Goal: Transaction & Acquisition: Purchase product/service

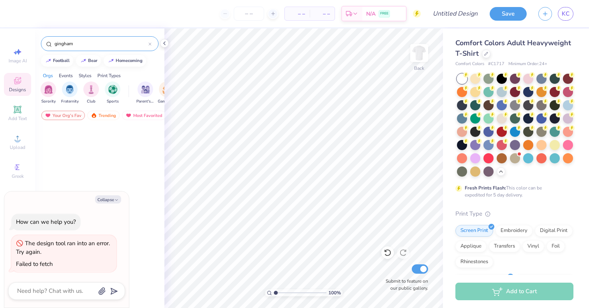
scroll to position [498, 0]
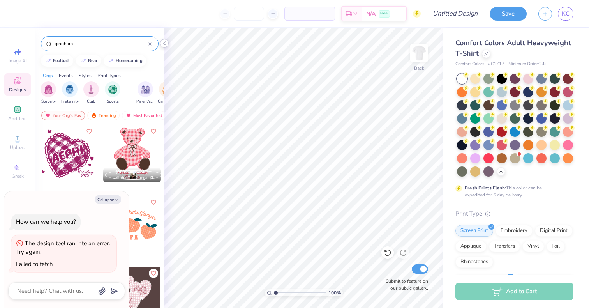
click at [165, 42] on polyline at bounding box center [165, 43] width 2 height 3
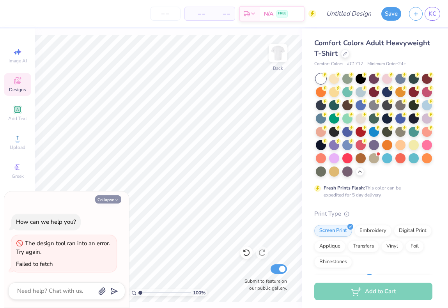
click at [115, 201] on icon "button" at bounding box center [116, 200] width 5 height 5
type textarea "x"
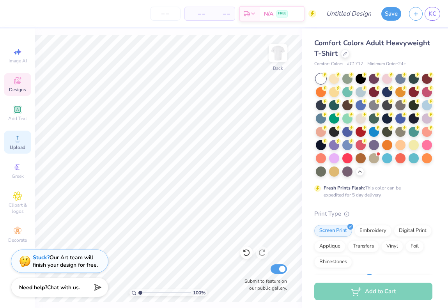
click at [11, 144] on span "Upload" at bounding box center [18, 147] width 16 height 6
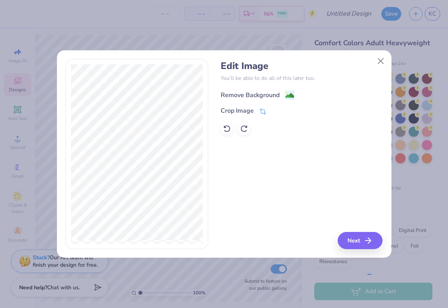
click at [290, 94] on image at bounding box center [289, 95] width 9 height 9
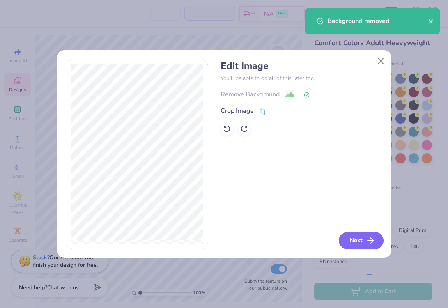
click at [360, 238] on button "Next" at bounding box center [361, 240] width 45 height 17
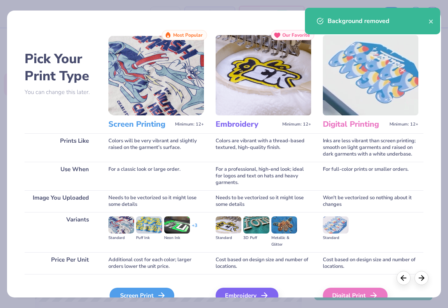
click at [154, 295] on div "Screen Print" at bounding box center [141, 296] width 65 height 16
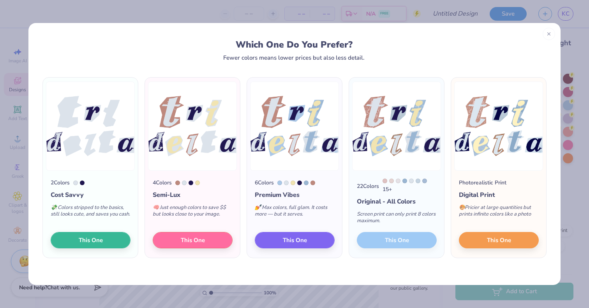
click at [384, 254] on div "22 Colors 15 + Original - All Colors Screen print can only print 8 colors maxim…" at bounding box center [396, 214] width 95 height 87
click at [385, 241] on div "22 Colors 15 + Original - All Colors Screen print can only print 8 colors maxim…" at bounding box center [396, 214] width 95 height 87
drag, startPoint x: 406, startPoint y: 182, endPoint x: 417, endPoint y: 183, distance: 11.0
click at [417, 183] on div "15 +" at bounding box center [410, 185] width 54 height 15
click at [420, 180] on div at bounding box center [418, 180] width 5 height 5
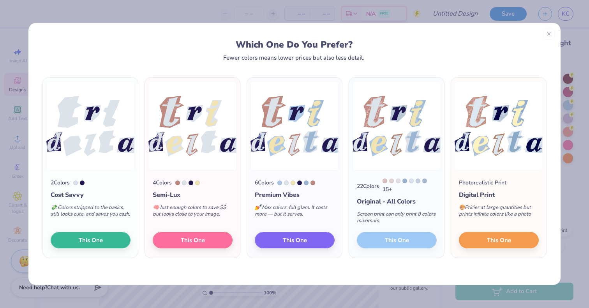
click at [391, 182] on div at bounding box center [391, 180] width 5 height 5
click at [393, 243] on div "22 Colors 15 + Original - All Colors Screen print can only print 8 colors maxim…" at bounding box center [396, 214] width 95 height 87
click at [471, 241] on button "This One" at bounding box center [499, 239] width 80 height 16
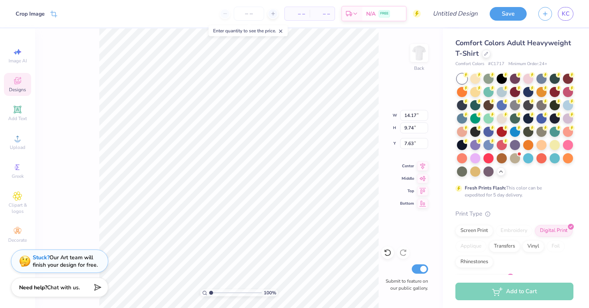
type input "7.82"
type input "5.37"
type input "3.00"
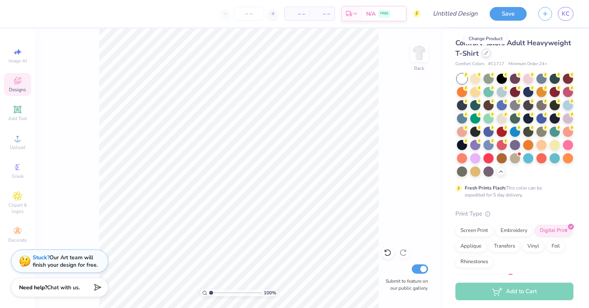
click at [485, 53] on icon at bounding box center [486, 52] width 3 height 3
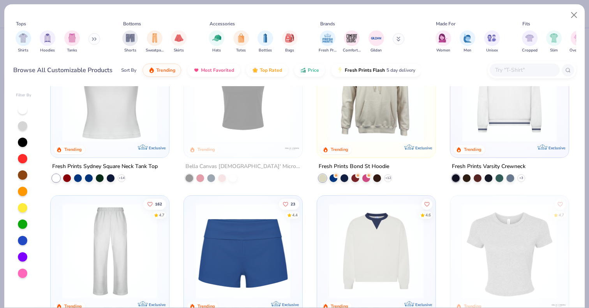
scroll to position [342, 0]
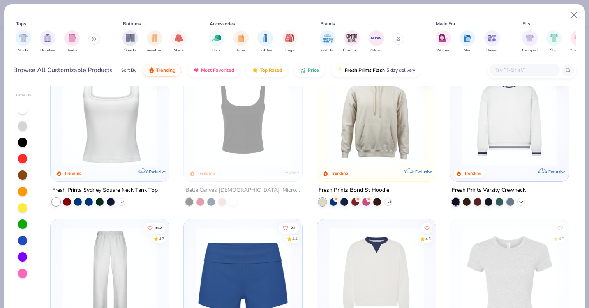
click at [521, 201] on icon at bounding box center [521, 201] width 6 height 6
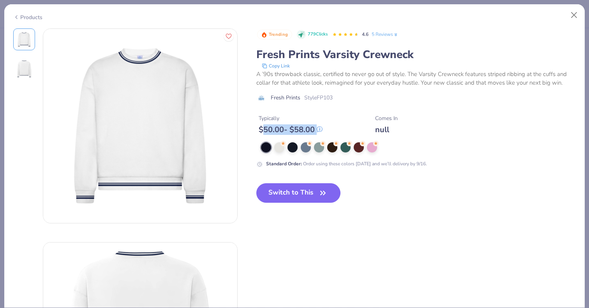
drag, startPoint x: 262, startPoint y: 129, endPoint x: 325, endPoint y: 129, distance: 63.1
click at [325, 129] on div "Typically $ 50.00 - $ 58.00 Comes In null" at bounding box center [416, 121] width 320 height 26
click at [319, 129] on g at bounding box center [320, 129] width 6 height 6
click at [305, 147] on div at bounding box center [306, 146] width 10 height 10
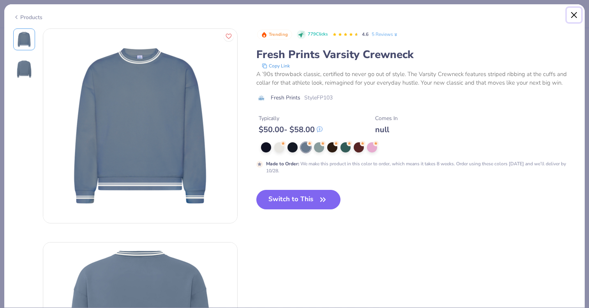
click at [578, 15] on button "Close" at bounding box center [574, 15] width 15 height 15
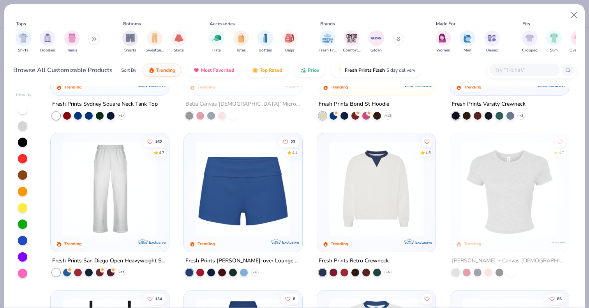
scroll to position [431, 0]
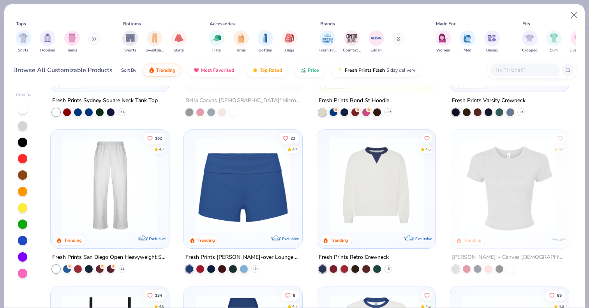
click at [396, 201] on img at bounding box center [376, 185] width 103 height 95
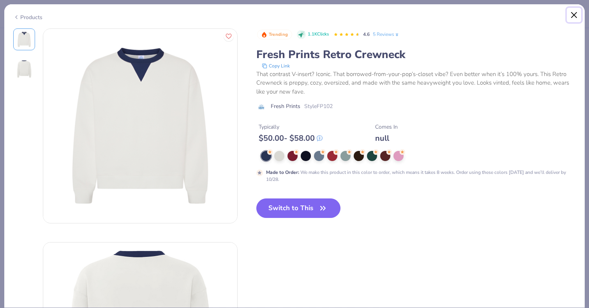
click at [575, 18] on button "Close" at bounding box center [574, 15] width 15 height 15
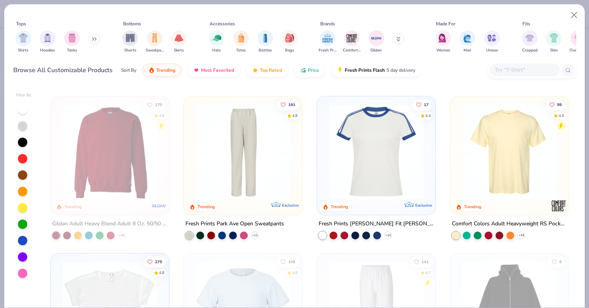
scroll to position [772, 0]
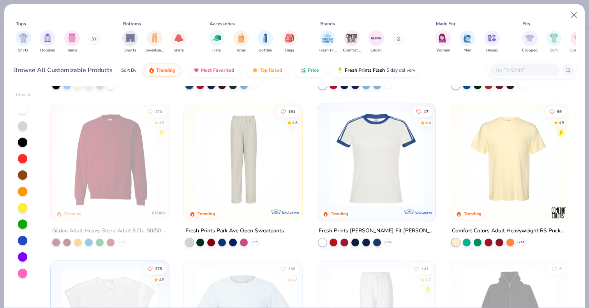
click at [341, 154] on img at bounding box center [376, 158] width 103 height 95
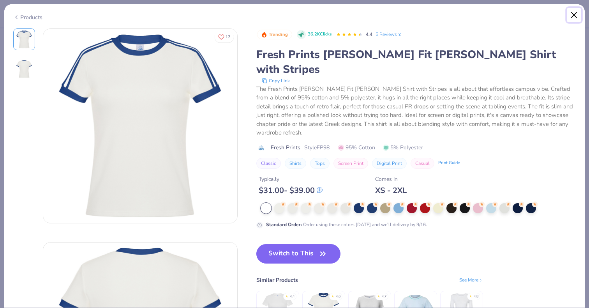
click at [573, 15] on button "Close" at bounding box center [574, 15] width 15 height 15
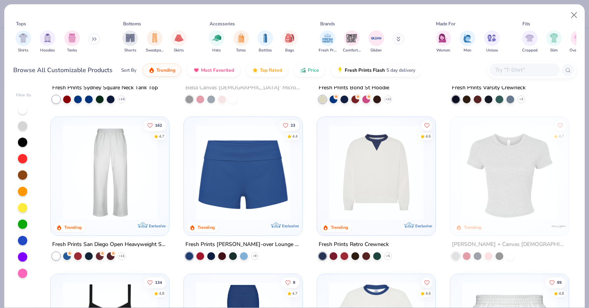
scroll to position [283, 0]
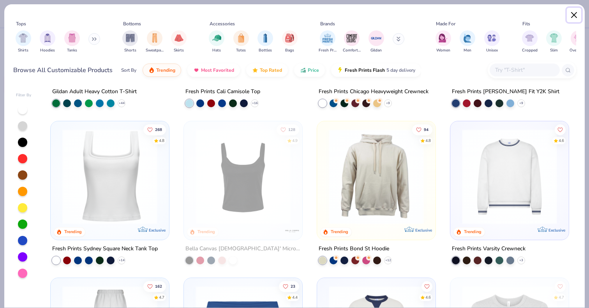
click at [575, 16] on button "Close" at bounding box center [574, 15] width 15 height 15
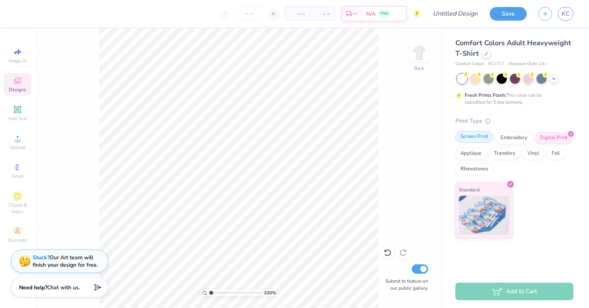
click at [466, 138] on div "Screen Print" at bounding box center [475, 137] width 38 height 12
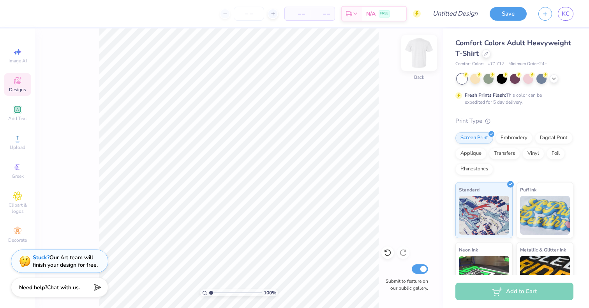
click at [418, 55] on img at bounding box center [419, 52] width 31 height 31
click at [485, 57] on div at bounding box center [486, 53] width 9 height 9
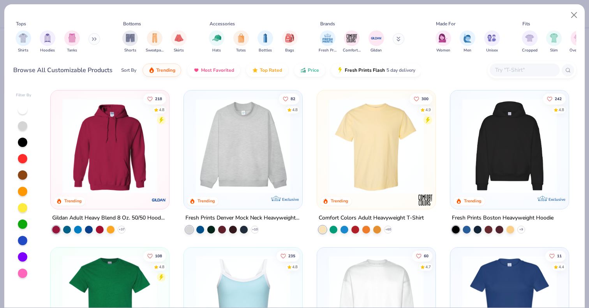
click at [115, 172] on img at bounding box center [109, 145] width 103 height 95
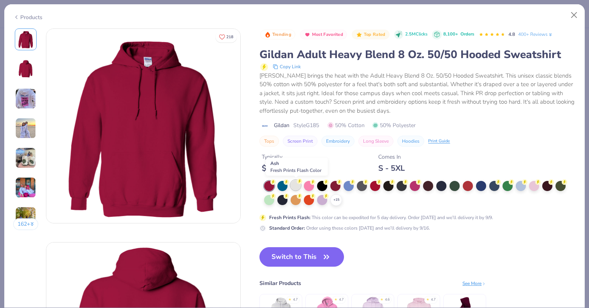
click at [295, 185] on div at bounding box center [296, 185] width 10 height 10
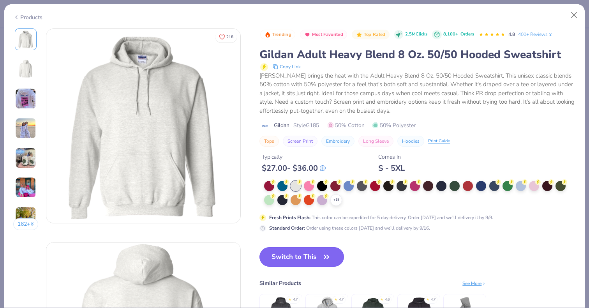
click at [299, 254] on button "Switch to This" at bounding box center [302, 256] width 85 height 19
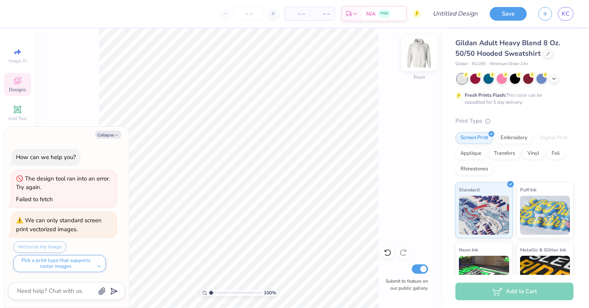
click at [415, 56] on img at bounding box center [419, 52] width 31 height 31
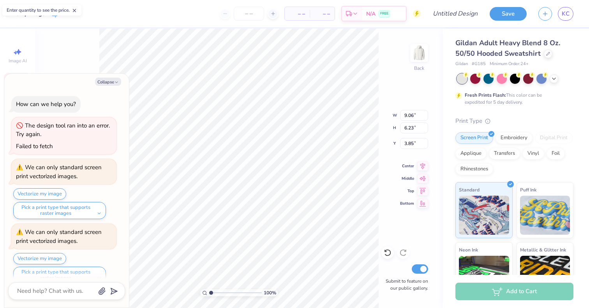
scroll to position [12, 0]
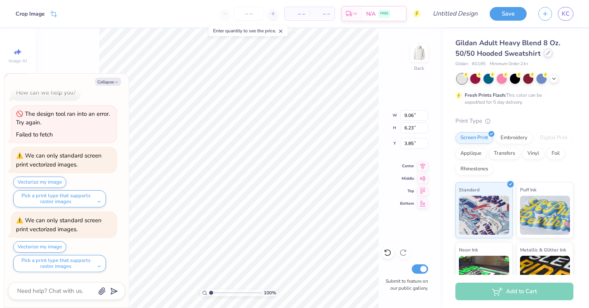
click at [544, 55] on div at bounding box center [548, 53] width 9 height 9
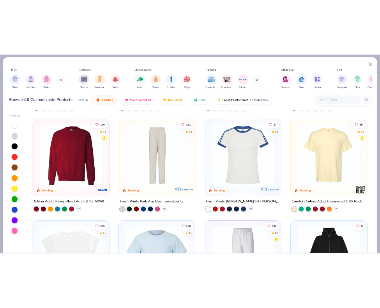
scroll to position [777, 0]
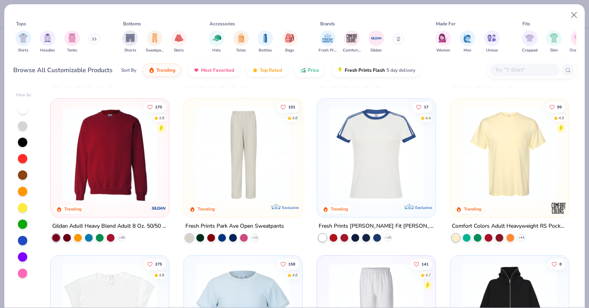
click at [122, 196] on img at bounding box center [109, 153] width 103 height 95
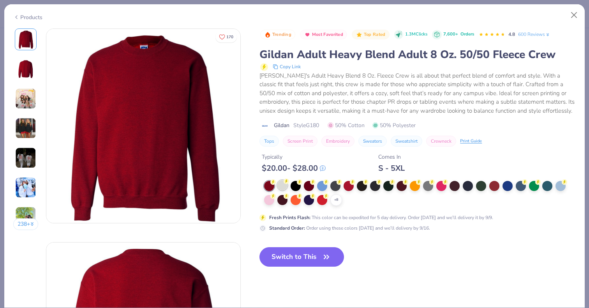
click at [282, 186] on div at bounding box center [282, 185] width 10 height 10
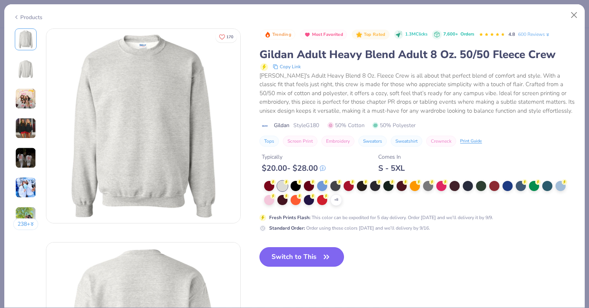
click at [282, 259] on button "Switch to This" at bounding box center [302, 256] width 85 height 19
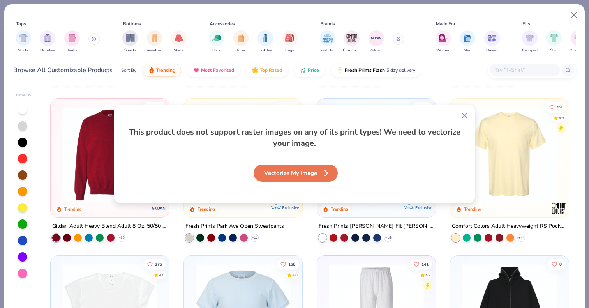
click at [303, 175] on div "Vectorize My Image" at bounding box center [296, 172] width 84 height 17
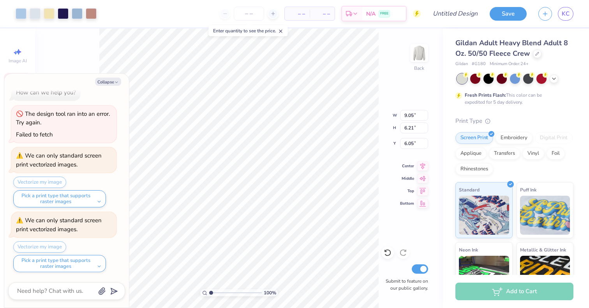
type textarea "x"
type input "3.00"
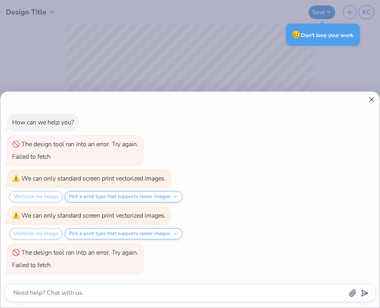
click at [369, 101] on icon at bounding box center [371, 99] width 8 height 8
type textarea "x"
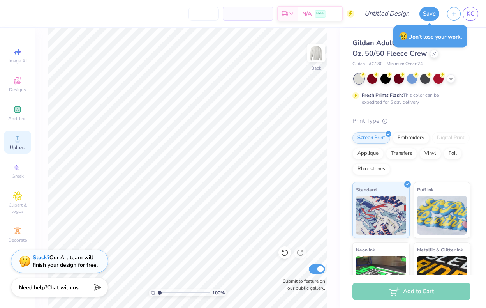
click at [19, 145] on span "Upload" at bounding box center [18, 147] width 16 height 6
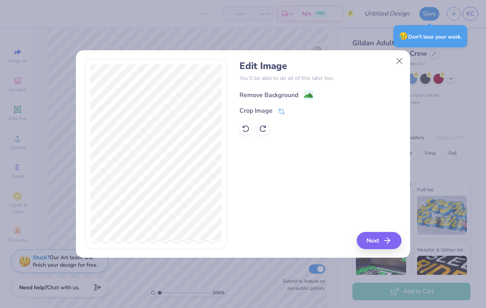
click at [302, 98] on div "Remove Background" at bounding box center [277, 95] width 74 height 10
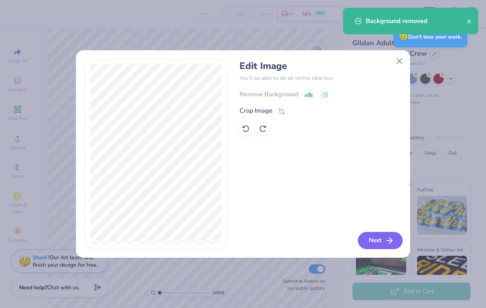
click at [374, 240] on button "Next" at bounding box center [380, 240] width 45 height 17
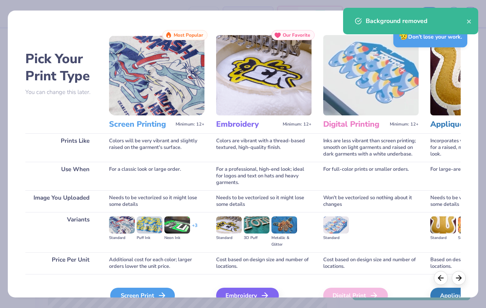
click at [144, 292] on div "Screen Print" at bounding box center [142, 296] width 65 height 16
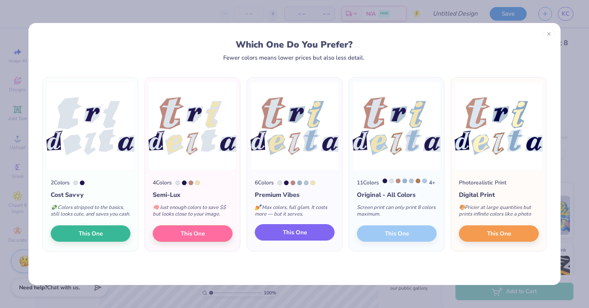
click at [287, 237] on span "This One" at bounding box center [295, 232] width 24 height 9
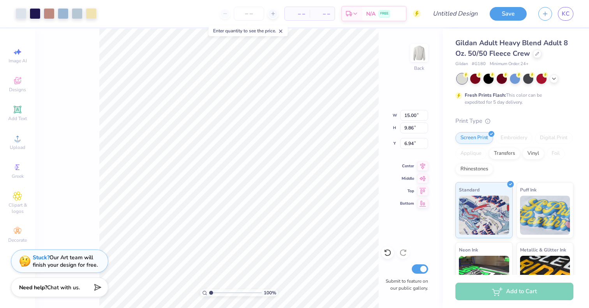
type input "7.51"
type input "4.94"
type input "3.00"
click at [556, 79] on icon at bounding box center [554, 78] width 6 height 6
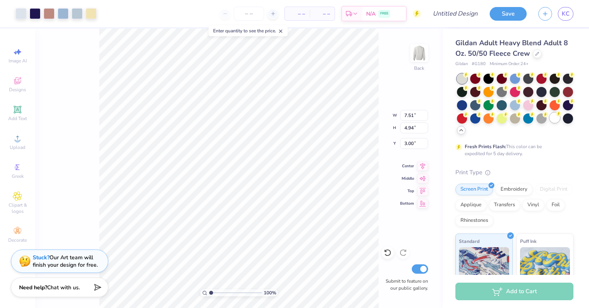
click at [558, 119] on div at bounding box center [555, 118] width 10 height 10
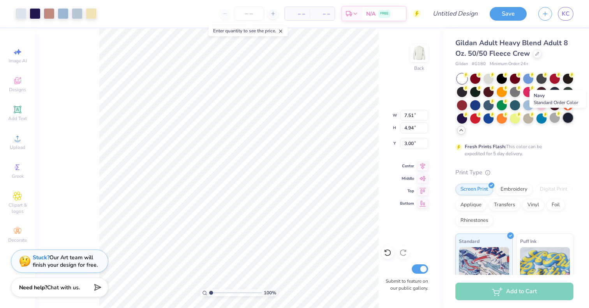
click at [566, 120] on div at bounding box center [568, 118] width 10 height 10
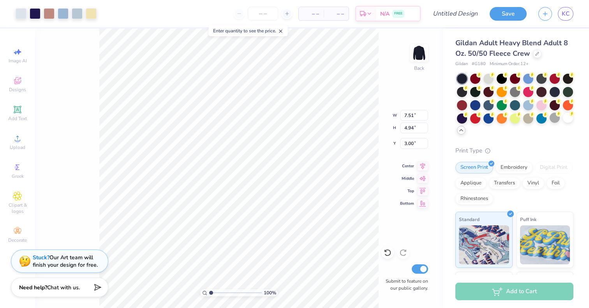
click at [382, 197] on div "100 % Back W 7.51 7.51 " H 4.94 4.94 " Y 3.00 3.00 " Center Middle Top Bottom S…" at bounding box center [239, 167] width 408 height 279
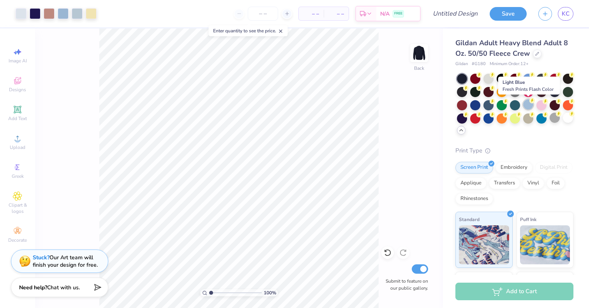
click at [528, 108] on div at bounding box center [528, 104] width 10 height 10
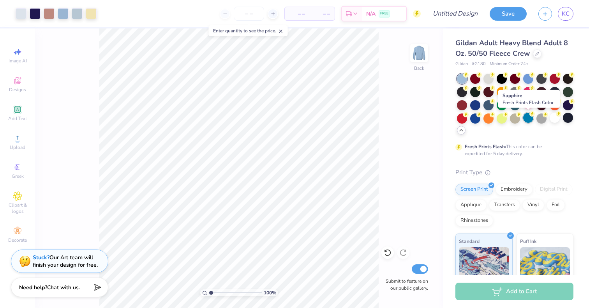
click at [528, 119] on div at bounding box center [528, 118] width 10 height 10
click at [529, 121] on div at bounding box center [528, 118] width 10 height 10
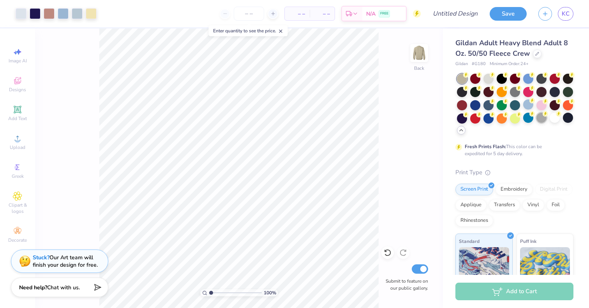
click at [541, 122] on div at bounding box center [542, 118] width 10 height 10
click at [492, 78] on div at bounding box center [489, 78] width 10 height 10
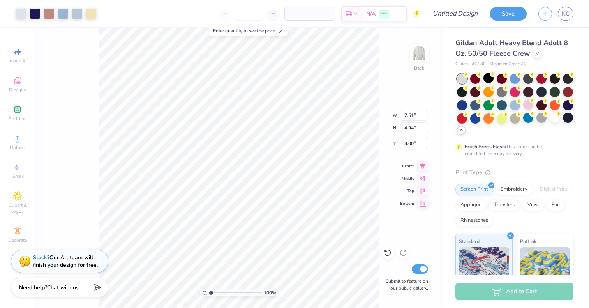
type input "9.32"
type input "6.13"
click at [531, 90] on div at bounding box center [528, 91] width 10 height 10
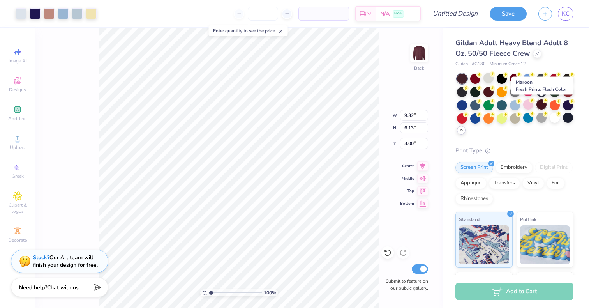
click at [540, 104] on div at bounding box center [542, 104] width 10 height 10
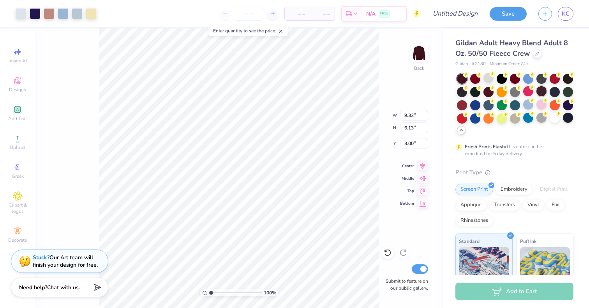
click at [542, 92] on div at bounding box center [542, 91] width 10 height 10
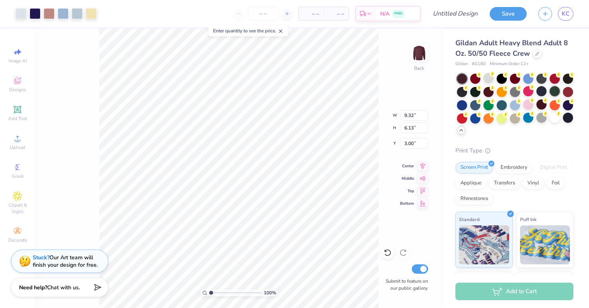
click at [554, 92] on div at bounding box center [555, 91] width 10 height 10
click at [568, 94] on div at bounding box center [568, 91] width 10 height 10
click at [553, 122] on div at bounding box center [555, 118] width 10 height 10
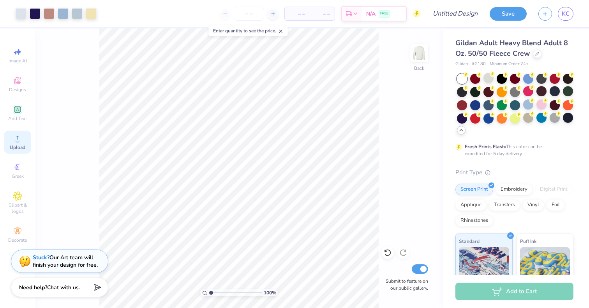
click at [11, 142] on div "Upload" at bounding box center [17, 142] width 27 height 23
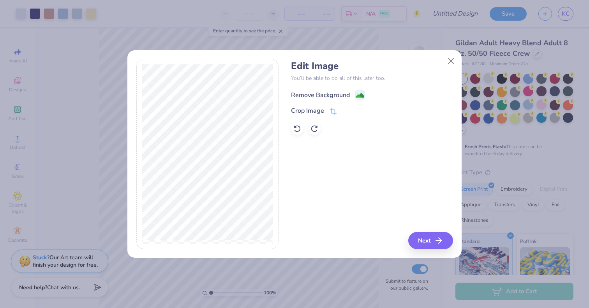
click at [356, 92] on image at bounding box center [360, 95] width 9 height 9
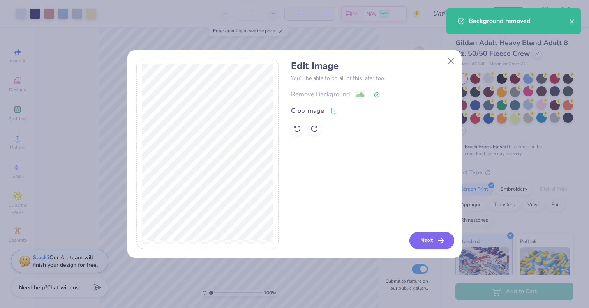
click at [422, 240] on button "Next" at bounding box center [432, 240] width 45 height 17
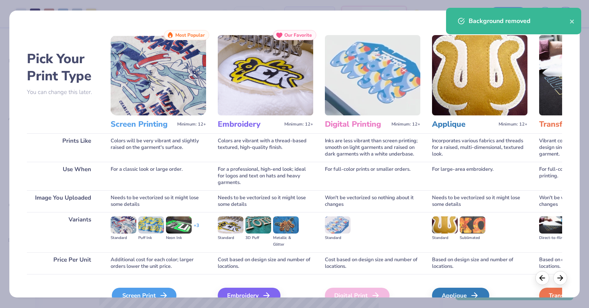
click at [147, 295] on div "Screen Print" at bounding box center [144, 296] width 65 height 16
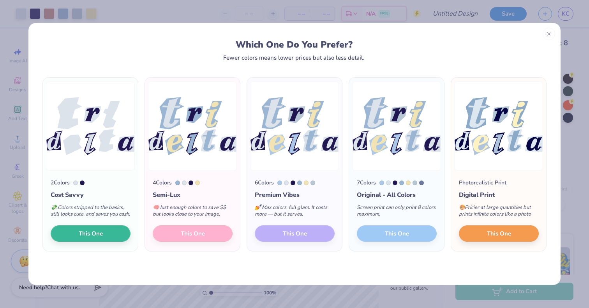
click at [244, 155] on div "2 Colors Cost Savvy 💸 Colors stripped to the basics, still looks cute, and save…" at bounding box center [294, 164] width 507 height 174
click at [298, 180] on div at bounding box center [296, 182] width 38 height 5
click at [390, 243] on div "7 Colors Original - All Colors Screen print can only print 8 colors maximum. Th…" at bounding box center [396, 211] width 95 height 80
click at [546, 37] on div at bounding box center [549, 32] width 12 height 12
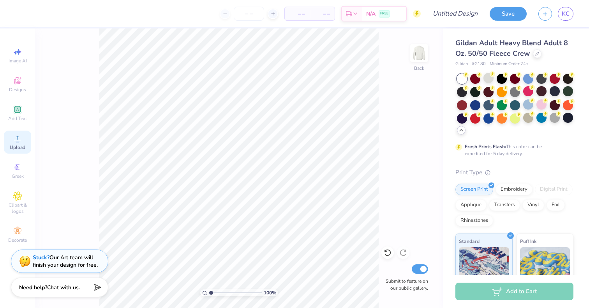
click at [17, 137] on icon at bounding box center [17, 138] width 9 height 9
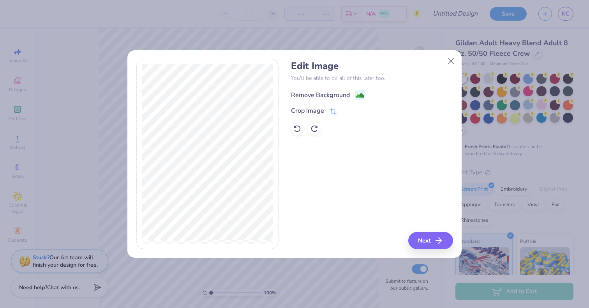
click at [356, 95] on image at bounding box center [360, 95] width 9 height 9
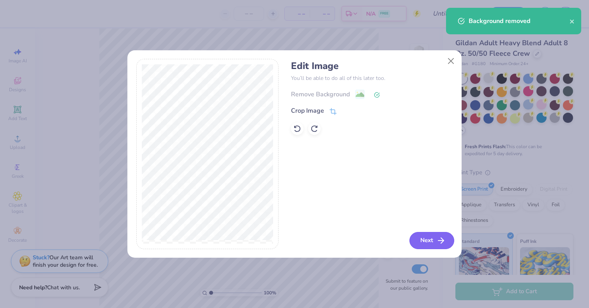
click at [422, 241] on button "Next" at bounding box center [432, 240] width 45 height 17
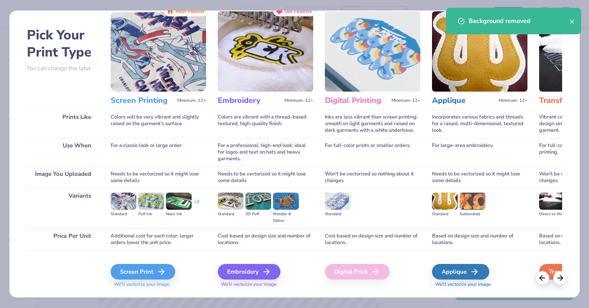
scroll to position [39, 0]
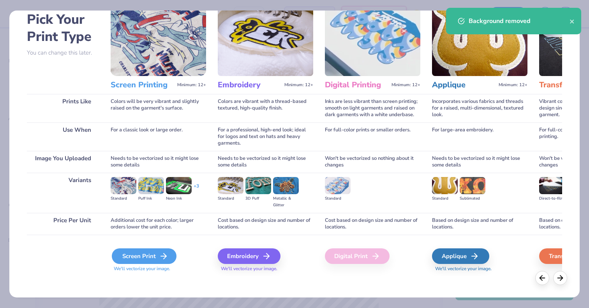
click at [160, 258] on icon at bounding box center [163, 255] width 9 height 9
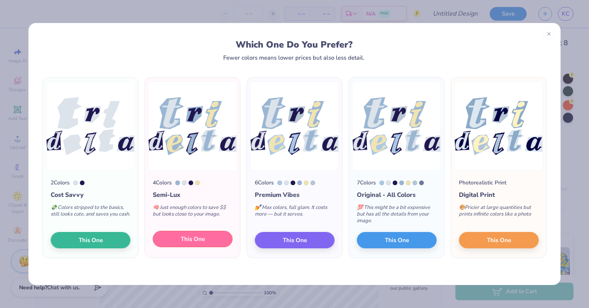
click at [196, 239] on span "This One" at bounding box center [193, 239] width 24 height 9
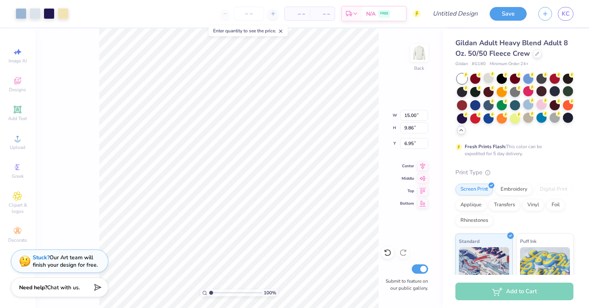
type input "7.97"
type input "5.24"
type input "3.00"
click at [20, 85] on icon at bounding box center [17, 80] width 9 height 9
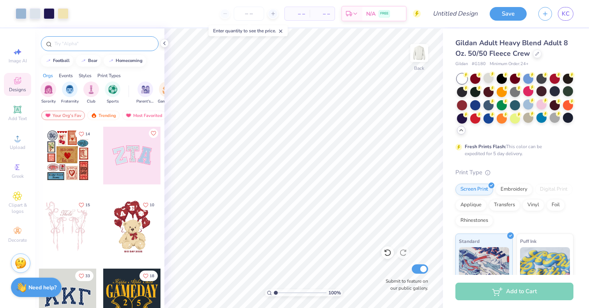
click at [112, 42] on input "text" at bounding box center [104, 44] width 100 height 8
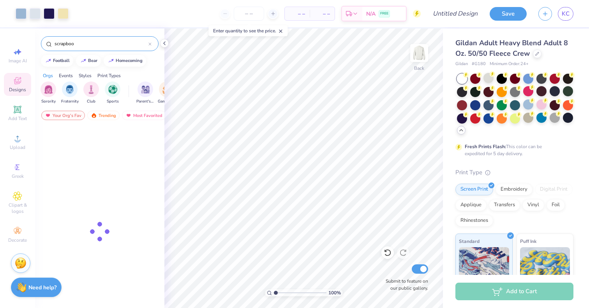
type input "scrapbook"
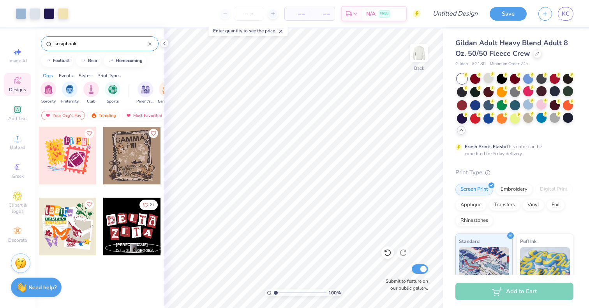
click at [149, 44] on icon at bounding box center [149, 43] width 3 height 3
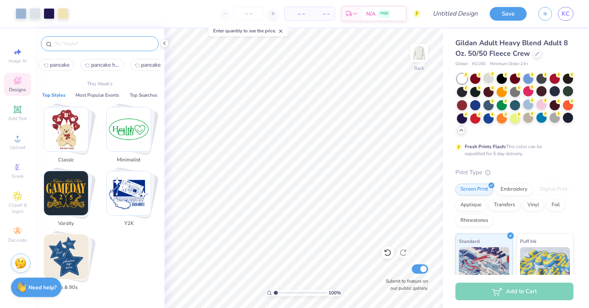
click at [106, 46] on input "text" at bounding box center [104, 44] width 100 height 8
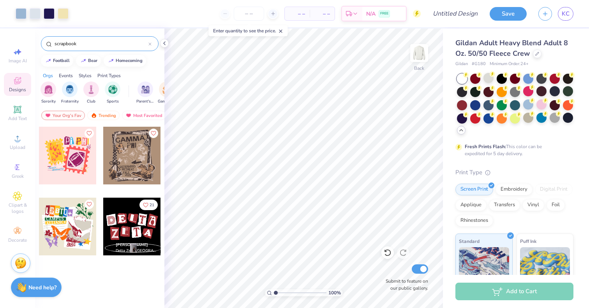
type input "scrapbook"
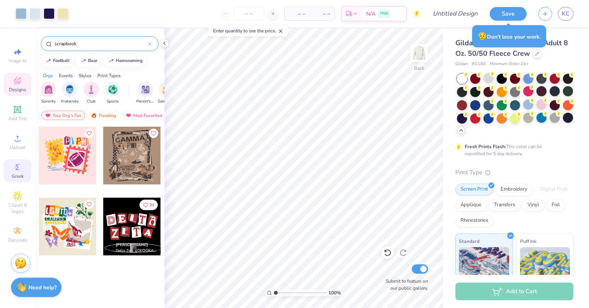
click at [19, 172] on div "Greek" at bounding box center [17, 170] width 27 height 23
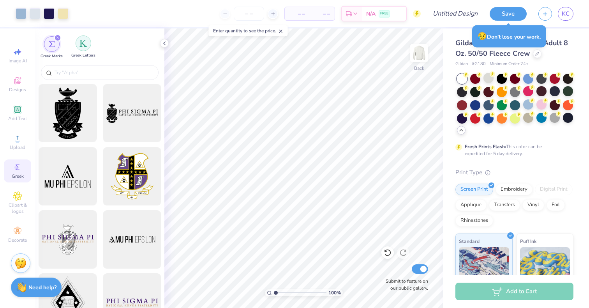
click at [88, 44] on div "filter for Greek Letters" at bounding box center [84, 43] width 16 height 16
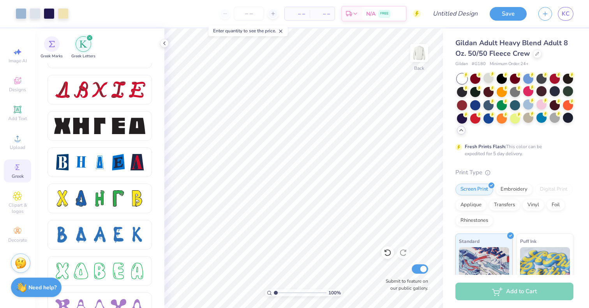
scroll to position [1004, 0]
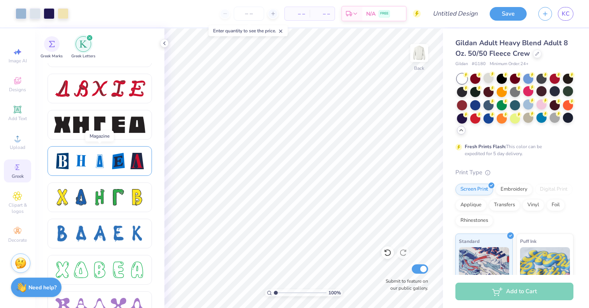
click at [102, 168] on div at bounding box center [100, 161] width 16 height 16
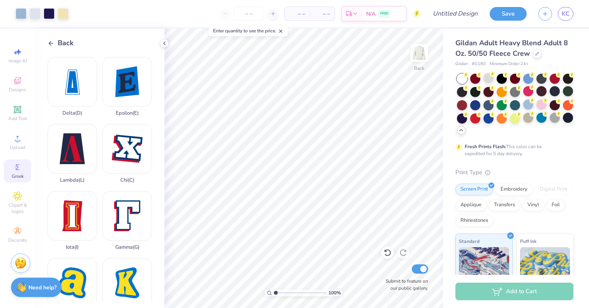
scroll to position [0, 0]
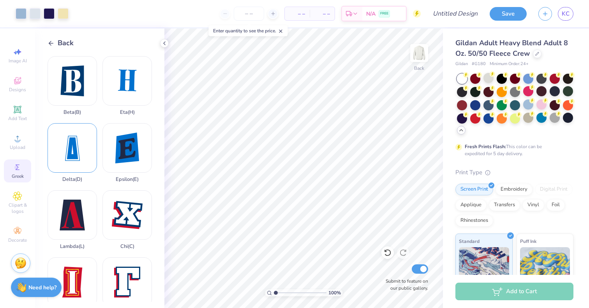
click at [71, 157] on div "Delta ( D )" at bounding box center [72, 152] width 49 height 59
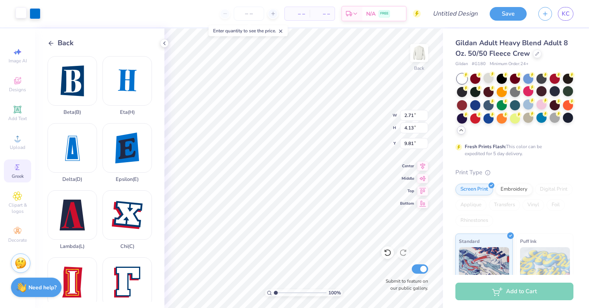
click at [19, 14] on div at bounding box center [21, 12] width 11 height 11
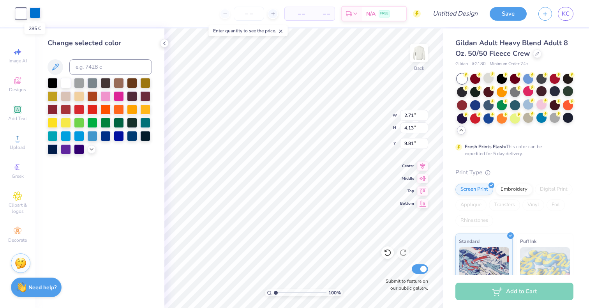
click at [37, 13] on div at bounding box center [35, 12] width 11 height 11
click at [56, 64] on icon at bounding box center [55, 66] width 9 height 9
type input "1.47"
type input "2.25"
type input "11.69"
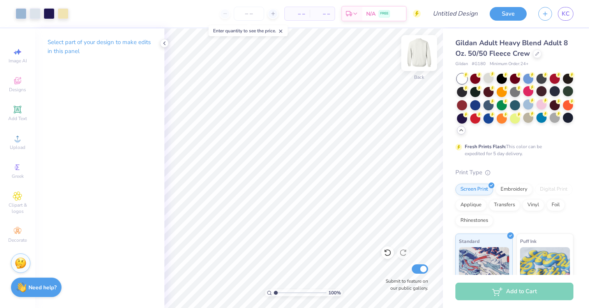
click at [417, 53] on img at bounding box center [419, 52] width 31 height 31
click at [417, 53] on img at bounding box center [419, 53] width 16 height 16
click at [418, 51] on img at bounding box center [419, 52] width 31 height 31
click at [164, 45] on icon at bounding box center [164, 43] width 6 height 6
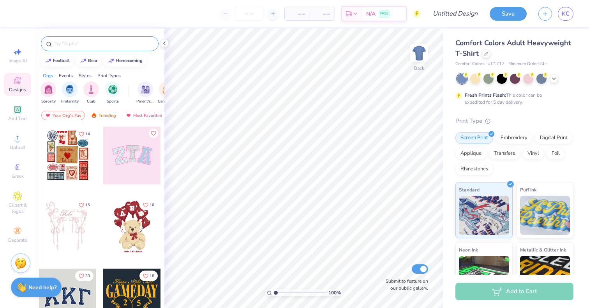
click at [119, 47] on input "text" at bounding box center [104, 44] width 100 height 8
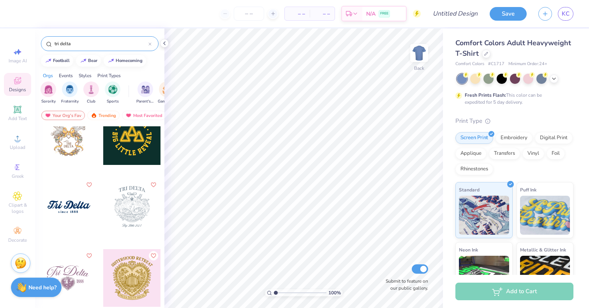
scroll to position [800, 0]
click at [103, 39] on div "tri delta" at bounding box center [100, 43] width 118 height 15
click at [102, 41] on input "tri delta" at bounding box center [101, 44] width 95 height 8
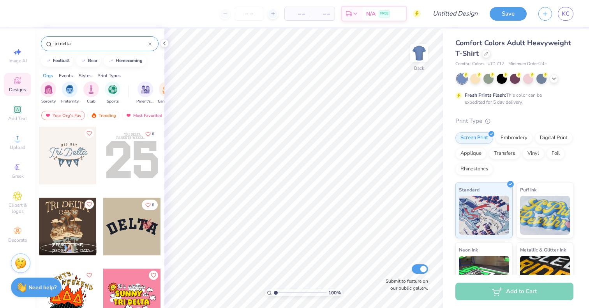
click at [102, 41] on input "tri delta" at bounding box center [101, 44] width 95 height 8
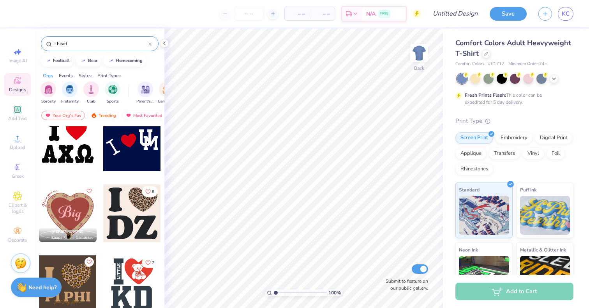
scroll to position [0, 0]
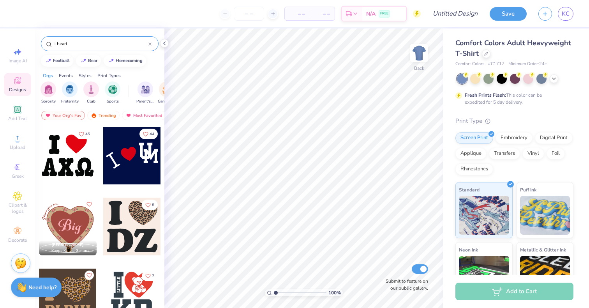
type input "i heart"
click at [70, 167] on div at bounding box center [68, 156] width 58 height 58
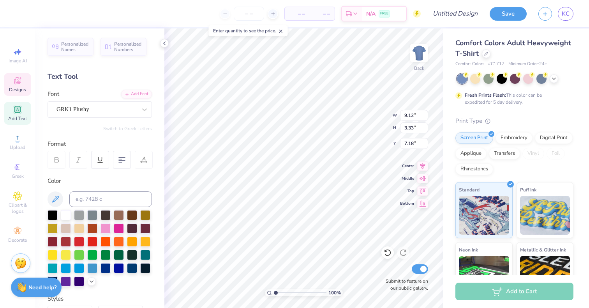
scroll to position [0, 0]
type textarea "DDD"
type input "7.21"
type input "7.57"
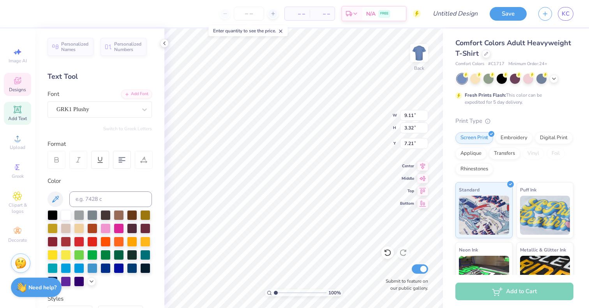
type input "2.76"
type input "7.00"
click at [554, 77] on icon at bounding box center [554, 78] width 6 height 6
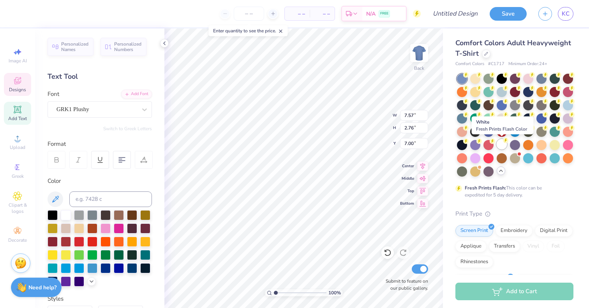
click at [502, 146] on div at bounding box center [502, 144] width 10 height 10
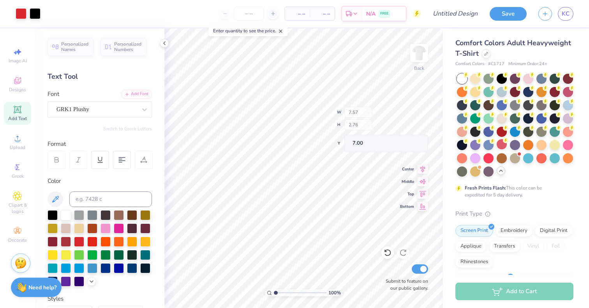
click at [365, 115] on div "100 % Back W 7.57 H 2.76 Y 7.00 Center Middle Top Bottom Submit to feature on o…" at bounding box center [303, 167] width 279 height 279
click at [486, 57] on div at bounding box center [486, 53] width 9 height 9
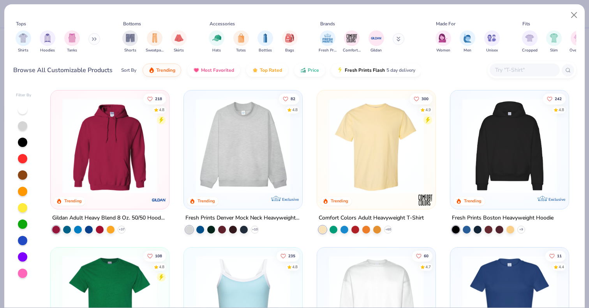
click at [111, 208] on div "218 4.8 Trending Gildan Adult Heavy Blend 8 Oz. 50/50 Hooded Sweatshirt + 37" at bounding box center [109, 161] width 119 height 143
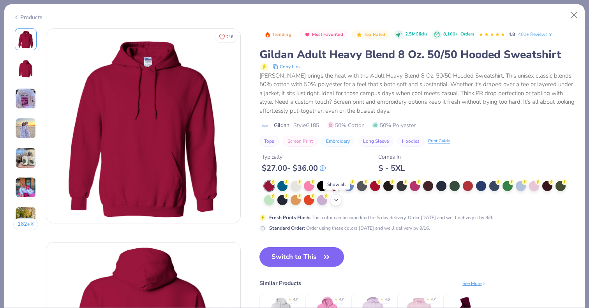
click at [335, 199] on icon at bounding box center [336, 200] width 6 height 6
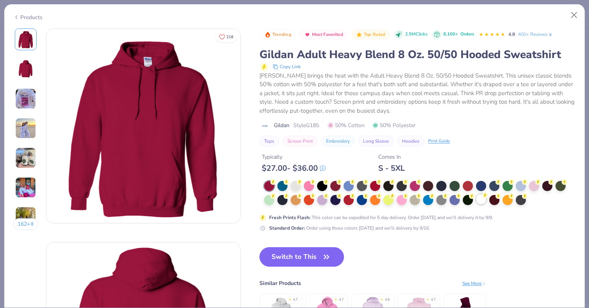
click at [484, 201] on div at bounding box center [481, 199] width 10 height 10
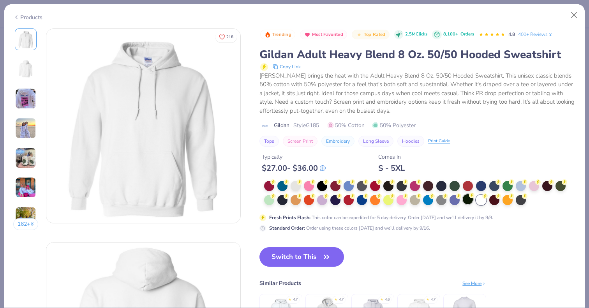
click at [467, 200] on div at bounding box center [468, 199] width 10 height 10
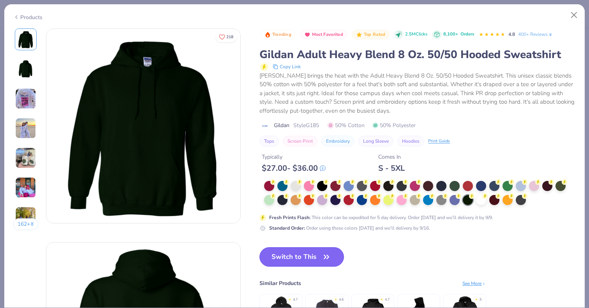
click at [319, 257] on button "Switch to This" at bounding box center [302, 256] width 85 height 19
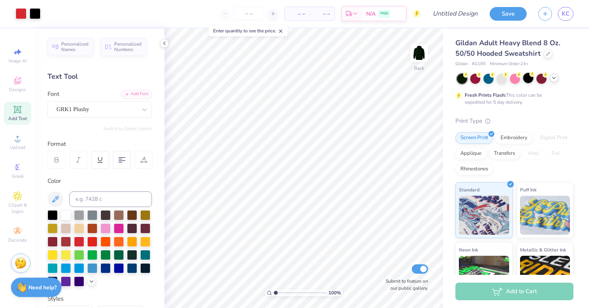
click at [531, 77] on div at bounding box center [528, 78] width 10 height 10
click at [33, 13] on div at bounding box center [35, 12] width 11 height 11
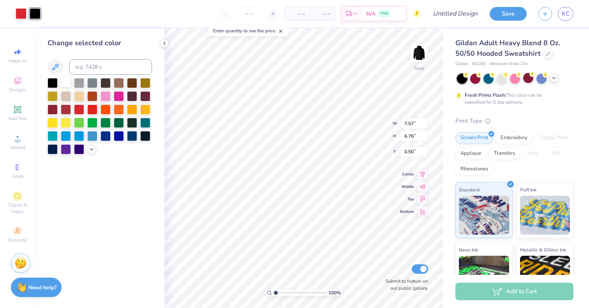
click at [64, 85] on div at bounding box center [66, 82] width 10 height 10
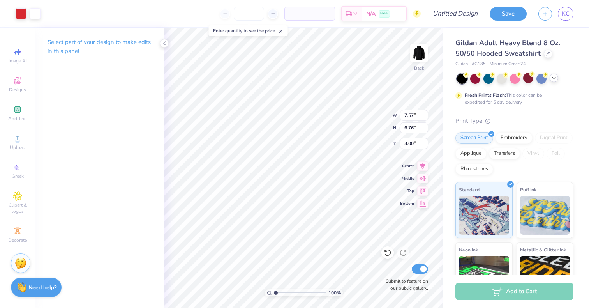
type input "3.00"
click at [165, 42] on polyline at bounding box center [165, 43] width 2 height 3
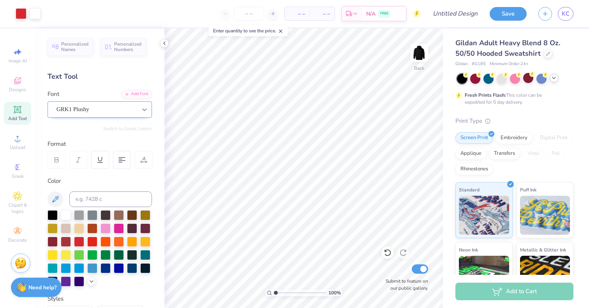
click at [141, 108] on icon at bounding box center [145, 110] width 8 height 8
click at [144, 109] on icon at bounding box center [145, 110] width 8 height 8
click at [554, 78] on icon at bounding box center [554, 78] width 6 height 6
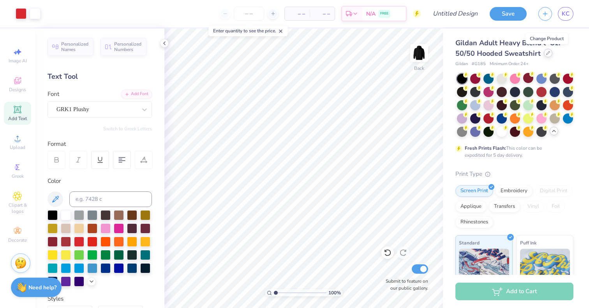
click at [547, 54] on icon at bounding box center [548, 53] width 4 height 4
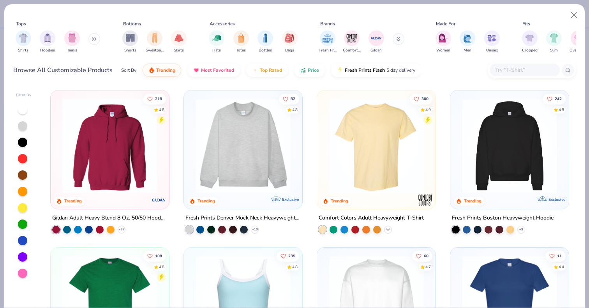
click at [389, 229] on icon at bounding box center [388, 229] width 6 height 6
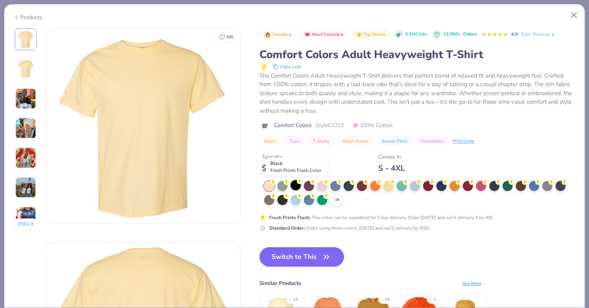
click at [297, 184] on div at bounding box center [296, 185] width 10 height 10
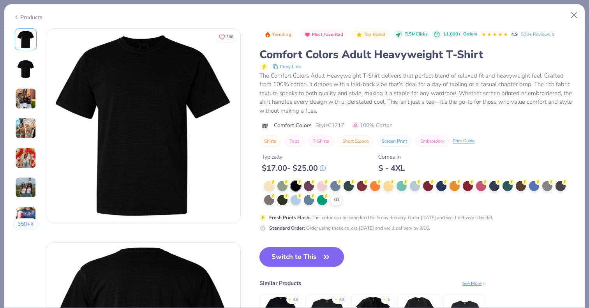
click at [22, 96] on img at bounding box center [25, 98] width 21 height 21
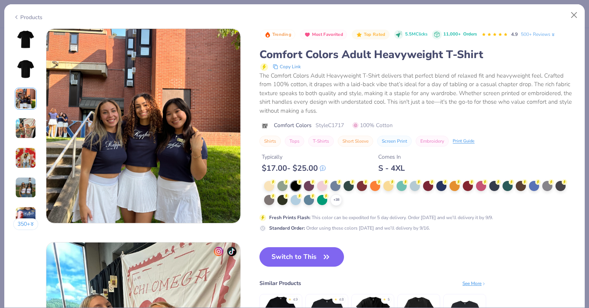
click at [23, 119] on img at bounding box center [25, 128] width 21 height 21
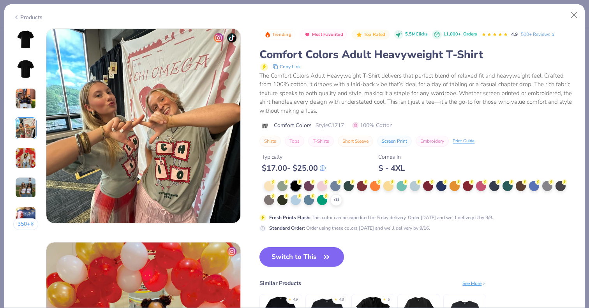
click at [25, 155] on img at bounding box center [25, 157] width 21 height 21
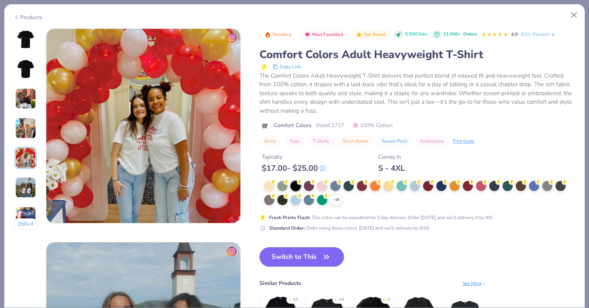
click at [25, 178] on img at bounding box center [25, 187] width 21 height 21
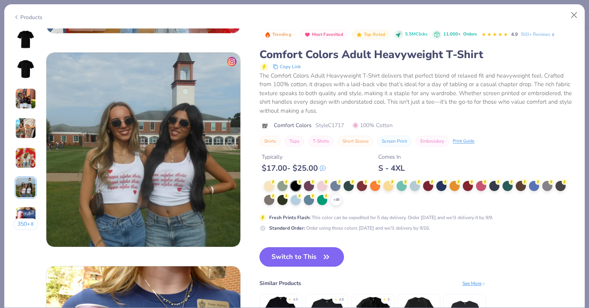
scroll to position [1068, 0]
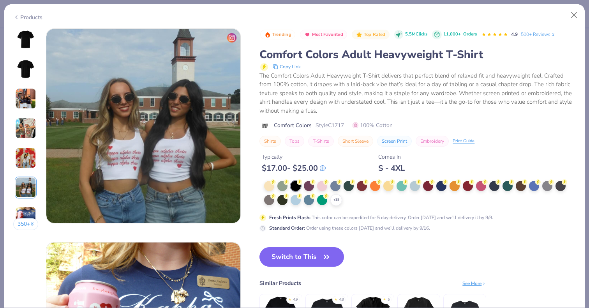
click at [26, 51] on div "350 +" at bounding box center [25, 131] width 25 height 207
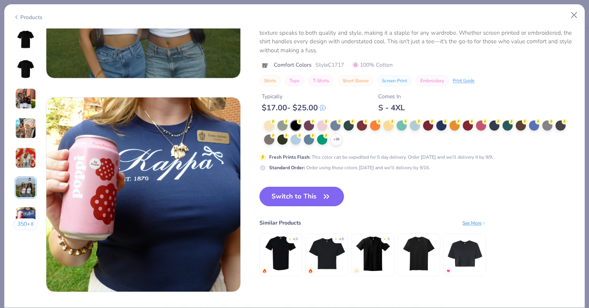
scroll to position [1222, 0]
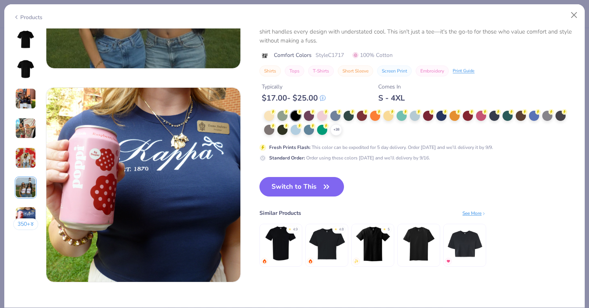
click at [471, 211] on div "See More" at bounding box center [475, 212] width 24 height 7
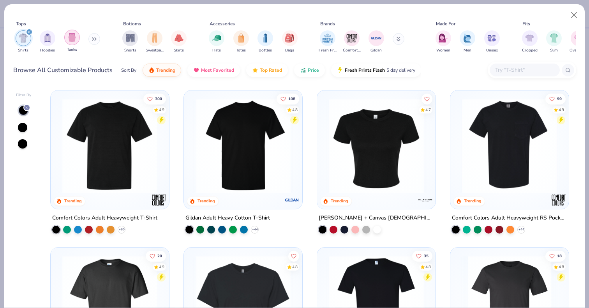
click at [67, 41] on div "filter for Tanks" at bounding box center [72, 38] width 16 height 16
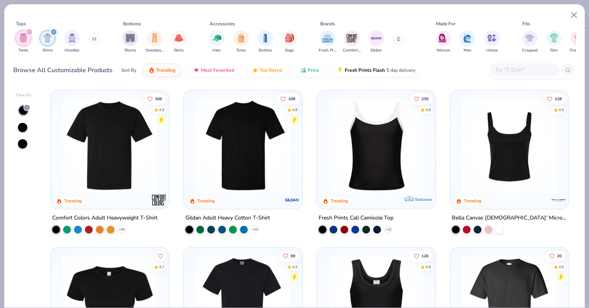
click at [503, 150] on img at bounding box center [509, 145] width 103 height 95
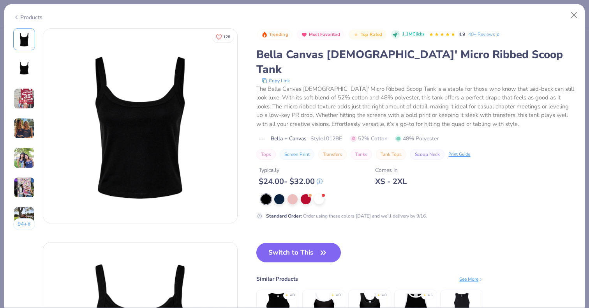
click at [28, 126] on img at bounding box center [24, 128] width 21 height 21
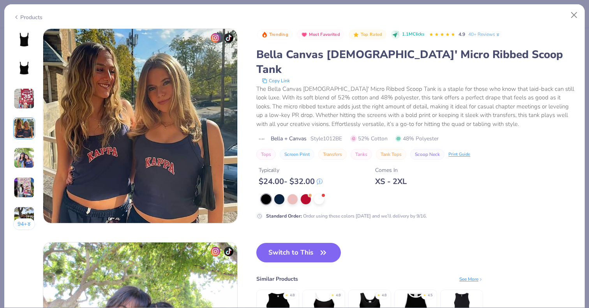
click at [25, 161] on img at bounding box center [24, 157] width 21 height 21
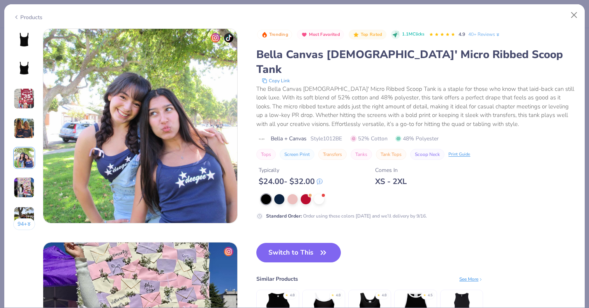
click at [25, 189] on img at bounding box center [24, 187] width 21 height 21
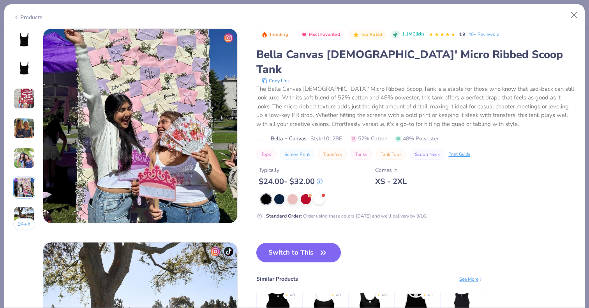
click at [28, 47] on img at bounding box center [24, 39] width 19 height 19
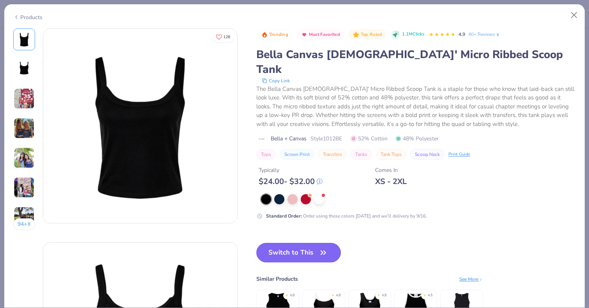
click at [284, 243] on button "Switch to This" at bounding box center [298, 252] width 85 height 19
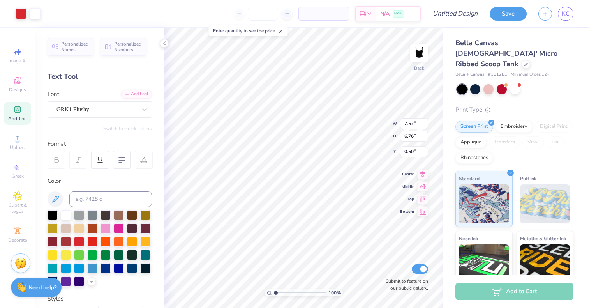
type input "3.52"
type input "3.15"
type input "2.00"
click at [38, 16] on div at bounding box center [35, 12] width 11 height 11
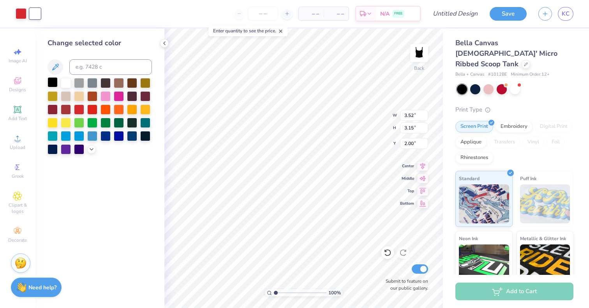
click at [53, 84] on div at bounding box center [53, 82] width 10 height 10
click at [516, 83] on div at bounding box center [515, 88] width 10 height 10
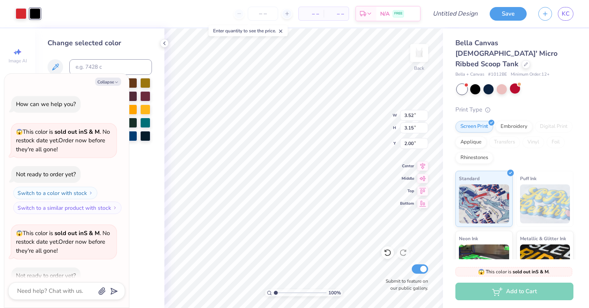
scroll to position [43, 0]
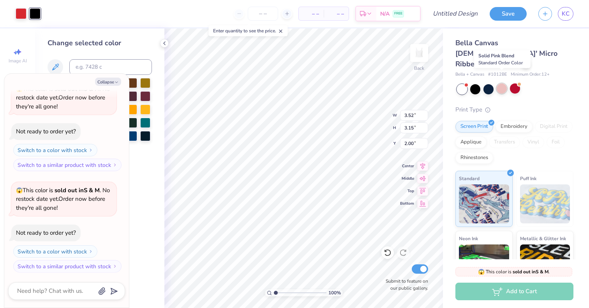
click at [503, 83] on div at bounding box center [502, 88] width 10 height 10
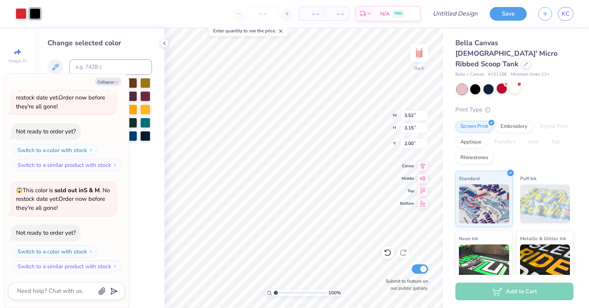
click at [482, 84] on div at bounding box center [515, 89] width 117 height 10
click at [488, 83] on div at bounding box center [489, 88] width 10 height 10
click at [477, 83] on div at bounding box center [475, 88] width 10 height 10
click at [117, 81] on icon "button" at bounding box center [116, 82] width 5 height 5
type textarea "x"
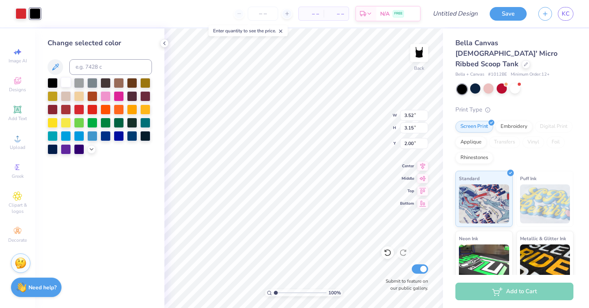
click at [65, 84] on div at bounding box center [66, 82] width 10 height 10
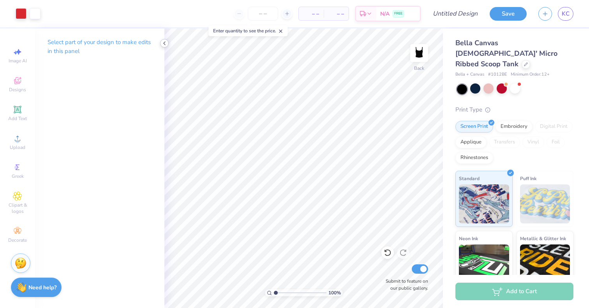
click at [165, 44] on icon at bounding box center [164, 43] width 6 height 6
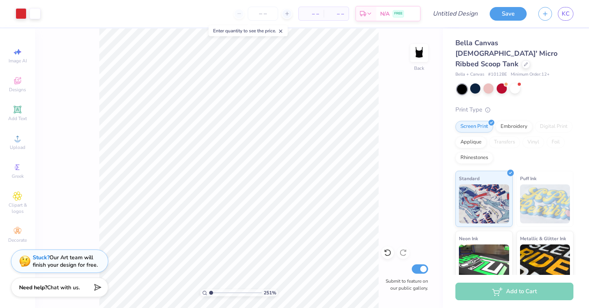
type input "1"
drag, startPoint x: 210, startPoint y: 294, endPoint x: 205, endPoint y: 284, distance: 11.0
click at [209, 289] on input "range" at bounding box center [235, 292] width 53 height 7
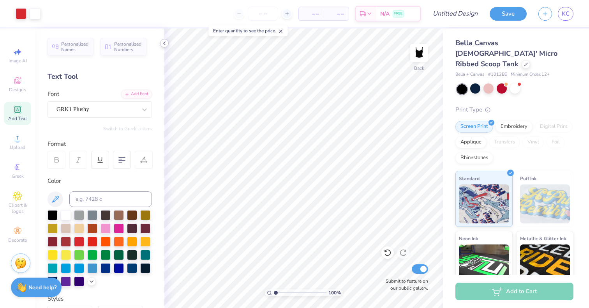
click at [166, 44] on icon at bounding box center [164, 43] width 6 height 6
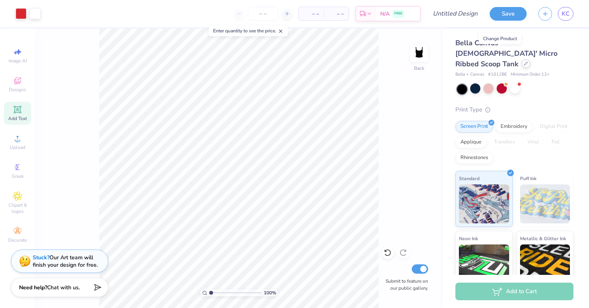
click at [524, 62] on icon at bounding box center [526, 64] width 4 height 4
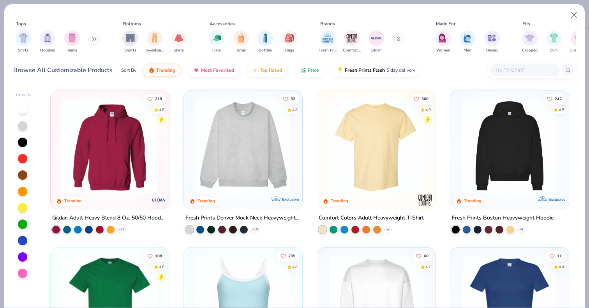
click at [388, 226] on icon at bounding box center [388, 229] width 6 height 6
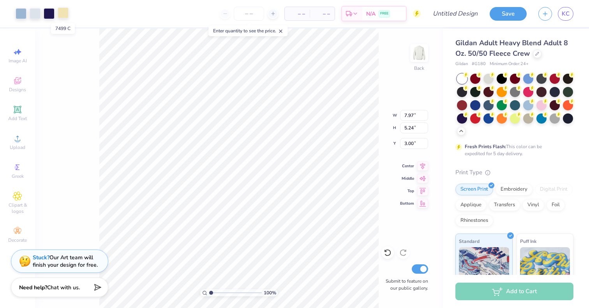
click at [64, 14] on div at bounding box center [63, 12] width 11 height 11
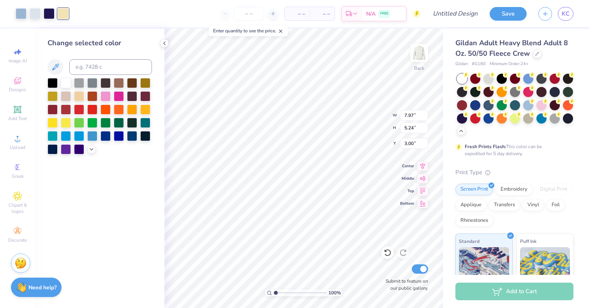
click at [84, 16] on div "– – Per Item – – Total Est. Delivery N/A FREE" at bounding box center [247, 13] width 346 height 27
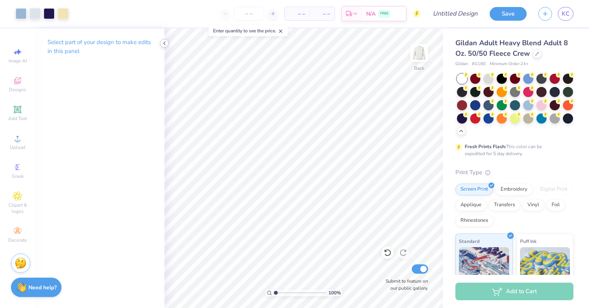
click at [165, 44] on polyline at bounding box center [165, 43] width 2 height 3
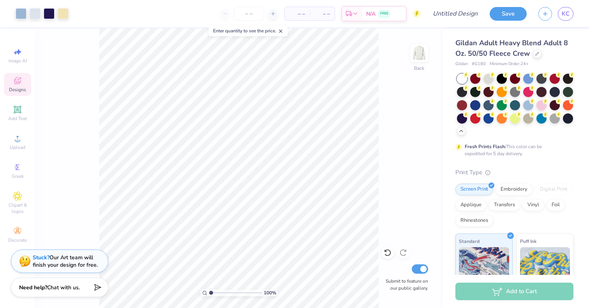
click at [15, 82] on icon at bounding box center [17, 81] width 6 height 5
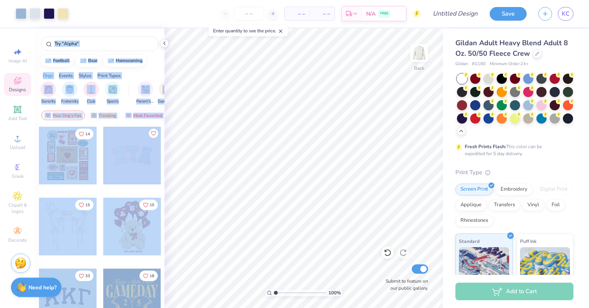
click at [177, 51] on div "Art colors – – Per Item – – Total Est. Delivery N/A FREE Design Title Save KC I…" at bounding box center [294, 154] width 589 height 308
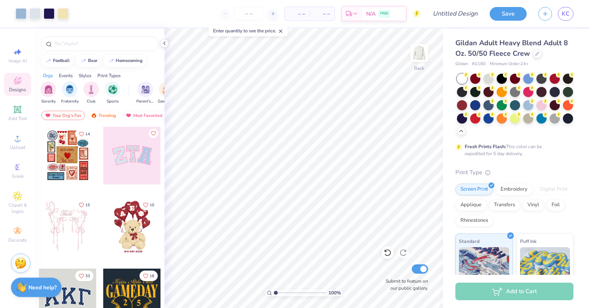
click at [162, 64] on div "football bear homecoming" at bounding box center [99, 61] width 129 height 12
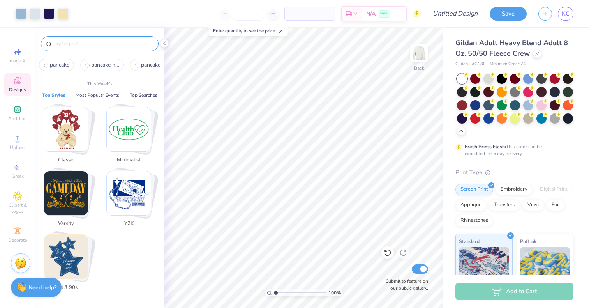
click at [127, 42] on input "text" at bounding box center [104, 44] width 100 height 8
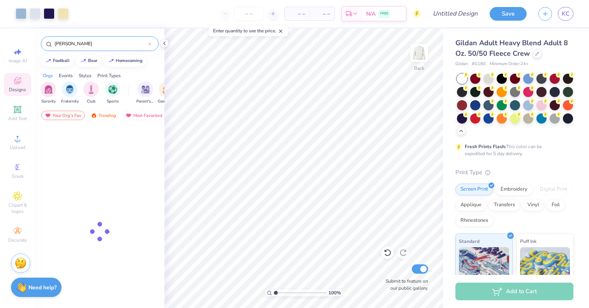
type input "keith haring"
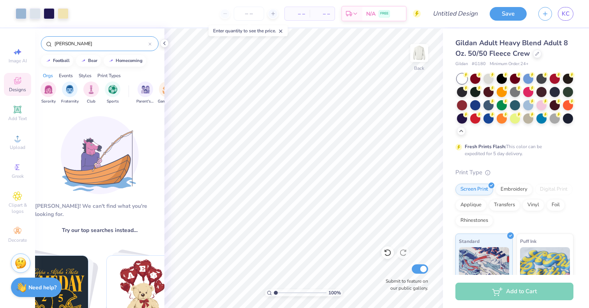
click at [150, 45] on icon at bounding box center [149, 43] width 3 height 3
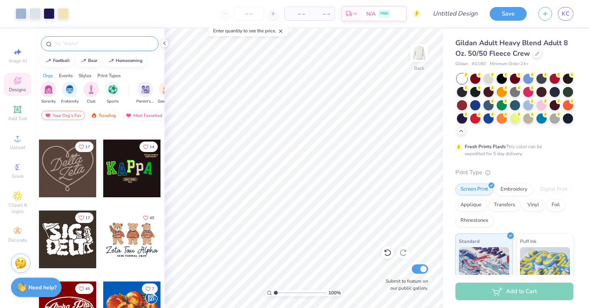
scroll to position [230, 0]
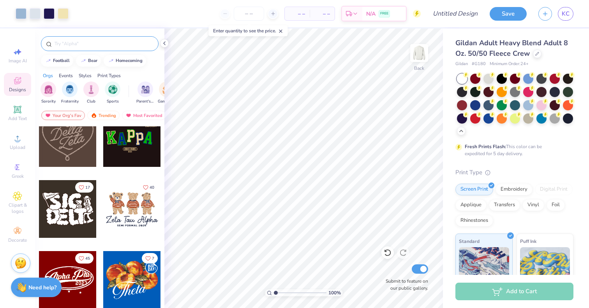
click at [117, 46] on input "text" at bounding box center [104, 44] width 100 height 8
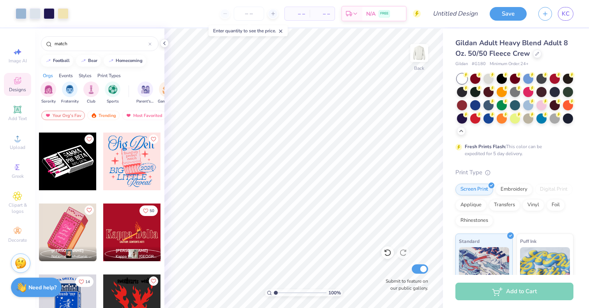
scroll to position [274, 0]
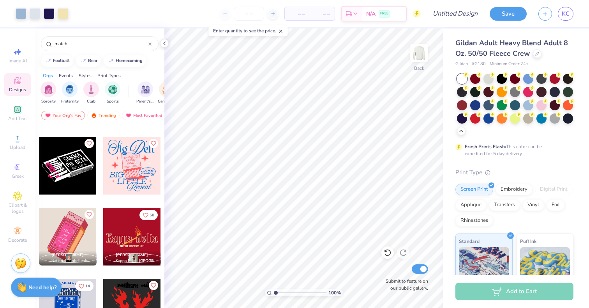
type input "match"
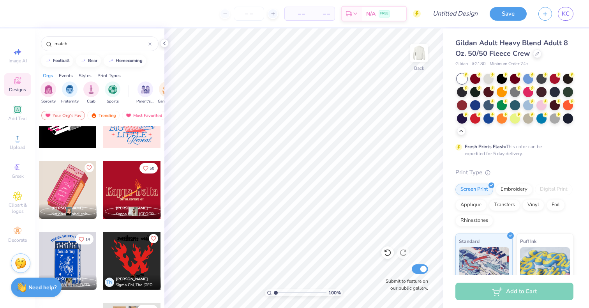
scroll to position [318, 0]
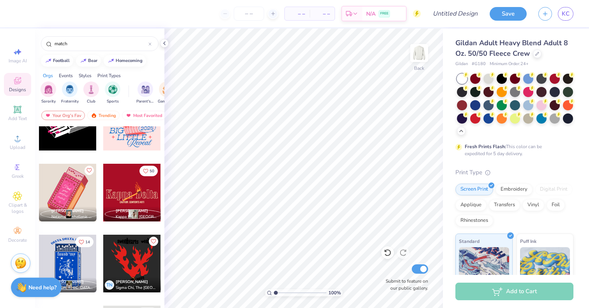
click at [128, 144] on div at bounding box center [132, 122] width 58 height 58
click at [418, 54] on img at bounding box center [419, 52] width 31 height 31
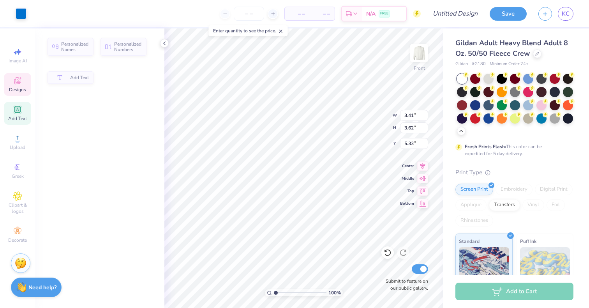
type input "3.41"
type input "3.62"
type input "5.33"
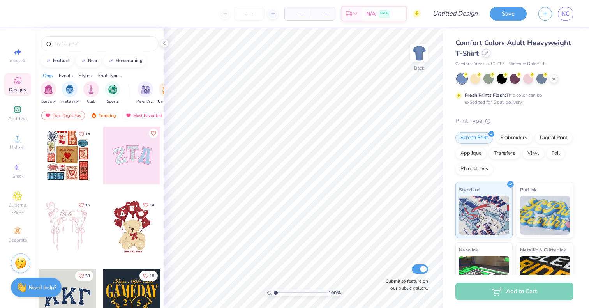
click at [482, 56] on div "Comfort Colors Adult Heavyweight T-Shirt" at bounding box center [515, 48] width 118 height 21
click at [486, 56] on div at bounding box center [486, 53] width 9 height 9
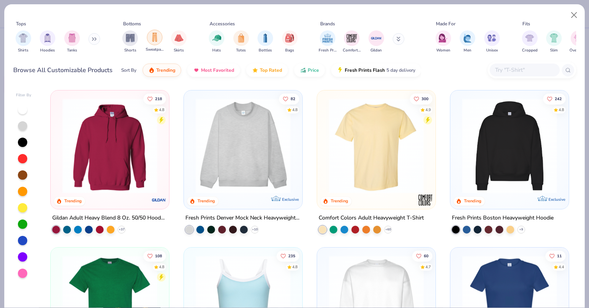
click at [152, 42] on div "filter for Sweatpants" at bounding box center [155, 38] width 16 height 16
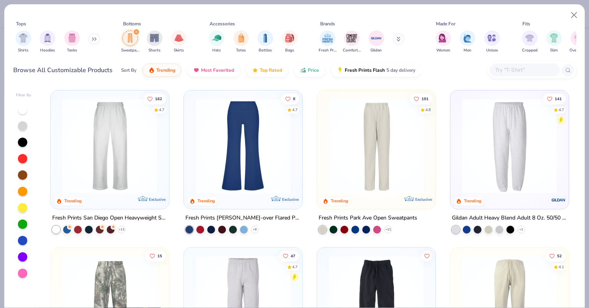
click at [113, 163] on img at bounding box center [109, 145] width 103 height 95
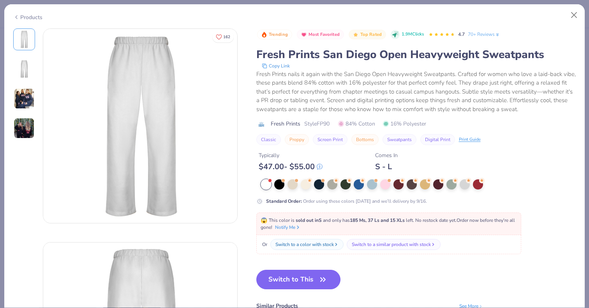
click at [21, 104] on img at bounding box center [24, 98] width 21 height 21
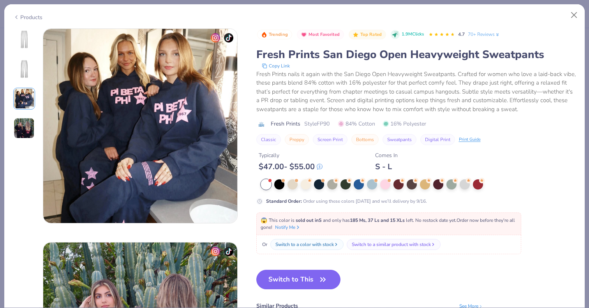
click at [25, 124] on img at bounding box center [24, 128] width 21 height 21
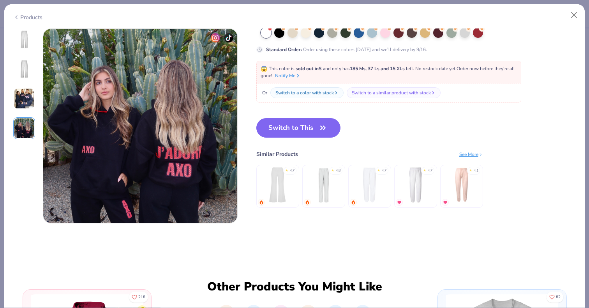
click at [22, 68] on img at bounding box center [24, 69] width 19 height 19
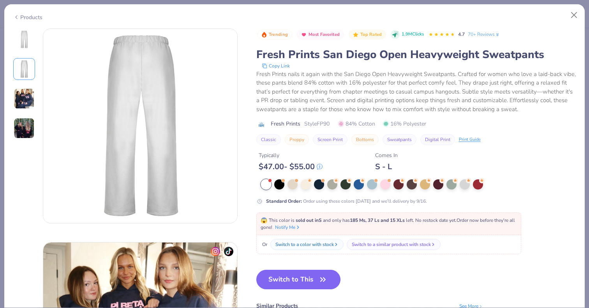
click at [20, 49] on div at bounding box center [24, 39] width 22 height 22
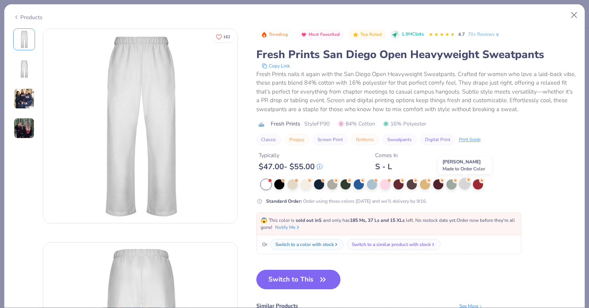
click at [466, 184] on div at bounding box center [465, 183] width 10 height 10
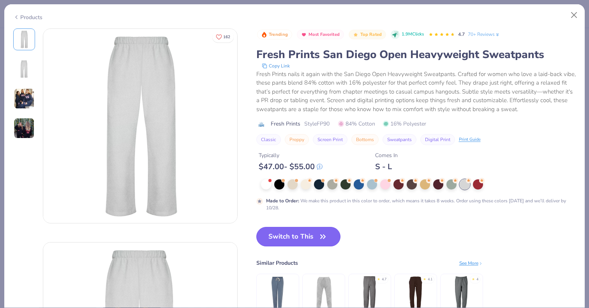
click at [274, 238] on button "Switch to This" at bounding box center [298, 236] width 85 height 19
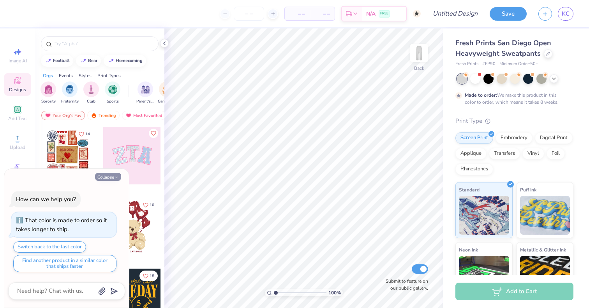
click at [109, 178] on button "Collapse" at bounding box center [108, 177] width 26 height 8
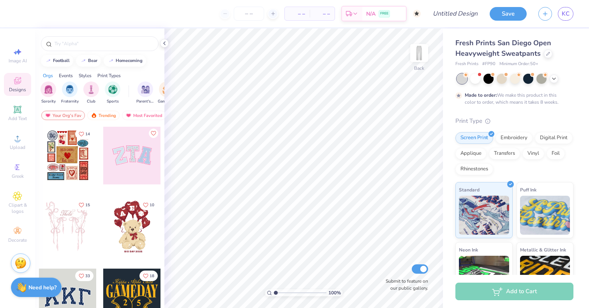
click at [132, 161] on div at bounding box center [132, 156] width 58 height 58
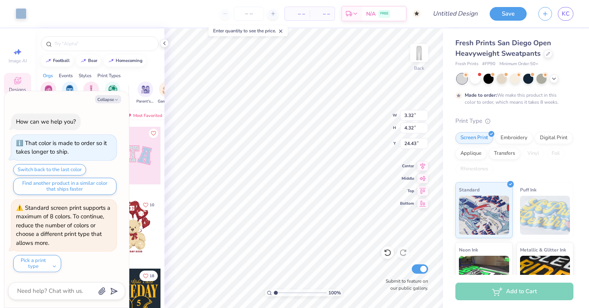
type textarea "x"
type input "24.37"
type textarea "x"
type input "3.66"
type input "4.81"
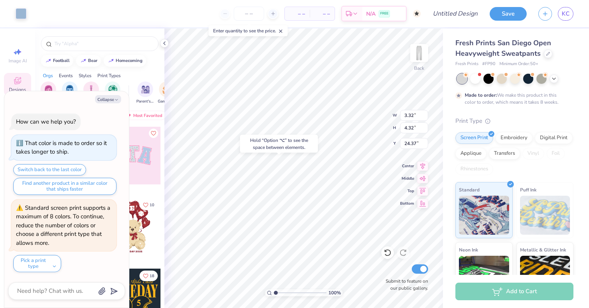
type input "24.68"
type textarea "x"
type input "24.59"
type textarea "x"
type input "5.25"
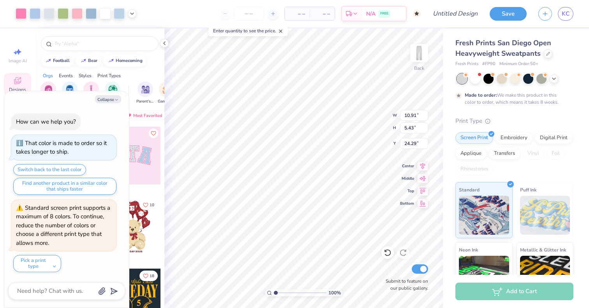
type input "2.61"
type input "27.10"
type textarea "x"
type input "1.07"
type textarea "x"
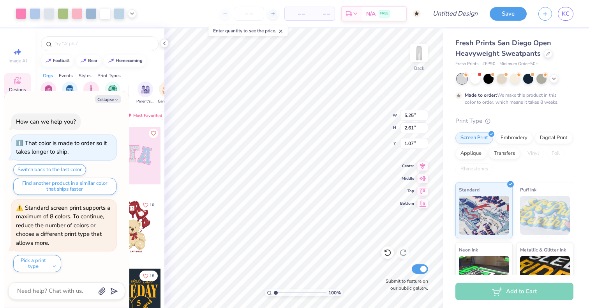
type input "1.09"
click at [115, 101] on icon "button" at bounding box center [116, 99] width 5 height 5
type textarea "x"
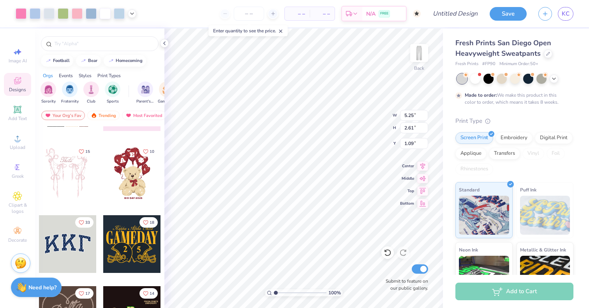
scroll to position [59, 0]
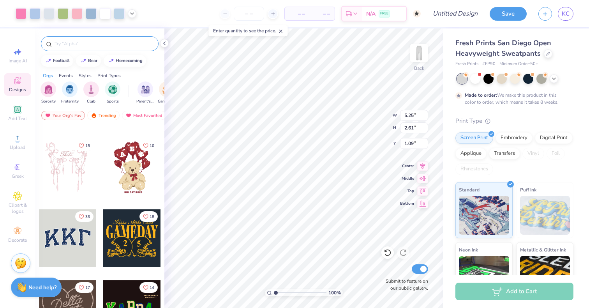
click at [102, 47] on input "text" at bounding box center [104, 44] width 100 height 8
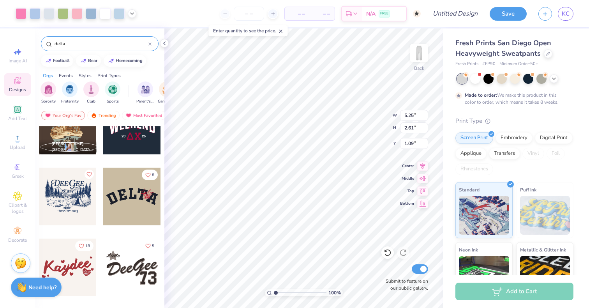
scroll to position [531, 0]
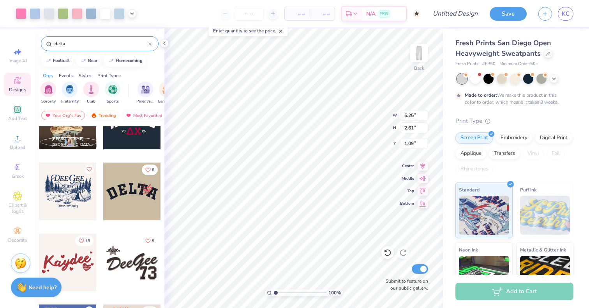
type input "delta"
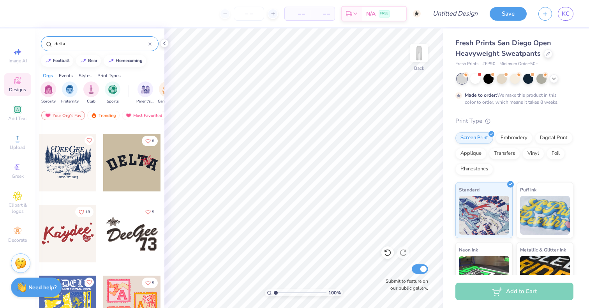
scroll to position [556, 0]
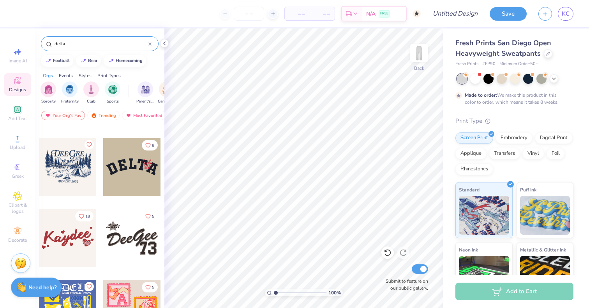
click at [142, 172] on div at bounding box center [132, 167] width 58 height 58
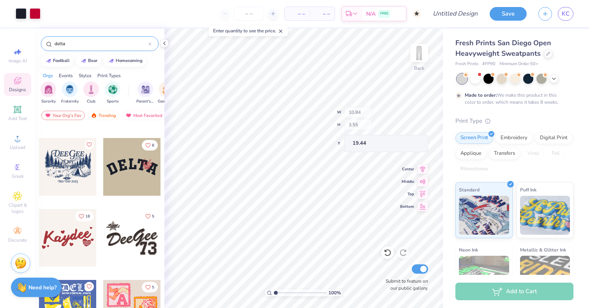
type input "19.44"
type input "1.35"
type input "0.41"
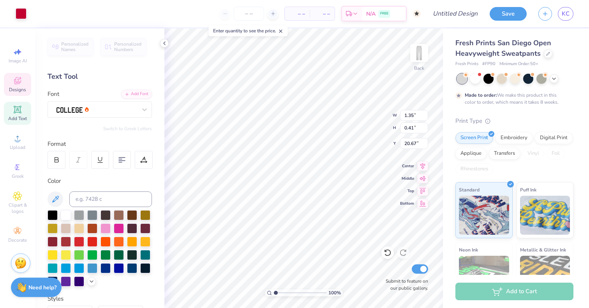
type input "20.74"
type input "2.64"
type input "0.99"
type input "19.75"
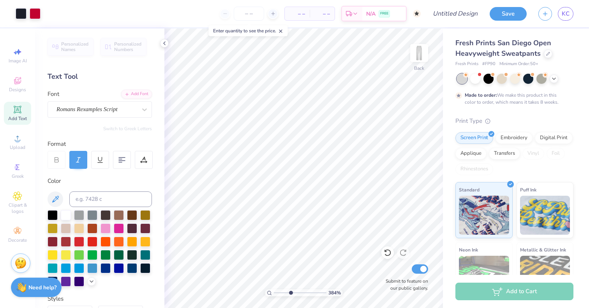
drag, startPoint x: 274, startPoint y: 291, endPoint x: 290, endPoint y: 292, distance: 16.4
click at [290, 292] on input "range" at bounding box center [300, 292] width 53 height 7
drag, startPoint x: 291, startPoint y: 292, endPoint x: 270, endPoint y: 288, distance: 21.3
type input "1"
click at [274, 289] on input "range" at bounding box center [300, 292] width 53 height 7
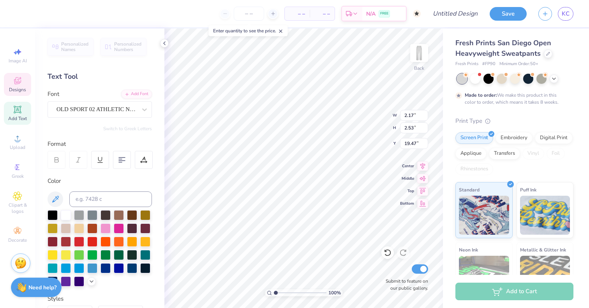
type input "2.09"
type input "2.57"
type input "19.47"
type input "19.46"
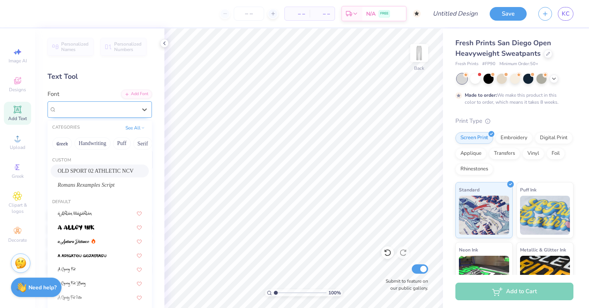
click at [92, 106] on div "OLD SPORT 02 ATHLETIC NCV" at bounding box center [97, 109] width 82 height 12
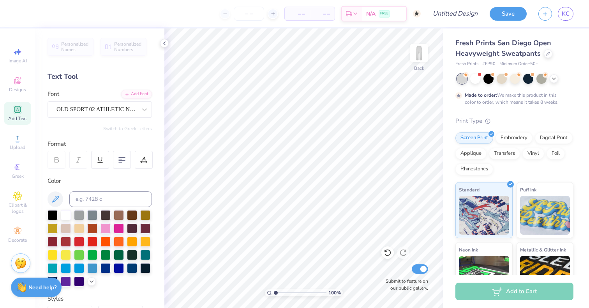
click at [18, 115] on div "Add Text" at bounding box center [17, 113] width 27 height 23
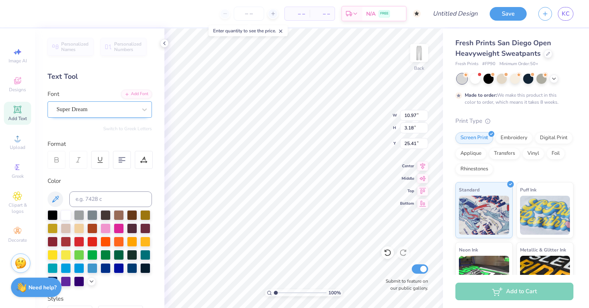
click at [129, 114] on div at bounding box center [96, 109] width 80 height 11
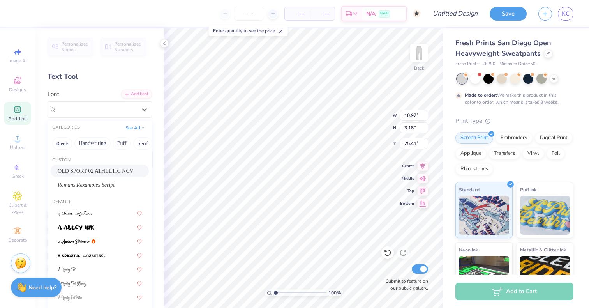
click at [89, 168] on span "OLD SPORT 02 ATHLETIC NCV" at bounding box center [96, 171] width 76 height 8
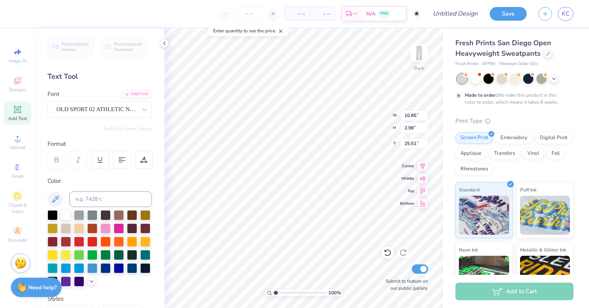
type input "10.85"
type input "2.98"
type input "25.51"
type textarea "est 1888"
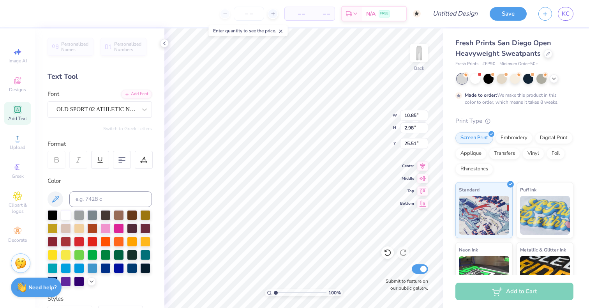
scroll to position [0, 0]
type input "3.97"
type input "3.42"
type input "27.53"
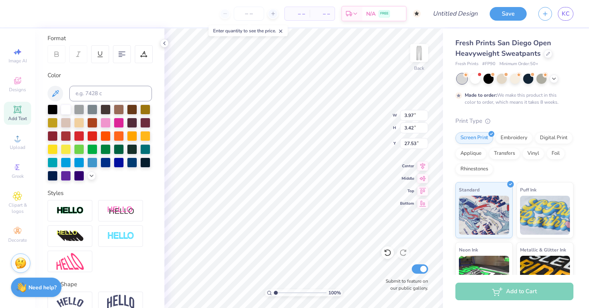
scroll to position [108, 0]
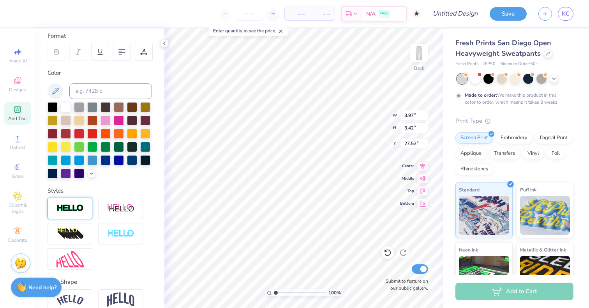
click at [71, 215] on div at bounding box center [70, 208] width 45 height 21
type input "4.00"
type input "3.44"
type input "27.52"
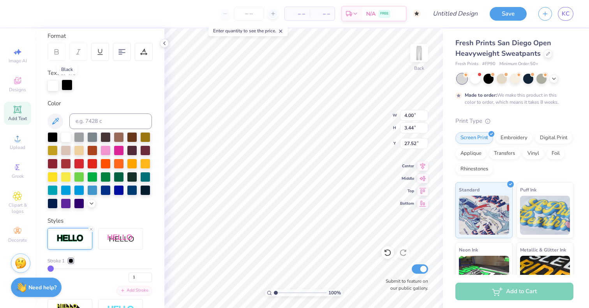
click at [66, 87] on div at bounding box center [67, 84] width 11 height 11
click at [54, 203] on div at bounding box center [53, 203] width 10 height 10
click at [50, 83] on div at bounding box center [53, 84] width 11 height 11
click at [52, 201] on div at bounding box center [53, 203] width 10 height 10
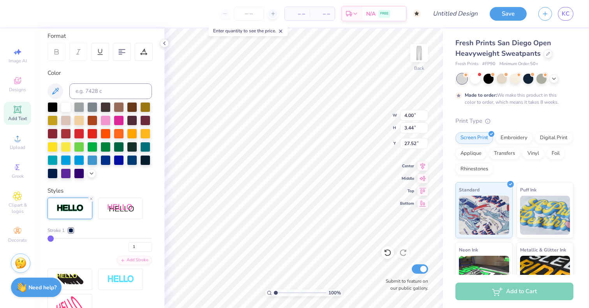
click at [71, 231] on div at bounding box center [71, 230] width 5 height 5
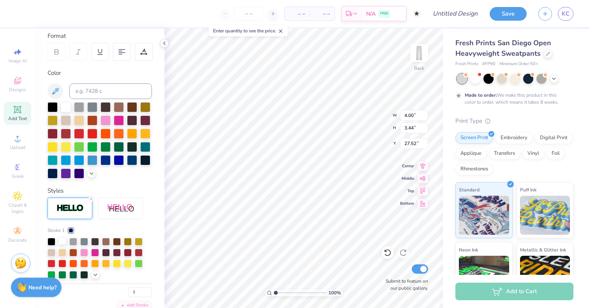
click at [60, 242] on div at bounding box center [62, 241] width 8 height 8
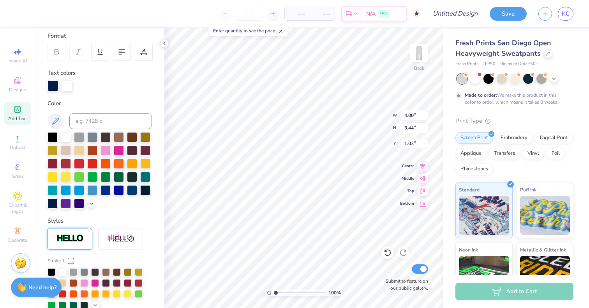
type input "1.03"
drag, startPoint x: 274, startPoint y: 292, endPoint x: 279, endPoint y: 292, distance: 5.1
click at [279, 292] on input "range" at bounding box center [300, 292] width 53 height 7
drag, startPoint x: 281, startPoint y: 291, endPoint x: 261, endPoint y: 285, distance: 20.1
type input "1"
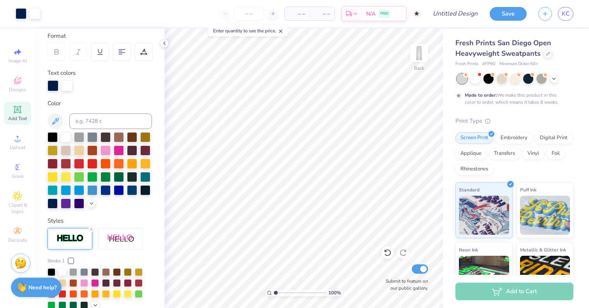
click at [274, 289] on input "range" at bounding box center [300, 292] width 53 height 7
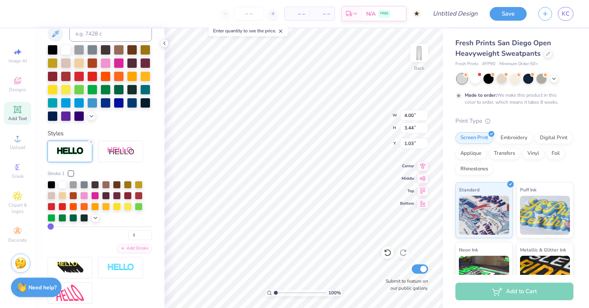
scroll to position [199, 0]
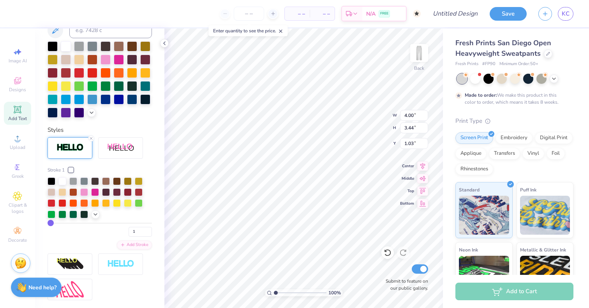
type input "4"
type input "5"
type input "6"
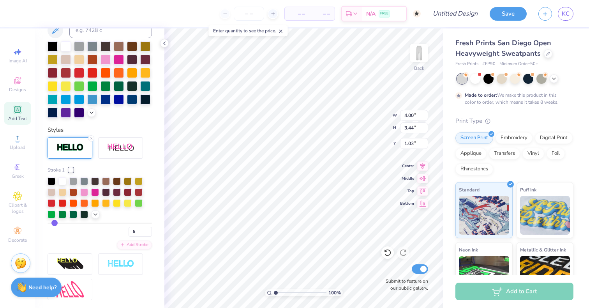
type input "6"
type input "7"
type input "8"
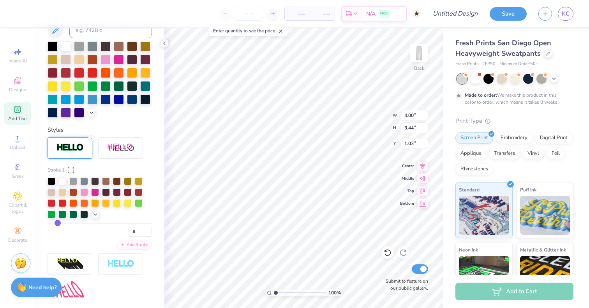
type input "9"
type input "10"
type input "11"
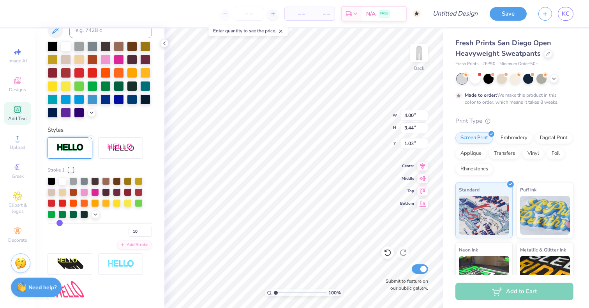
type input "11"
type input "12"
type input "13"
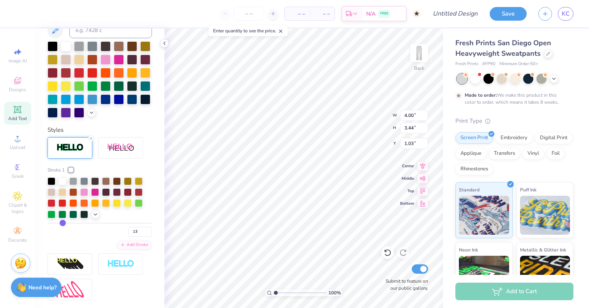
type input "14"
drag, startPoint x: 53, startPoint y: 222, endPoint x: 64, endPoint y: 222, distance: 10.5
type input "14"
click at [64, 222] on input "range" at bounding box center [100, 222] width 104 height 1
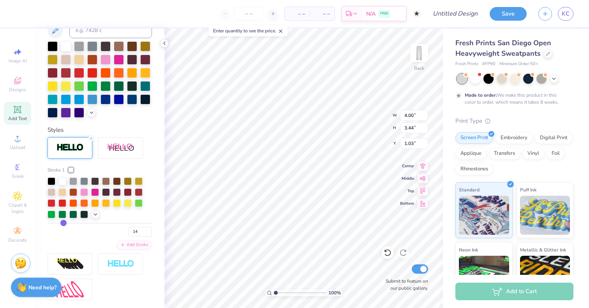
type input "4.30"
type input "3.75"
type input "25.13"
drag, startPoint x: 275, startPoint y: 292, endPoint x: 288, endPoint y: 290, distance: 13.5
type input "3.47"
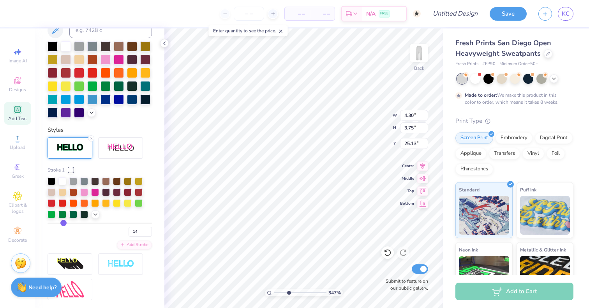
click at [288, 290] on input "range" at bounding box center [300, 292] width 53 height 7
type input "23.63"
type input "13"
type input "12"
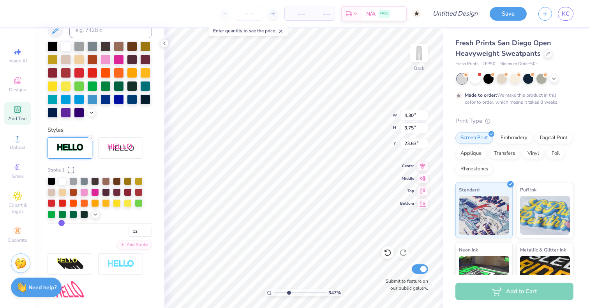
type input "12"
type input "11"
type input "10"
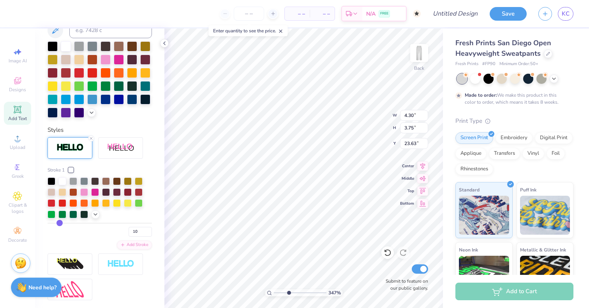
type input "9"
type input "8"
type input "7"
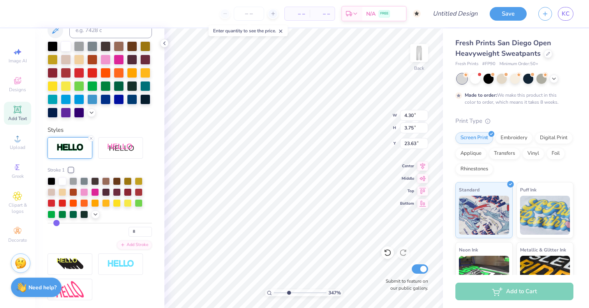
type input "7"
drag, startPoint x: 62, startPoint y: 223, endPoint x: 56, endPoint y: 222, distance: 5.5
type input "7"
click at [56, 222] on input "range" at bounding box center [100, 222] width 104 height 1
type input "4.14"
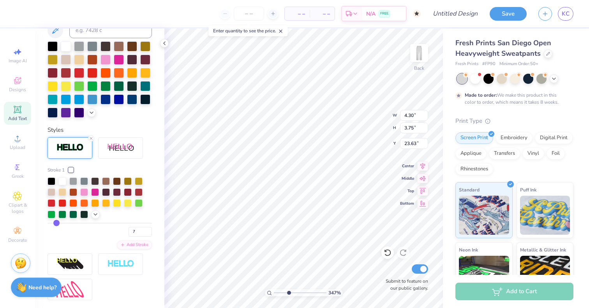
type input "3.59"
type input "23.71"
type input "6"
type input "5"
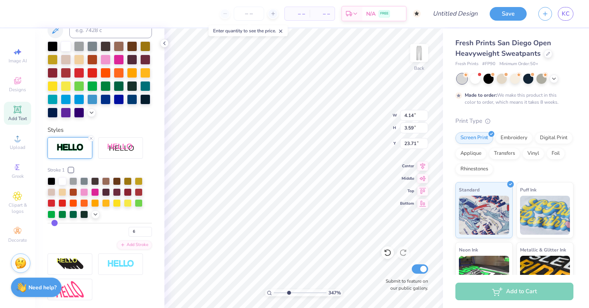
type input "5"
type input "4"
type input "3"
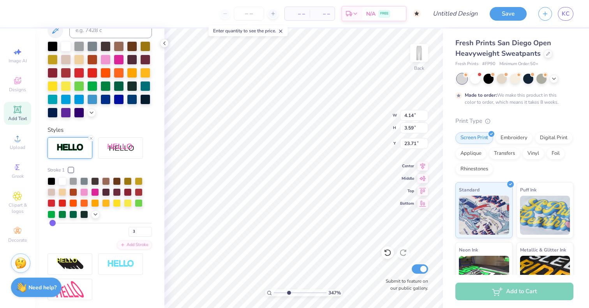
type input "2"
type input "1"
drag, startPoint x: 56, startPoint y: 222, endPoint x: 51, endPoint y: 222, distance: 5.9
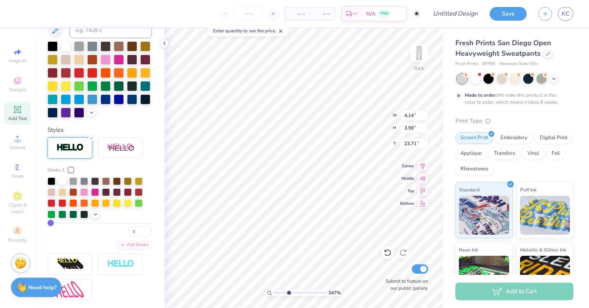
type input "1"
click at [51, 222] on input "range" at bounding box center [100, 222] width 104 height 1
type input "4.00"
type input "3.44"
type input "23.78"
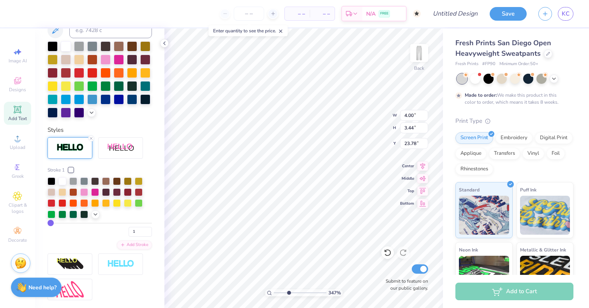
type input "2"
click at [51, 222] on input "range" at bounding box center [100, 222] width 104 height 1
type input "4.02"
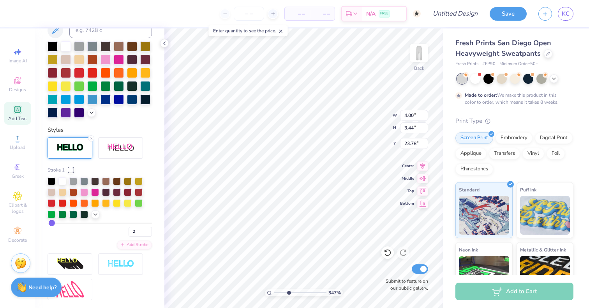
type input "3.47"
type input "23.77"
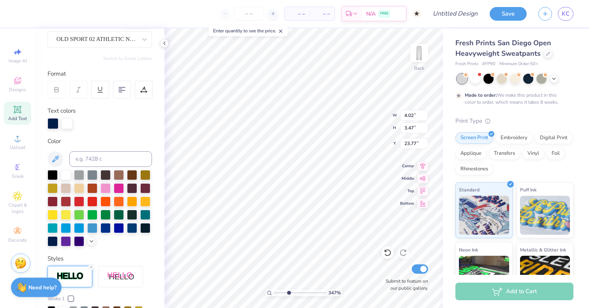
scroll to position [46, 0]
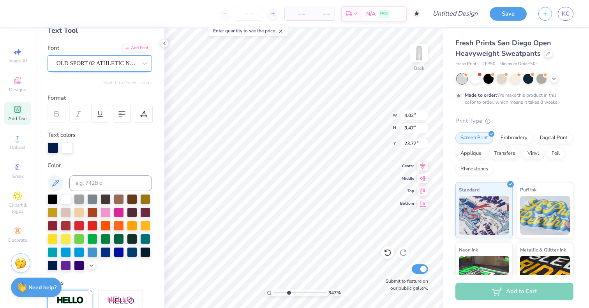
click at [125, 65] on div "OLD SPORT 02 ATHLETIC NCV" at bounding box center [97, 63] width 82 height 12
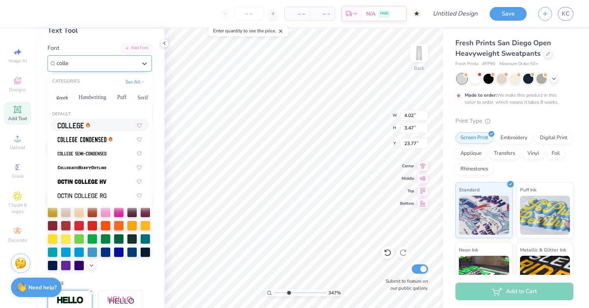
click at [108, 126] on div at bounding box center [100, 125] width 84 height 8
type input "colle"
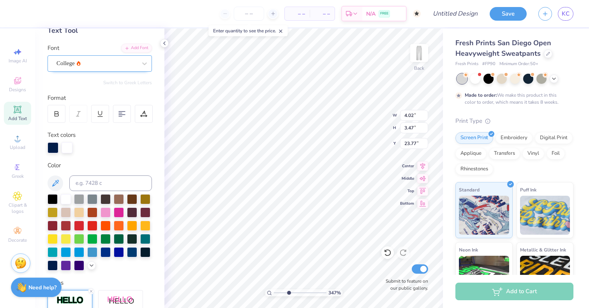
type input "3.34"
type input "3.39"
type input "23.80"
click at [102, 60] on div "College" at bounding box center [97, 63] width 82 height 12
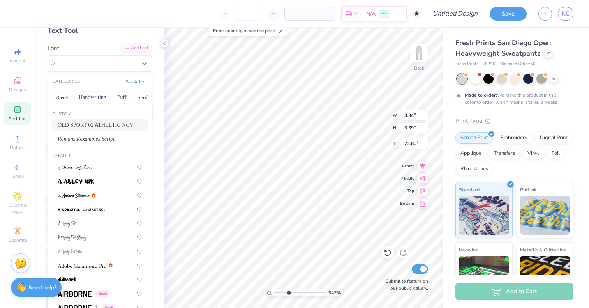
click at [91, 126] on span "OLD SPORT 02 ATHLETIC NCV" at bounding box center [96, 125] width 76 height 8
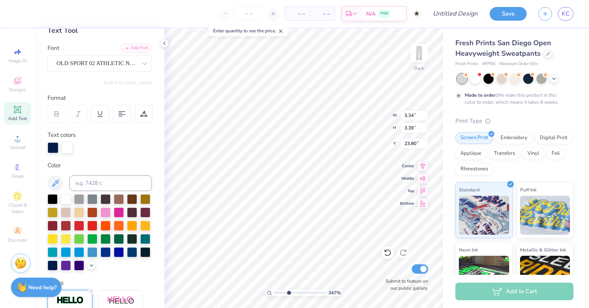
type input "4.02"
type input "3.47"
type input "23.77"
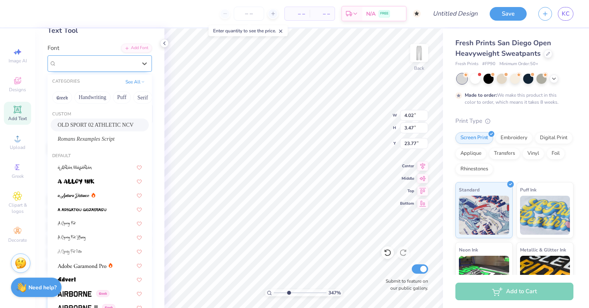
click at [101, 68] on div at bounding box center [96, 63] width 80 height 11
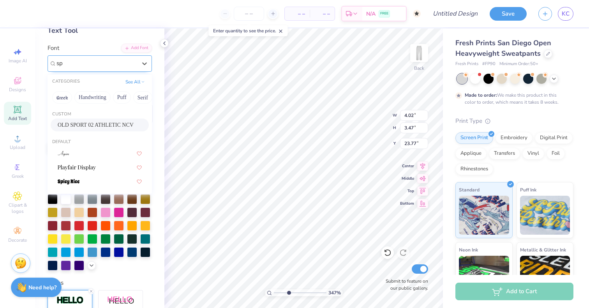
type input "s"
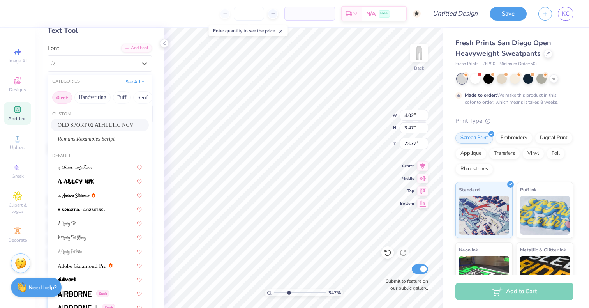
click at [64, 97] on button "Greek" at bounding box center [62, 97] width 20 height 12
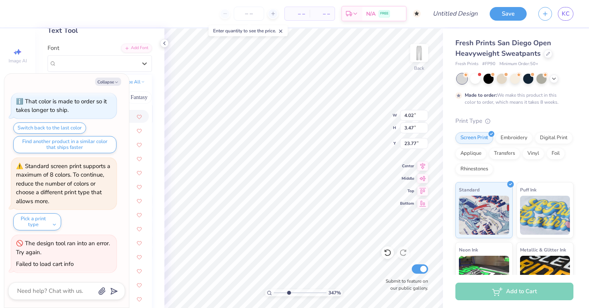
scroll to position [0, 185]
click at [118, 83] on icon "button" at bounding box center [116, 82] width 5 height 5
type textarea "x"
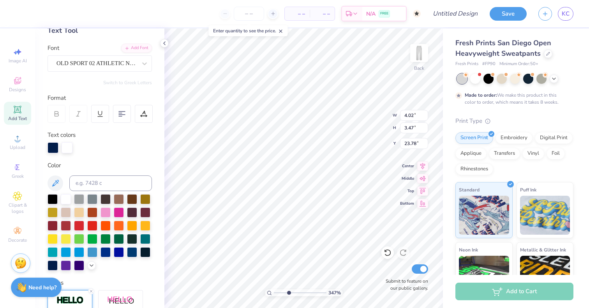
type input "23.78"
type textarea "est. 1888"
click at [370, 108] on div "347 % Back W 4.02 4.02 " H 3.47 3.47 " Y 23.78 23.78 " Center Middle Top Bottom…" at bounding box center [303, 167] width 279 height 279
click at [287, 291] on input "range" at bounding box center [300, 292] width 53 height 7
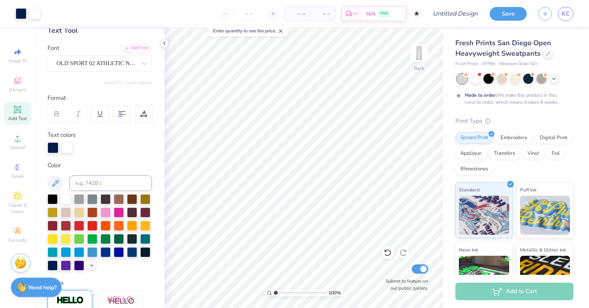
drag, startPoint x: 291, startPoint y: 293, endPoint x: 269, endPoint y: 293, distance: 21.8
type input "1"
click at [274, 293] on input "range" at bounding box center [300, 292] width 53 height 7
type input "0.50"
type input "47.01"
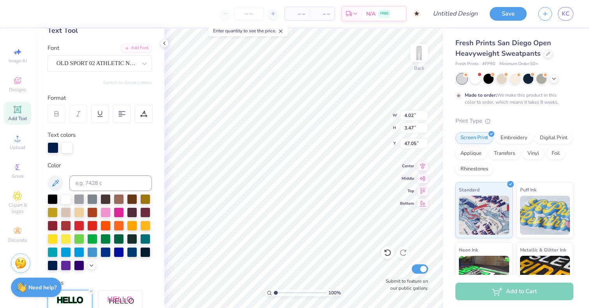
type input "47.05"
type textarea "est. 18 8 8"
type input "44.96"
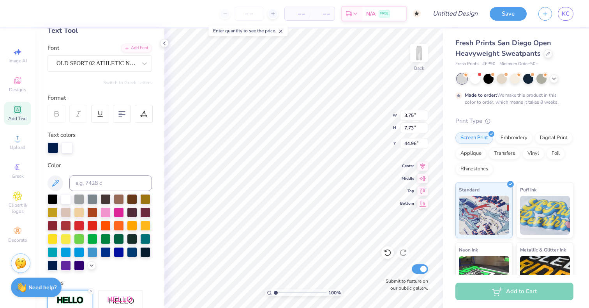
type textarea "est. 1888"
type input "38.31"
type input "3.71"
type input "3.20"
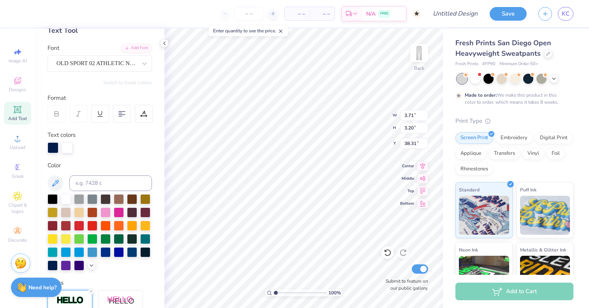
type input "49.35"
type input "0.50"
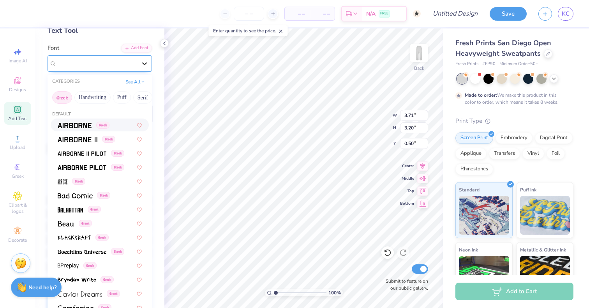
click at [146, 66] on icon at bounding box center [145, 64] width 8 height 8
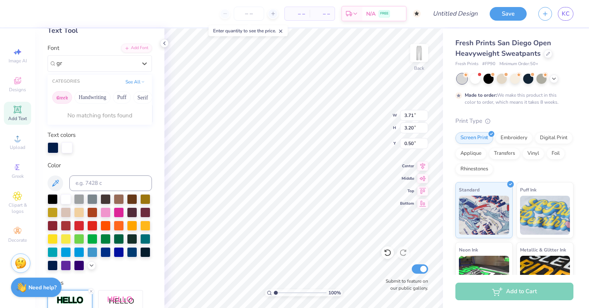
type input "g"
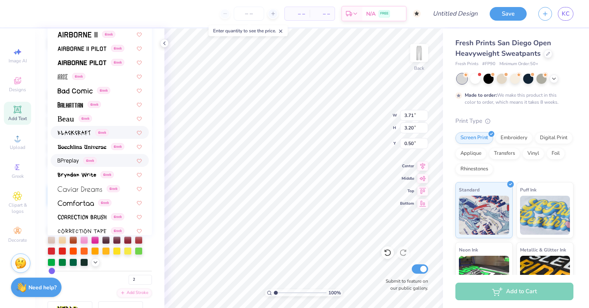
scroll to position [0, 0]
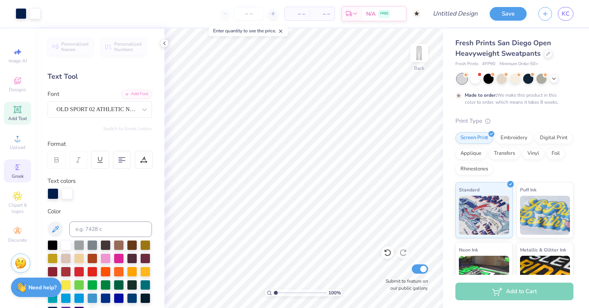
click at [19, 169] on icon at bounding box center [17, 166] width 9 height 9
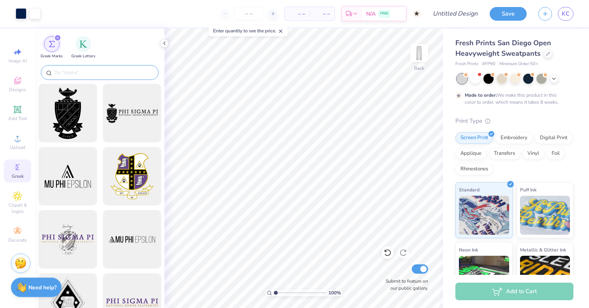
click at [95, 75] on input "text" at bounding box center [104, 73] width 100 height 8
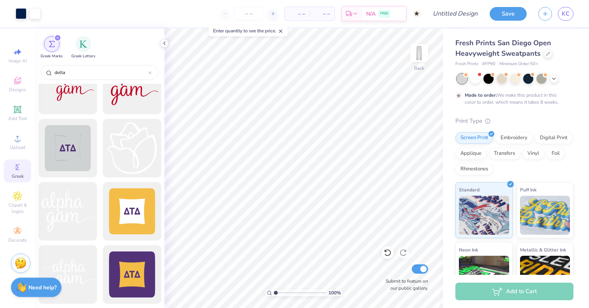
scroll to position [739, 0]
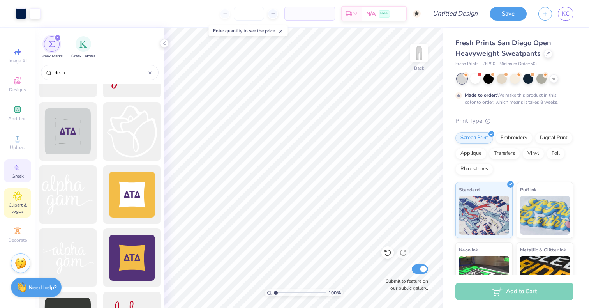
type input "delta"
click at [19, 208] on span "Clipart & logos" at bounding box center [17, 208] width 27 height 12
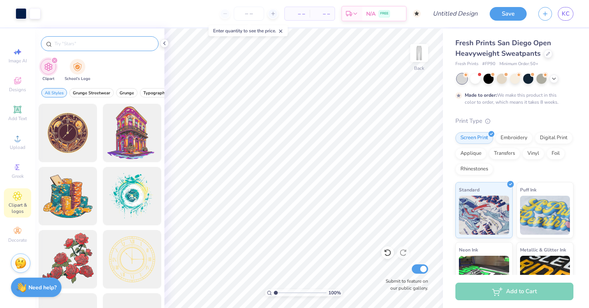
click at [91, 46] on input "text" at bounding box center [104, 44] width 100 height 8
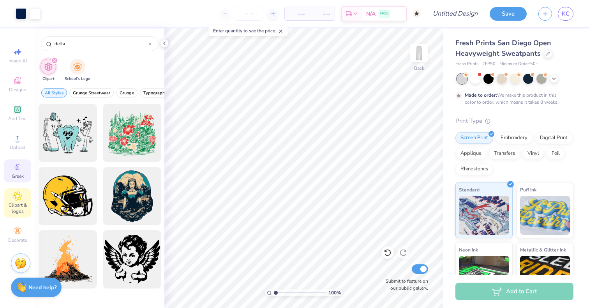
type input "delta"
click at [18, 178] on span "Greek" at bounding box center [18, 176] width 12 height 6
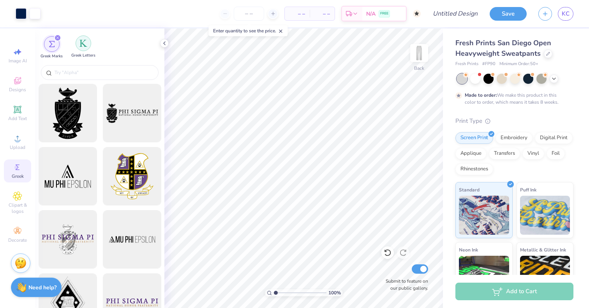
click at [83, 49] on div "filter for Greek Letters" at bounding box center [84, 43] width 16 height 16
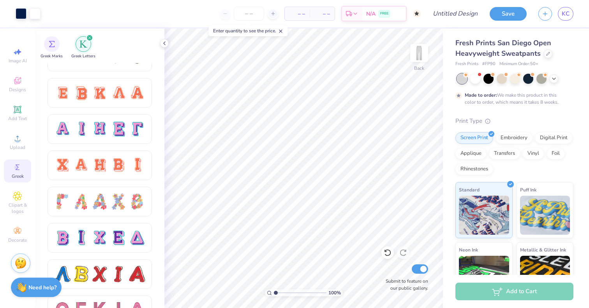
scroll to position [495, 0]
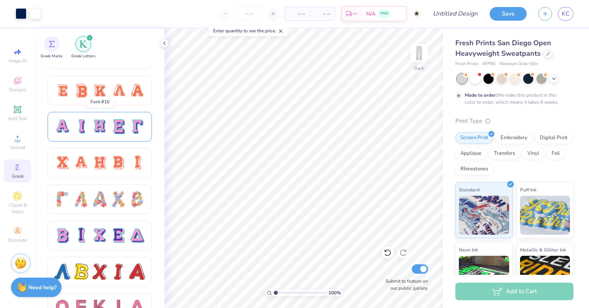
click at [141, 128] on div at bounding box center [137, 126] width 16 height 16
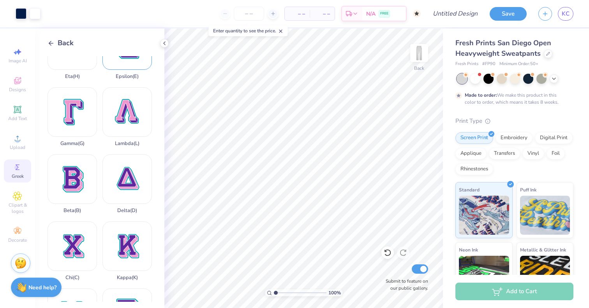
scroll to position [110, 0]
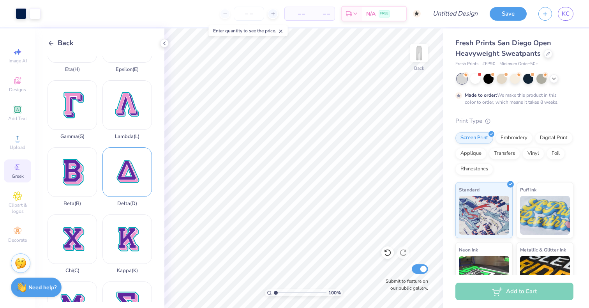
click at [127, 175] on div "Delta ( D )" at bounding box center [126, 176] width 49 height 59
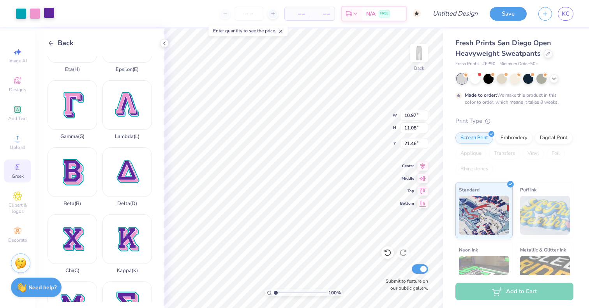
click at [51, 15] on div at bounding box center [49, 12] width 11 height 11
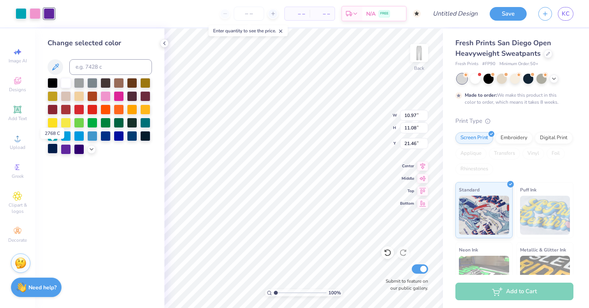
click at [52, 150] on div at bounding box center [53, 148] width 10 height 10
click at [37, 15] on div at bounding box center [35, 12] width 11 height 11
click at [52, 151] on div at bounding box center [53, 148] width 10 height 10
click at [66, 80] on div at bounding box center [66, 82] width 10 height 10
click at [53, 150] on div at bounding box center [53, 148] width 10 height 10
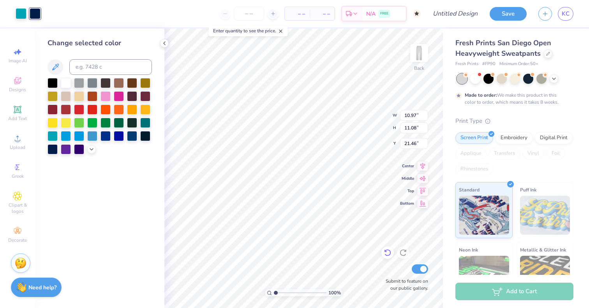
click at [387, 254] on icon at bounding box center [388, 253] width 8 height 8
click at [35, 16] on div at bounding box center [35, 12] width 11 height 11
click at [67, 84] on div at bounding box center [66, 82] width 10 height 10
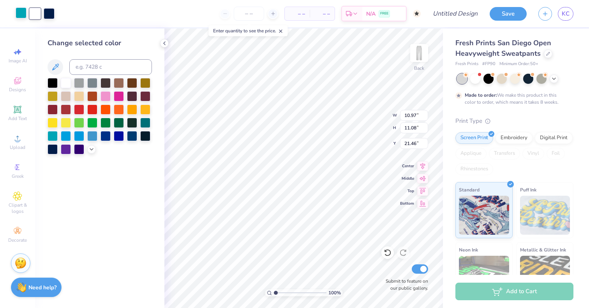
click at [21, 15] on div at bounding box center [21, 12] width 11 height 11
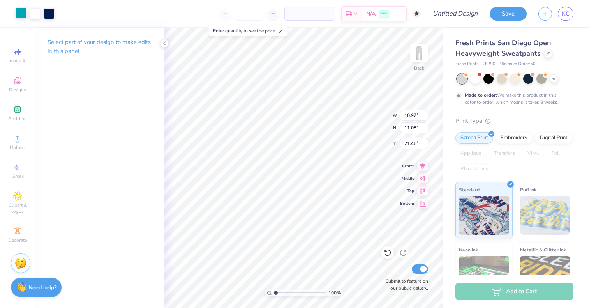
click at [16, 16] on div at bounding box center [21, 12] width 11 height 11
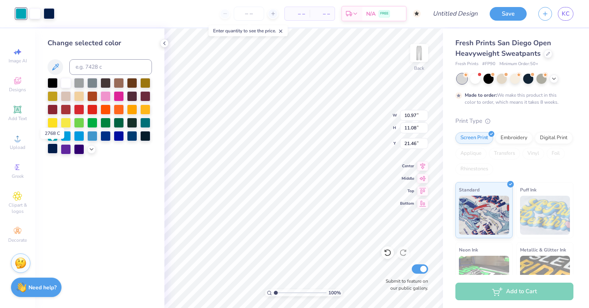
click at [53, 149] on div at bounding box center [53, 148] width 10 height 10
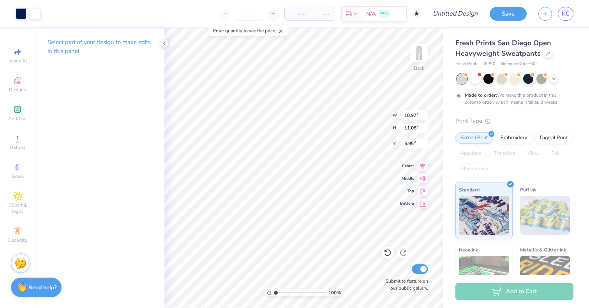
type input "5.95"
type input "3.71"
type input "3.20"
type input "0.50"
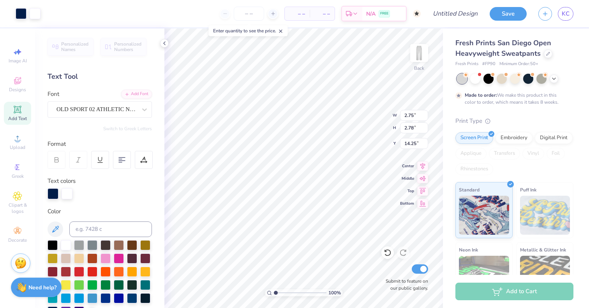
type input "2.75"
type input "2.78"
type input "47.53"
type input "43.66"
type input "2.94"
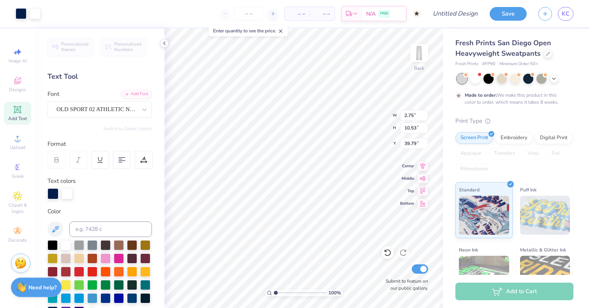
type input "11.25"
type input "39.06"
type input "38.48"
type input "39.01"
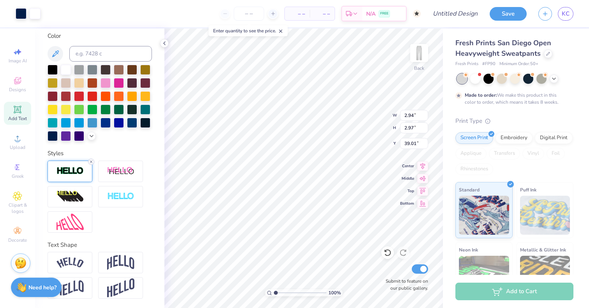
click at [91, 163] on icon at bounding box center [91, 161] width 5 height 5
click at [79, 174] on img at bounding box center [69, 170] width 27 height 9
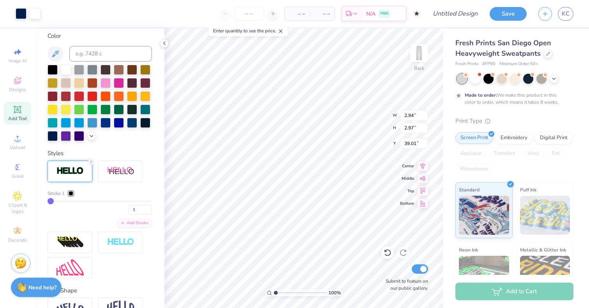
click at [275, 290] on input "range" at bounding box center [300, 292] width 53 height 7
drag, startPoint x: 276, startPoint y: 293, endPoint x: 280, endPoint y: 292, distance: 4.2
click at [280, 292] on input "range" at bounding box center [300, 292] width 53 height 7
click at [71, 193] on div at bounding box center [71, 193] width 5 height 5
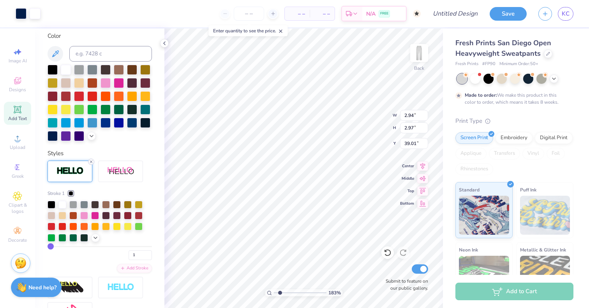
click at [92, 162] on icon at bounding box center [91, 161] width 5 height 5
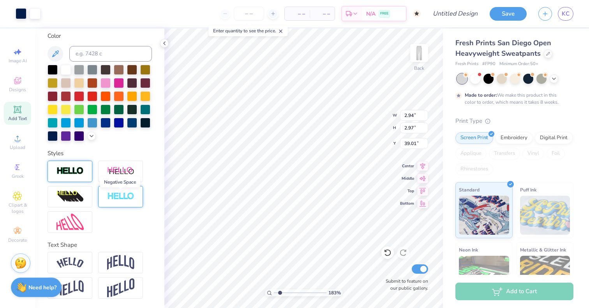
click at [111, 196] on img at bounding box center [120, 196] width 27 height 9
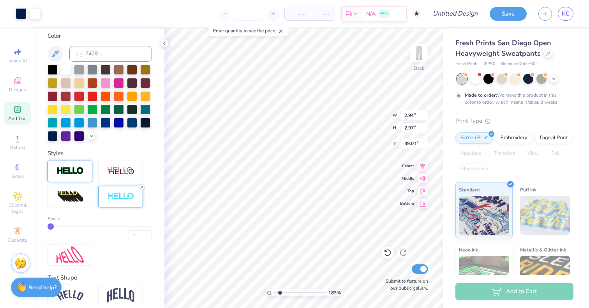
click at [143, 189] on icon at bounding box center [141, 187] width 5 height 5
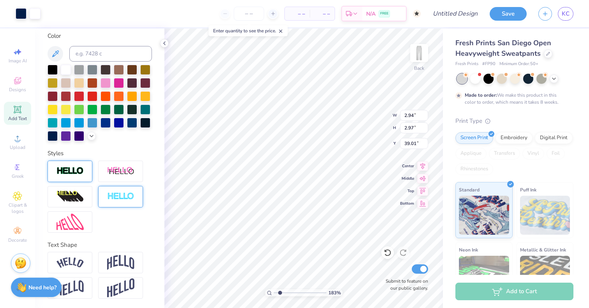
click at [164, 168] on div "Personalized Names Personalized Numbers Text Tool Add Font Font OLD SPORT 02 AT…" at bounding box center [99, 167] width 129 height 279
drag, startPoint x: 280, startPoint y: 292, endPoint x: 269, endPoint y: 291, distance: 11.0
type input "1"
click at [274, 291] on input "range" at bounding box center [300, 292] width 53 height 7
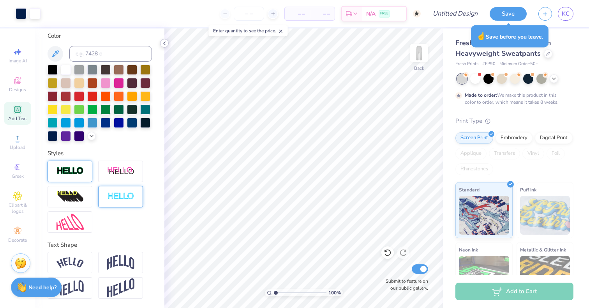
click at [165, 44] on polyline at bounding box center [165, 43] width 2 height 3
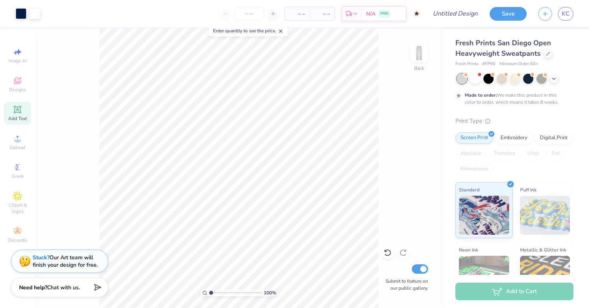
click at [544, 57] on div "Fresh Prints San Diego Open Heavyweight Sweatpants" at bounding box center [515, 48] width 118 height 21
click at [548, 55] on icon at bounding box center [548, 53] width 4 height 4
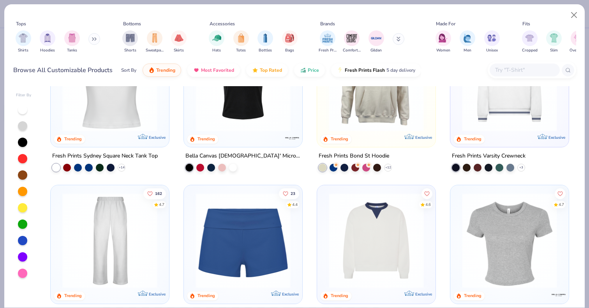
scroll to position [392, 0]
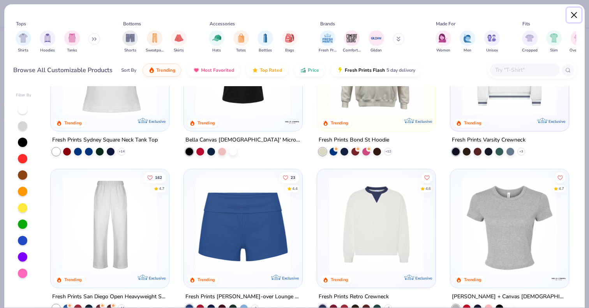
click at [578, 17] on button "Close" at bounding box center [574, 15] width 15 height 15
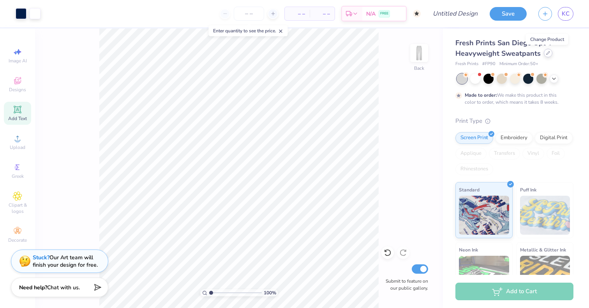
click at [547, 55] on div at bounding box center [548, 53] width 9 height 9
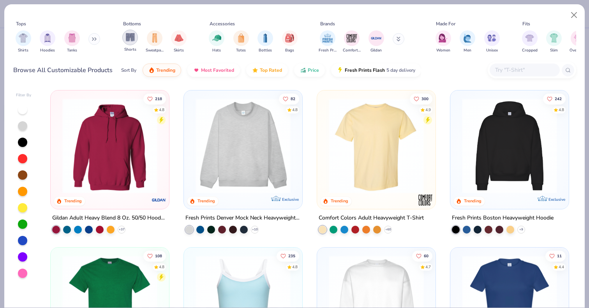
click at [132, 41] on img "filter for Shorts" at bounding box center [130, 37] width 9 height 9
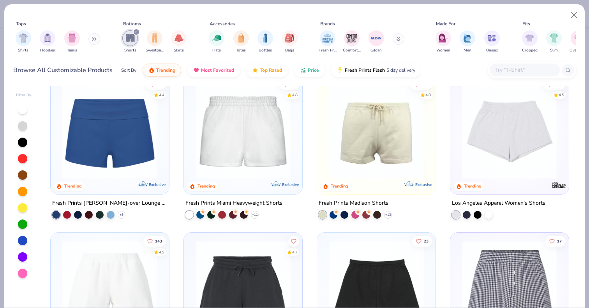
scroll to position [9, 0]
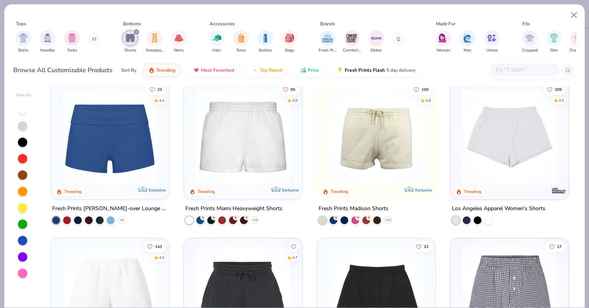
click at [260, 157] on img at bounding box center [243, 136] width 103 height 95
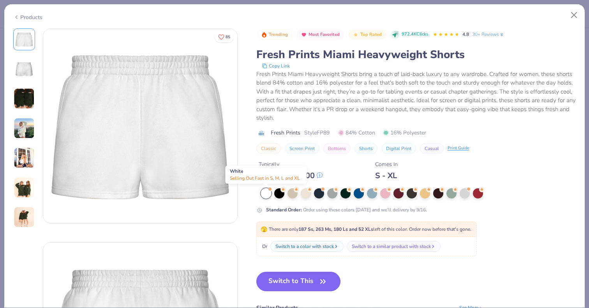
click at [265, 195] on div at bounding box center [266, 193] width 10 height 10
click at [282, 286] on button "Switch to This" at bounding box center [298, 281] width 85 height 19
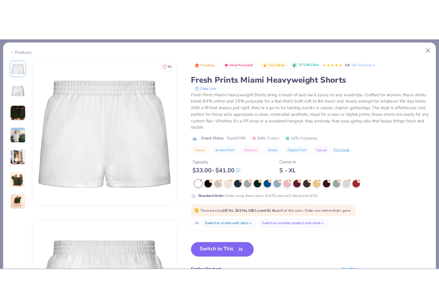
scroll to position [63, 0]
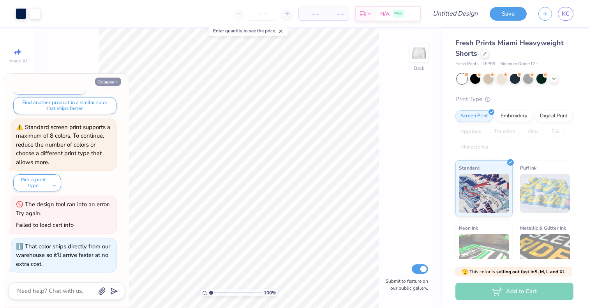
click at [118, 83] on icon "button" at bounding box center [116, 82] width 5 height 5
type textarea "x"
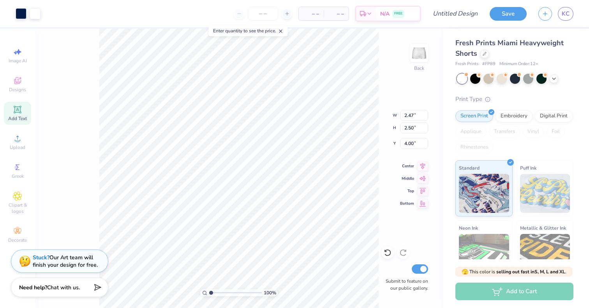
type input "4.00"
type input "1.30"
type input "5.01"
type input "4.99"
type input "8.68"
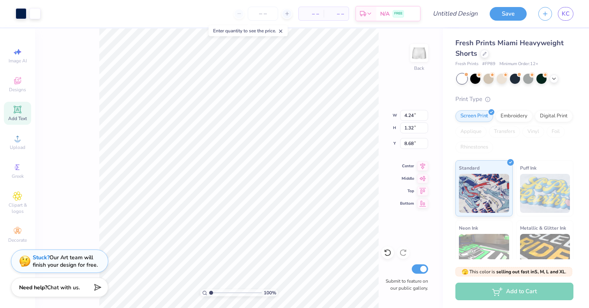
type input "8.10"
click at [37, 13] on div at bounding box center [35, 12] width 11 height 11
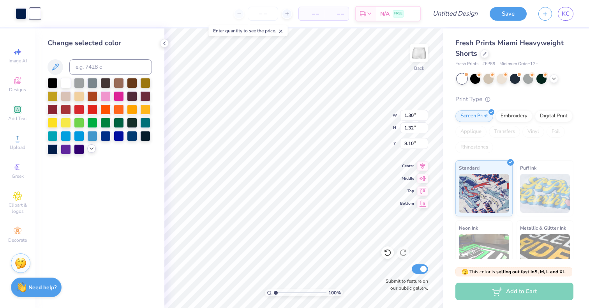
click at [91, 148] on icon at bounding box center [91, 148] width 6 height 6
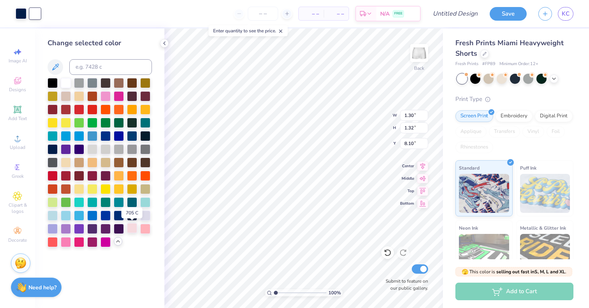
click at [133, 230] on div at bounding box center [132, 228] width 10 height 10
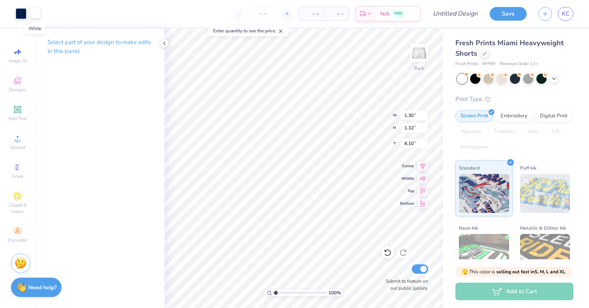
click at [36, 14] on div at bounding box center [35, 12] width 11 height 11
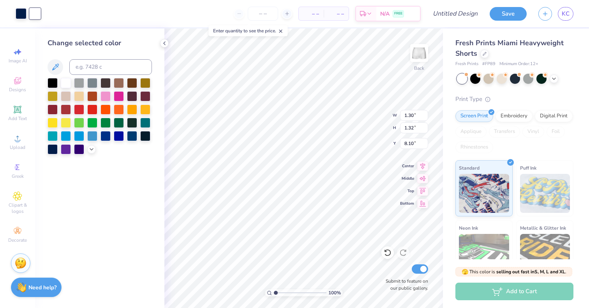
click at [90, 153] on div at bounding box center [100, 116] width 104 height 76
click at [90, 148] on polyline at bounding box center [91, 149] width 3 height 2
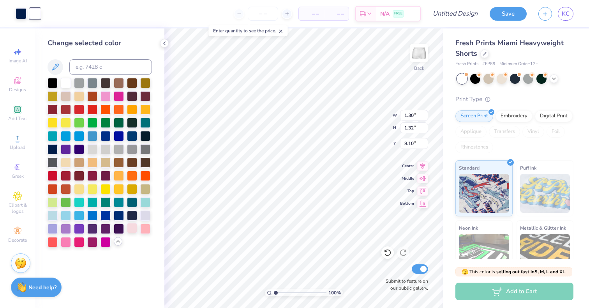
click at [134, 228] on div at bounding box center [132, 228] width 10 height 10
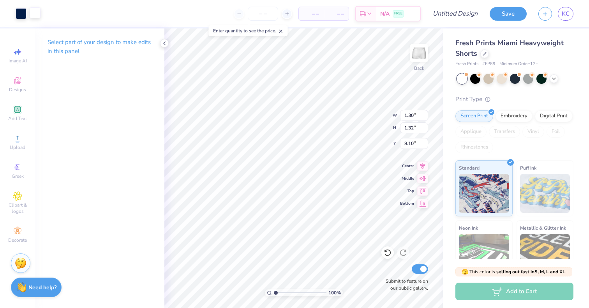
click at [34, 12] on div at bounding box center [35, 12] width 11 height 11
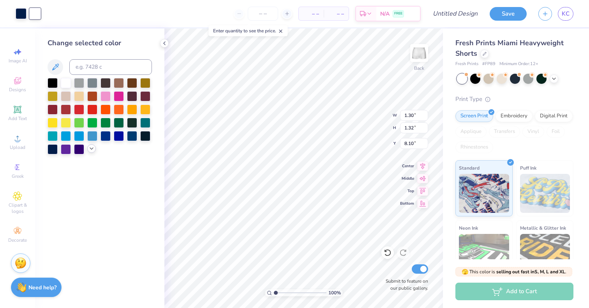
click at [92, 149] on icon at bounding box center [91, 148] width 6 height 6
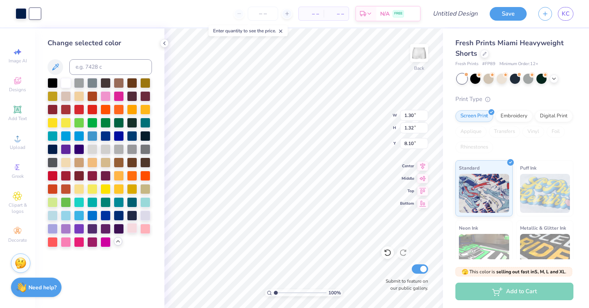
click at [131, 232] on div at bounding box center [132, 228] width 10 height 10
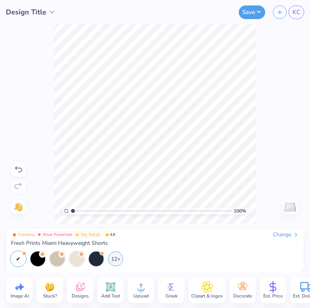
click at [172, 295] on span "Greek" at bounding box center [172, 296] width 12 height 6
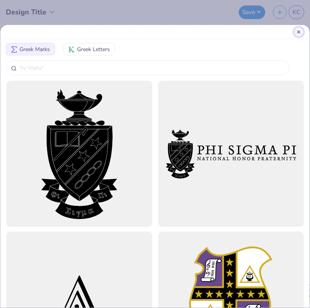
click at [298, 33] on button "Close" at bounding box center [298, 31] width 9 height 9
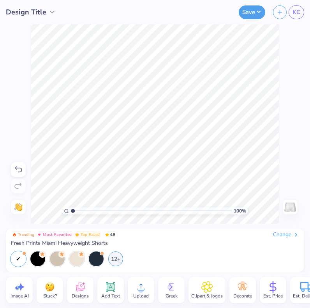
click at [202, 283] on icon at bounding box center [206, 287] width 11 height 12
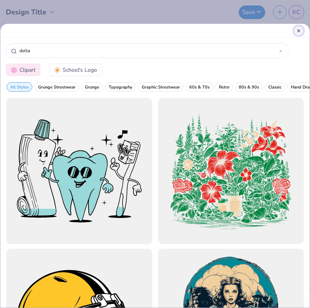
click at [300, 30] on button "Close" at bounding box center [298, 30] width 9 height 9
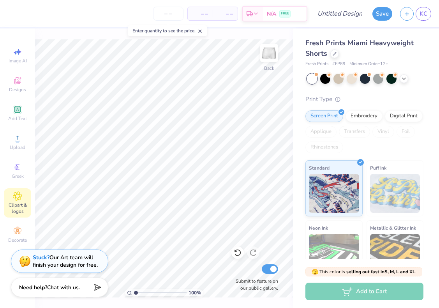
click at [19, 203] on span "Clipart & logos" at bounding box center [17, 208] width 27 height 12
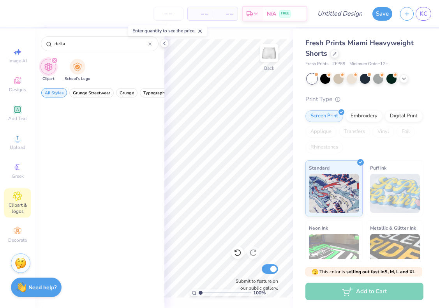
scroll to position [0, 0]
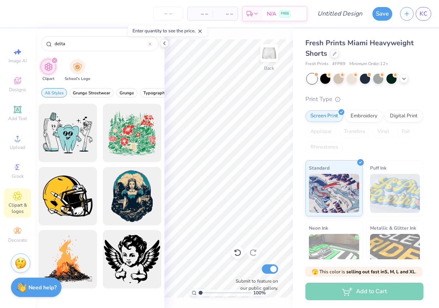
click at [56, 61] on div "filter for Clipart" at bounding box center [54, 60] width 7 height 7
click at [151, 44] on icon at bounding box center [149, 43] width 3 height 3
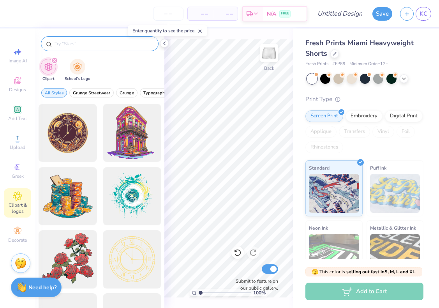
click at [124, 57] on div "Clipart School's Logo" at bounding box center [99, 70] width 129 height 29
click at [21, 168] on icon at bounding box center [17, 166] width 9 height 9
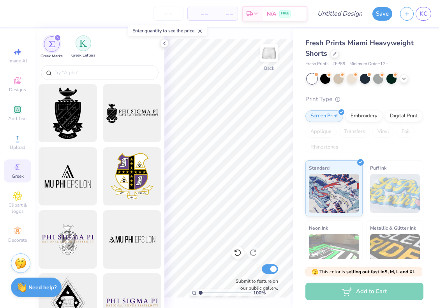
click at [81, 47] on div "filter for Greek Letters" at bounding box center [84, 43] width 16 height 16
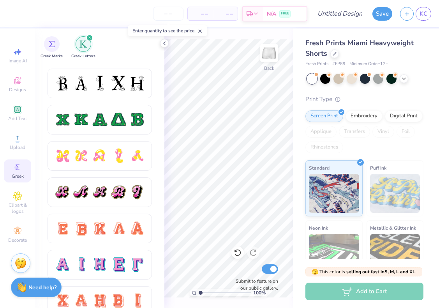
scroll to position [357, 0]
click at [128, 193] on div at bounding box center [99, 192] width 91 height 16
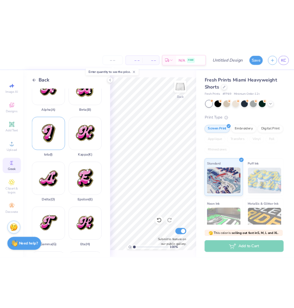
scroll to position [92, 0]
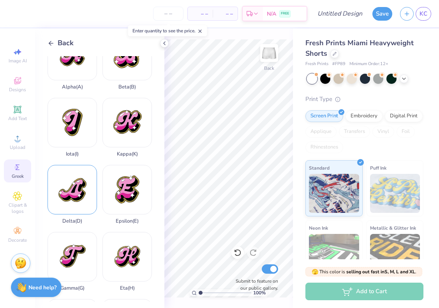
click at [77, 196] on div "Delta ( D )" at bounding box center [72, 194] width 49 height 59
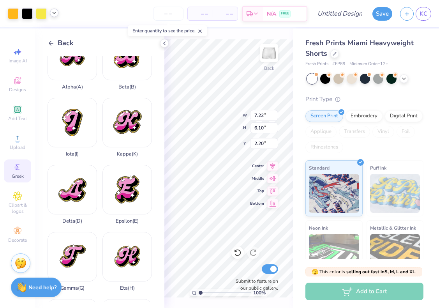
click at [51, 16] on div at bounding box center [33, 13] width 51 height 11
click at [52, 13] on icon at bounding box center [54, 13] width 6 height 6
click at [39, 34] on div at bounding box center [39, 32] width 11 height 11
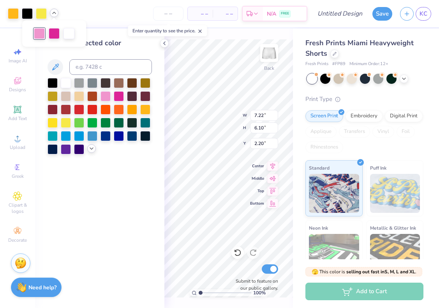
click at [88, 149] on icon at bounding box center [91, 148] width 6 height 6
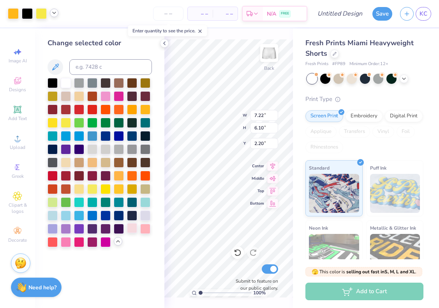
click at [133, 230] on div at bounding box center [132, 228] width 10 height 10
click at [39, 14] on div at bounding box center [41, 12] width 11 height 11
click at [51, 145] on div at bounding box center [53, 148] width 10 height 10
click at [25, 15] on div at bounding box center [27, 12] width 11 height 11
click at [135, 228] on div at bounding box center [132, 228] width 10 height 10
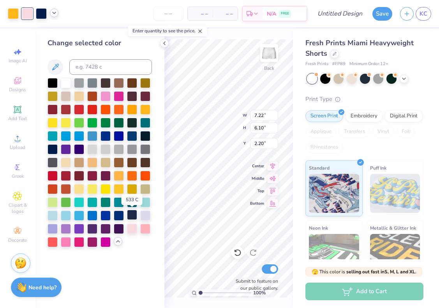
click at [131, 215] on div at bounding box center [132, 215] width 10 height 10
click at [121, 214] on div at bounding box center [119, 215] width 10 height 10
click at [130, 227] on div at bounding box center [132, 228] width 10 height 10
click at [142, 227] on div at bounding box center [145, 228] width 10 height 10
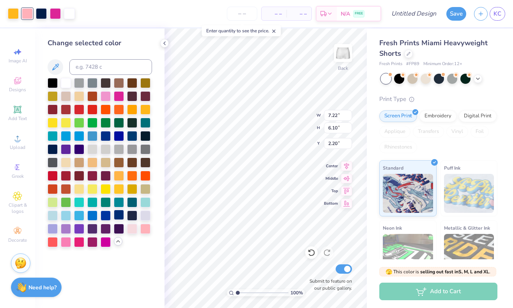
click at [120, 217] on div at bounding box center [119, 215] width 10 height 10
click at [41, 15] on div at bounding box center [41, 12] width 11 height 11
click at [134, 231] on div at bounding box center [132, 228] width 10 height 10
click at [56, 17] on div at bounding box center [55, 12] width 11 height 11
click at [311, 254] on icon at bounding box center [311, 253] width 8 height 8
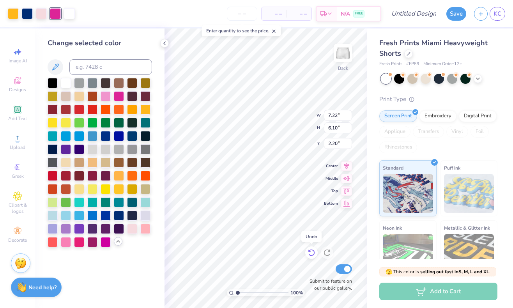
click at [311, 254] on icon at bounding box center [311, 253] width 8 height 8
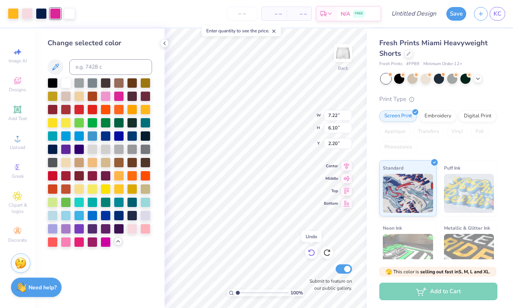
click at [311, 254] on icon at bounding box center [311, 253] width 8 height 8
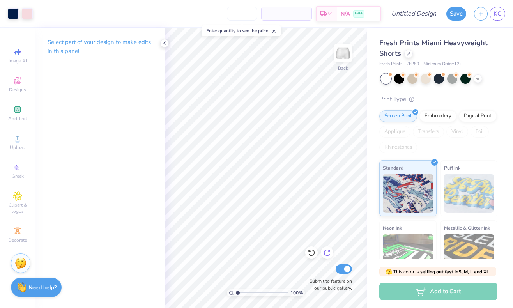
click at [324, 253] on icon at bounding box center [326, 252] width 7 height 7
click at [328, 253] on icon at bounding box center [327, 253] width 8 height 8
click at [69, 15] on div at bounding box center [69, 12] width 11 height 11
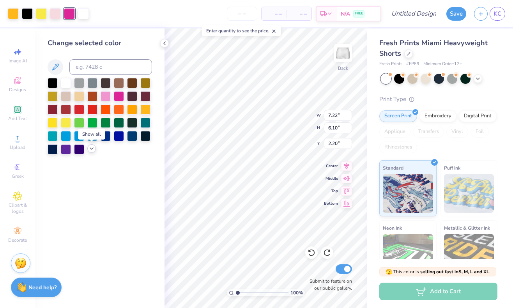
click at [91, 149] on icon at bounding box center [91, 148] width 6 height 6
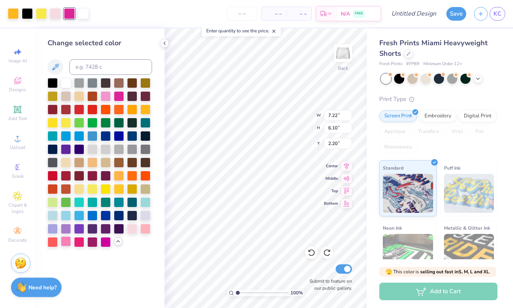
click at [65, 244] on div at bounding box center [66, 241] width 10 height 10
click at [131, 226] on div at bounding box center [132, 228] width 10 height 10
click at [27, 12] on div at bounding box center [27, 12] width 11 height 11
click at [117, 215] on div at bounding box center [119, 215] width 10 height 10
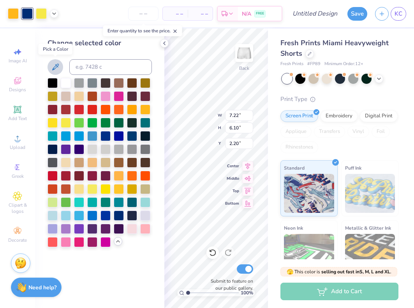
click at [56, 68] on icon at bounding box center [55, 66] width 9 height 9
click at [88, 69] on input at bounding box center [110, 67] width 83 height 16
type input "541"
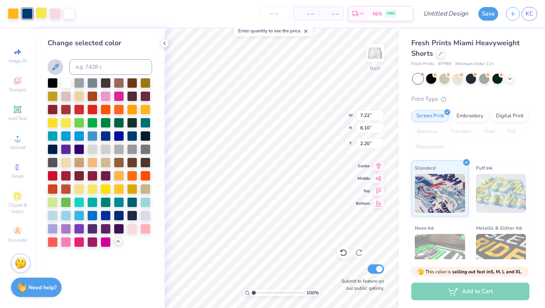
click at [41, 18] on div at bounding box center [41, 12] width 11 height 11
click at [131, 230] on div at bounding box center [132, 228] width 10 height 10
click at [16, 11] on div at bounding box center [13, 12] width 11 height 11
click at [104, 67] on input at bounding box center [110, 67] width 83 height 16
click at [131, 214] on div at bounding box center [132, 215] width 10 height 10
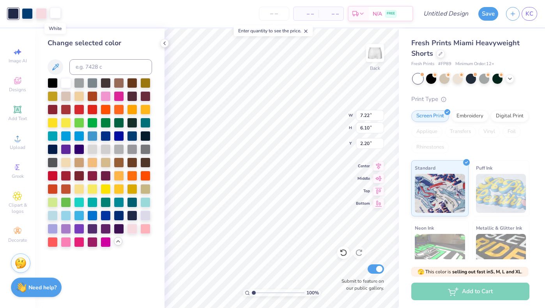
click at [55, 15] on div at bounding box center [55, 12] width 11 height 11
drag, startPoint x: 129, startPoint y: 216, endPoint x: 114, endPoint y: 88, distance: 129.0
click at [115, 88] on div at bounding box center [100, 162] width 104 height 169
click at [131, 217] on div at bounding box center [132, 215] width 10 height 10
click at [99, 65] on input at bounding box center [110, 67] width 83 height 16
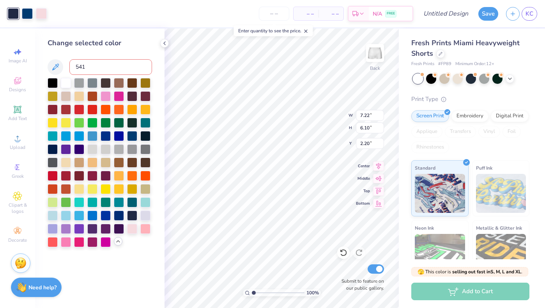
type input "541"
click at [343, 254] on icon at bounding box center [343, 253] width 8 height 8
click at [164, 45] on icon at bounding box center [164, 43] width 6 height 6
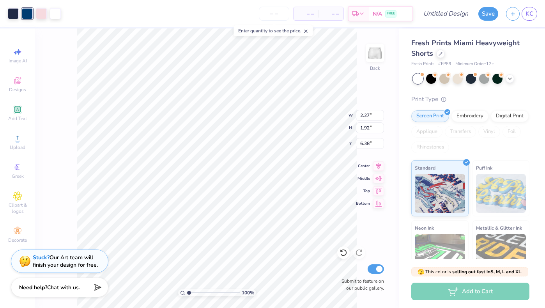
type input "2.27"
type input "1.92"
type input "4.73"
type input "3.70"
type input "8.68"
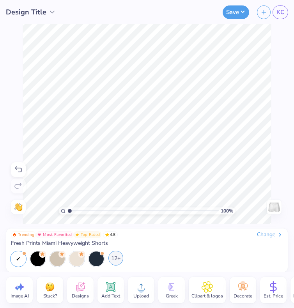
click at [115, 258] on div "12+" at bounding box center [115, 258] width 15 height 15
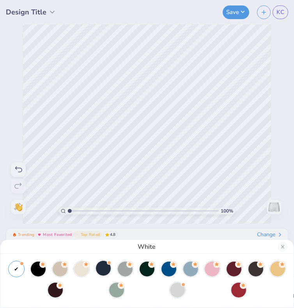
click at [102, 272] on div at bounding box center [103, 268] width 15 height 15
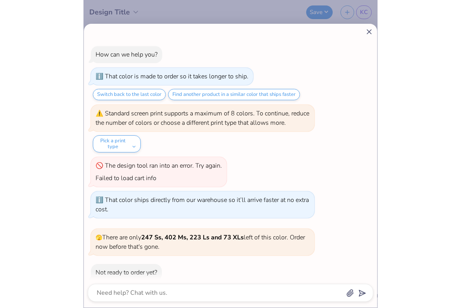
scroll to position [24, 0]
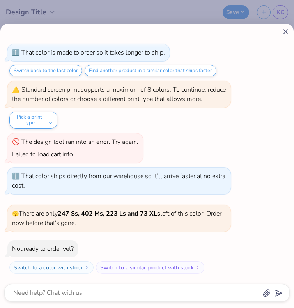
click at [287, 32] on icon at bounding box center [285, 32] width 8 height 8
type textarea "x"
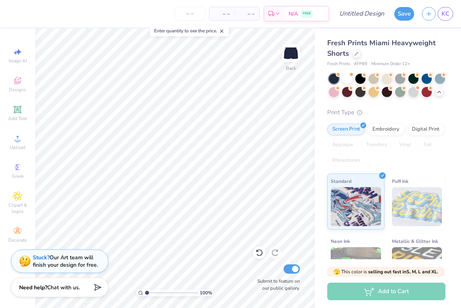
drag, startPoint x: 147, startPoint y: 293, endPoint x: 135, endPoint y: 293, distance: 11.7
click at [145, 293] on input "range" at bounding box center [171, 292] width 53 height 7
click at [16, 17] on div at bounding box center [13, 12] width 11 height 11
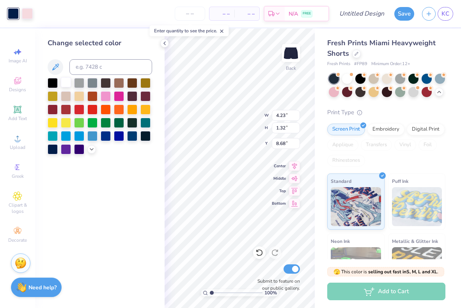
click at [66, 82] on div at bounding box center [66, 82] width 10 height 10
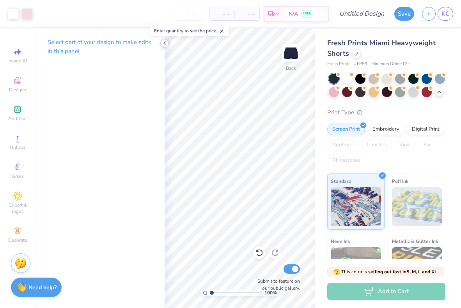
click at [164, 43] on icon at bounding box center [164, 43] width 6 height 6
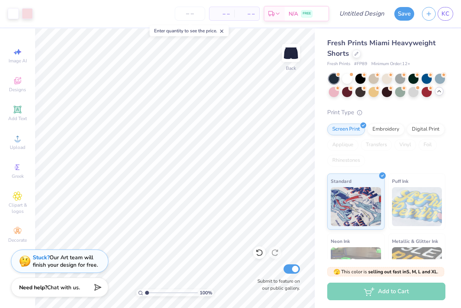
click at [440, 94] on div at bounding box center [438, 91] width 9 height 9
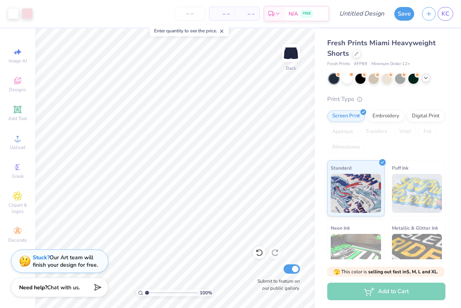
click at [426, 83] on div at bounding box center [386, 79] width 117 height 10
click at [424, 80] on icon at bounding box center [425, 78] width 6 height 6
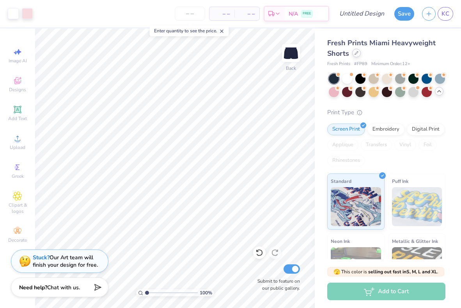
click at [356, 54] on icon at bounding box center [356, 53] width 4 height 4
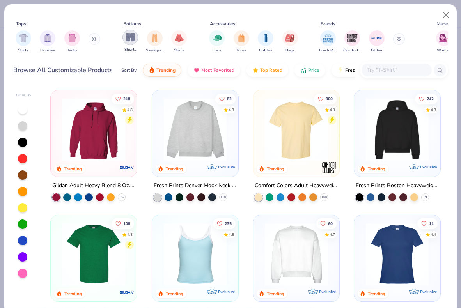
click at [127, 38] on img "filter for Shorts" at bounding box center [130, 37] width 9 height 9
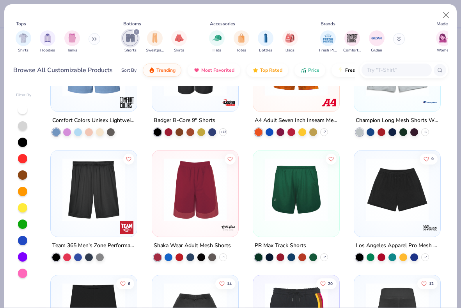
scroll to position [701, 0]
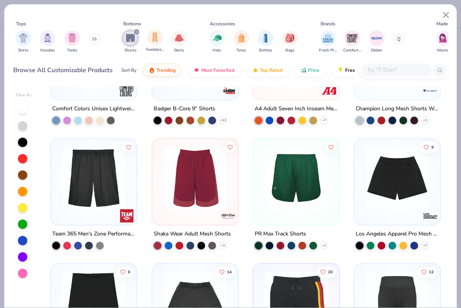
click at [153, 47] on span "Sweatpants" at bounding box center [155, 50] width 18 height 6
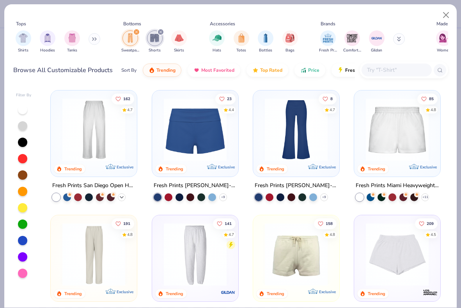
click at [122, 198] on icon at bounding box center [121, 197] width 6 height 6
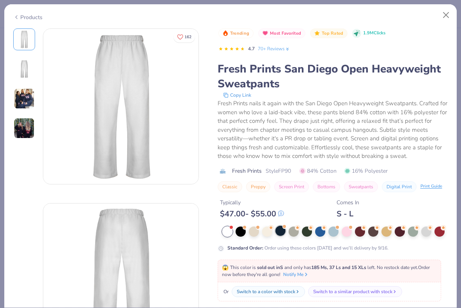
click at [281, 233] on div at bounding box center [280, 231] width 10 height 10
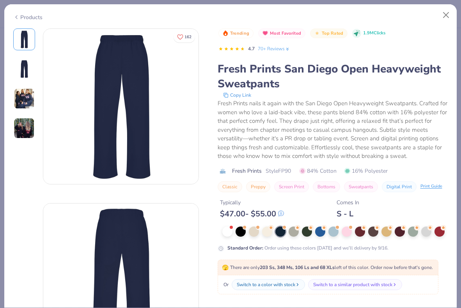
click at [24, 104] on img at bounding box center [24, 98] width 21 height 21
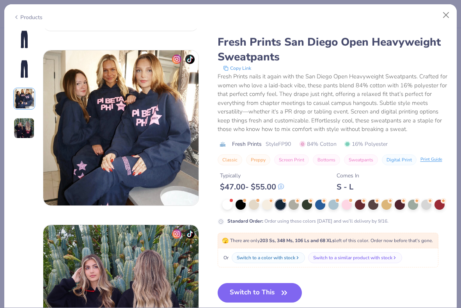
scroll to position [349, 0]
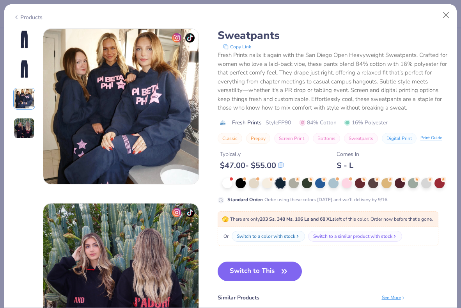
click at [26, 42] on img at bounding box center [24, 39] width 19 height 19
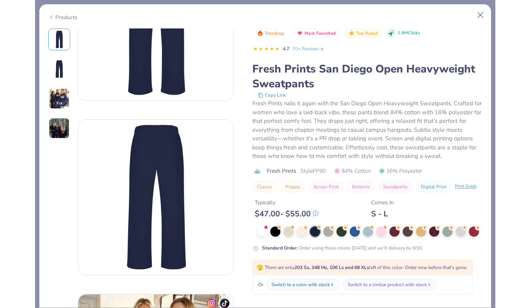
scroll to position [96, 0]
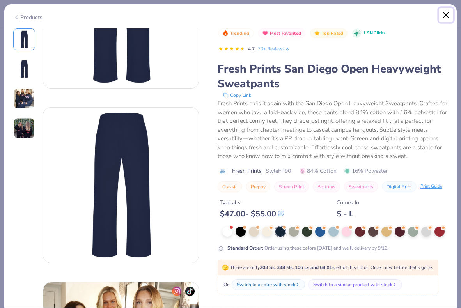
click at [442, 16] on button "Close" at bounding box center [445, 15] width 15 height 15
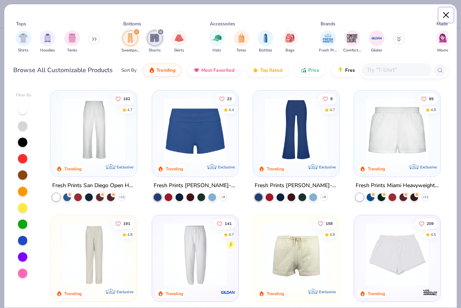
click at [449, 15] on button "Close" at bounding box center [445, 15] width 15 height 15
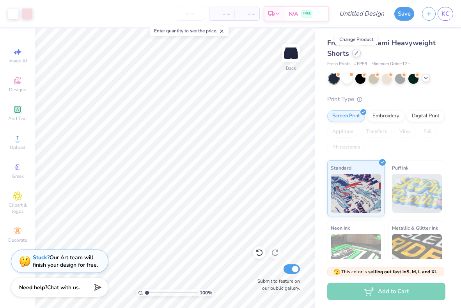
click at [357, 53] on icon at bounding box center [356, 53] width 4 height 4
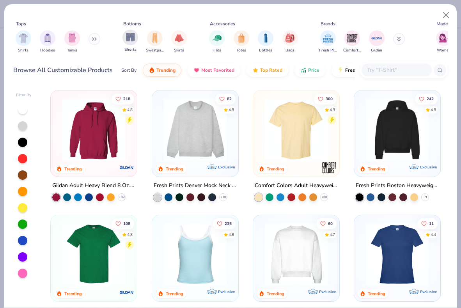
click at [136, 43] on div "Shorts" at bounding box center [130, 41] width 16 height 23
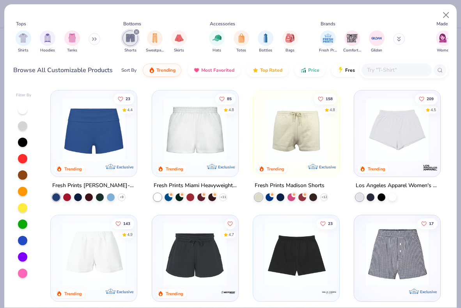
click at [192, 154] on img at bounding box center [195, 129] width 71 height 63
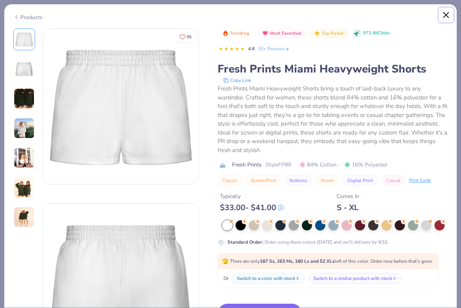
click at [449, 16] on button "Close" at bounding box center [445, 15] width 15 height 15
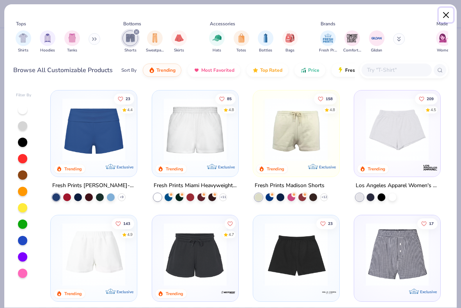
click at [446, 14] on button "Close" at bounding box center [445, 15] width 15 height 15
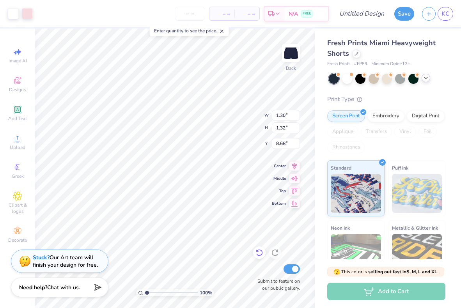
click at [256, 252] on icon at bounding box center [259, 253] width 8 height 8
click at [15, 14] on div at bounding box center [13, 12] width 11 height 11
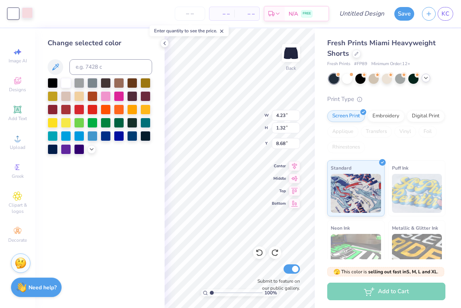
click at [29, 16] on div at bounding box center [27, 12] width 11 height 11
click at [80, 83] on div at bounding box center [79, 82] width 10 height 10
click at [14, 15] on div at bounding box center [13, 12] width 11 height 11
click at [92, 147] on icon at bounding box center [91, 148] width 6 height 6
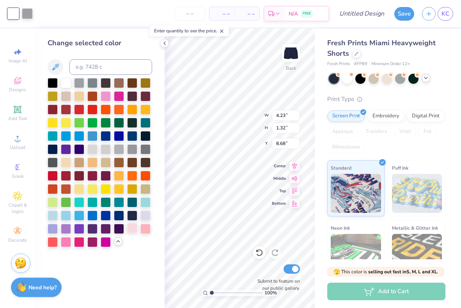
click at [134, 226] on div at bounding box center [132, 228] width 10 height 10
click at [30, 15] on div at bounding box center [27, 12] width 11 height 11
click at [67, 82] on div at bounding box center [66, 82] width 10 height 10
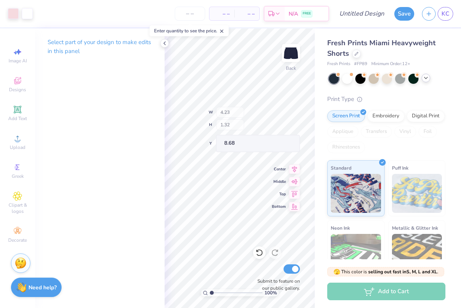
click at [237, 113] on div "100 % Back W 4.23 H 1.32 Y 8.68 Center Middle Top Bottom Submit to feature on o…" at bounding box center [239, 167] width 150 height 279
click at [164, 43] on polyline at bounding box center [165, 43] width 2 height 3
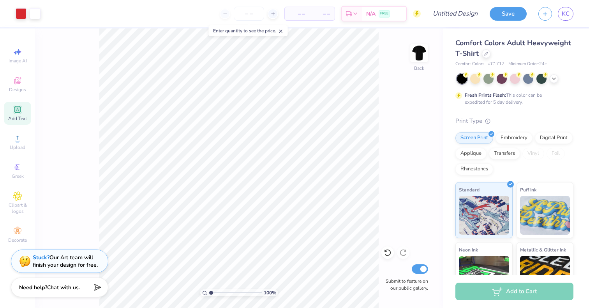
click at [492, 55] on div "Comfort Colors Adult Heavyweight T-Shirt" at bounding box center [515, 48] width 118 height 21
click at [487, 55] on icon at bounding box center [486, 53] width 4 height 4
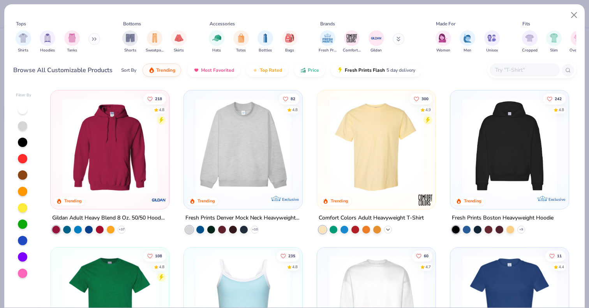
click at [388, 228] on icon at bounding box center [388, 229] width 6 height 6
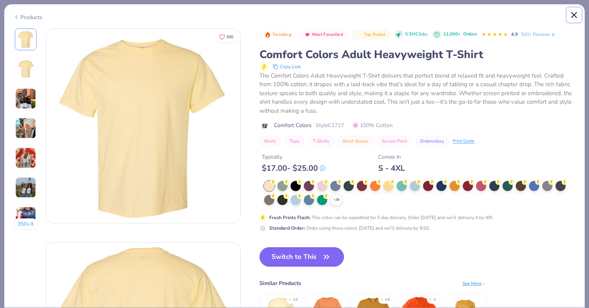
click at [573, 17] on button "Close" at bounding box center [574, 15] width 15 height 15
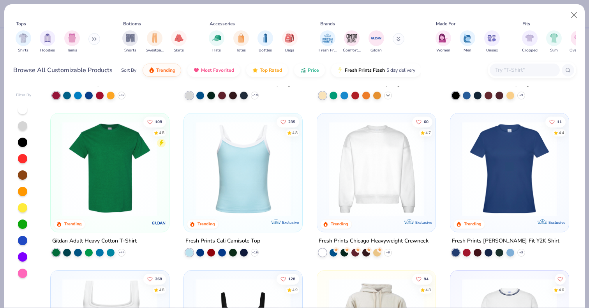
scroll to position [142, 0]
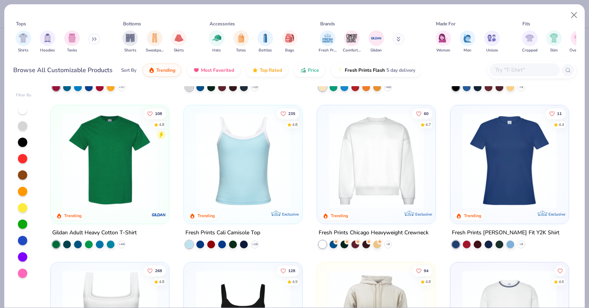
click at [269, 187] on img at bounding box center [243, 160] width 103 height 95
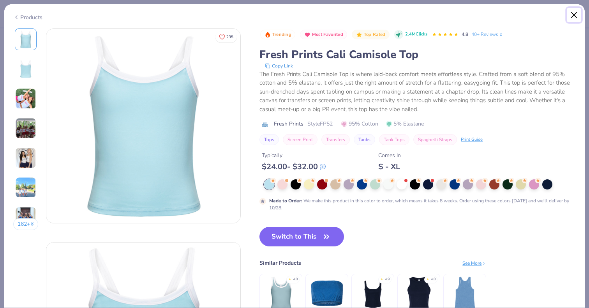
click at [574, 14] on button "Close" at bounding box center [574, 15] width 15 height 15
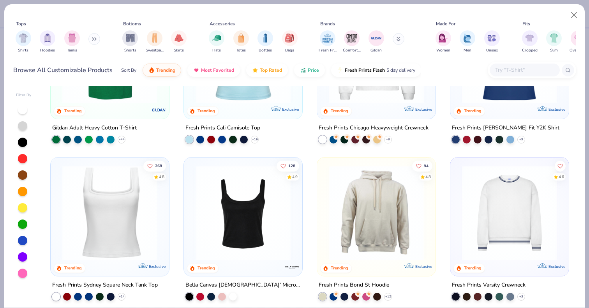
scroll to position [260, 0]
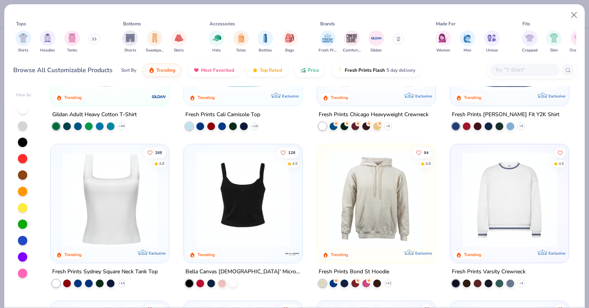
click at [268, 216] on img at bounding box center [243, 199] width 103 height 95
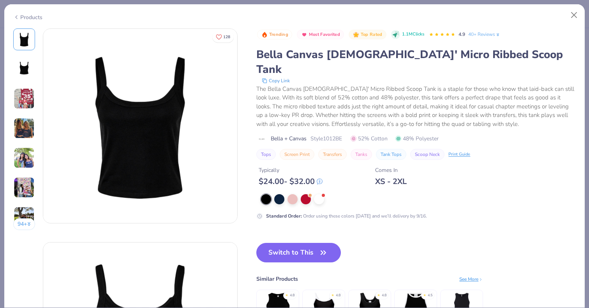
click at [28, 150] on img at bounding box center [24, 157] width 21 height 21
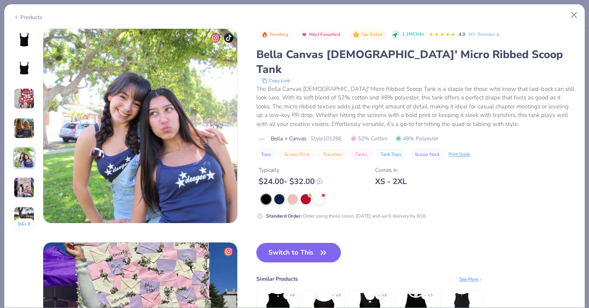
click at [25, 129] on img at bounding box center [24, 128] width 21 height 21
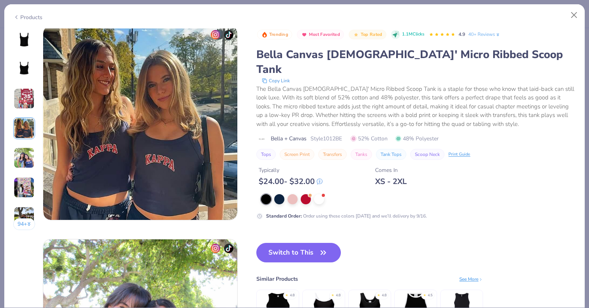
scroll to position [641, 0]
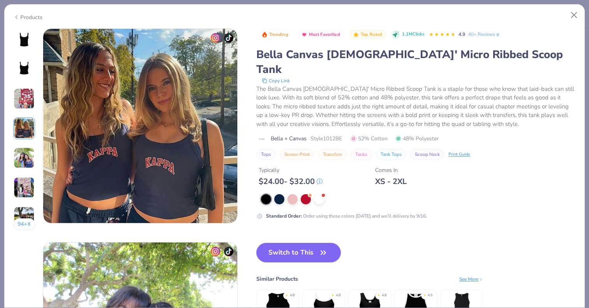
click at [27, 188] on img at bounding box center [24, 187] width 21 height 21
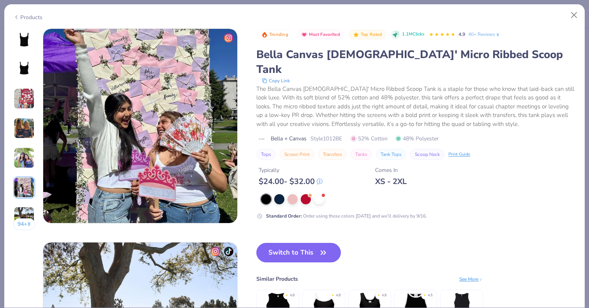
click at [24, 209] on img at bounding box center [24, 217] width 21 height 21
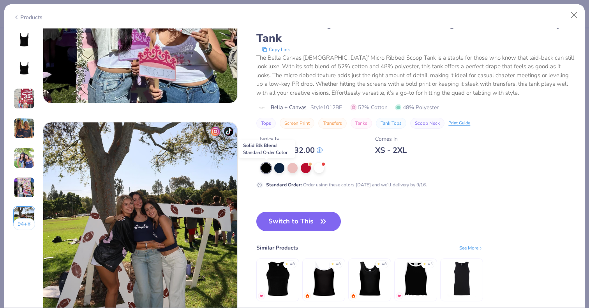
scroll to position [1177, 0]
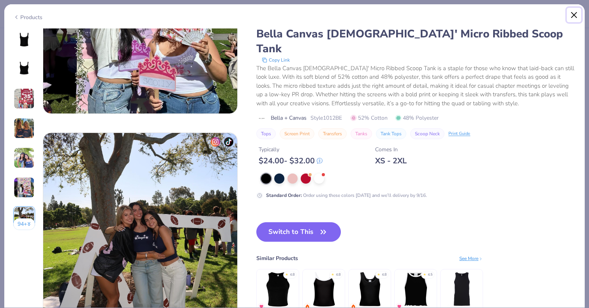
click at [570, 14] on button "Close" at bounding box center [574, 15] width 15 height 15
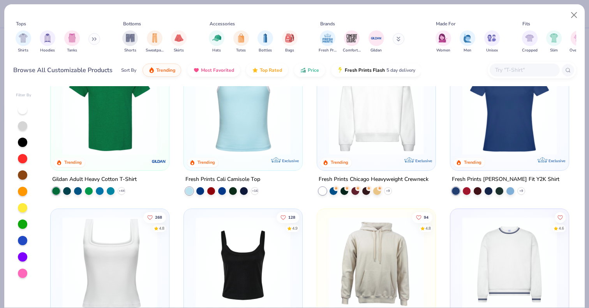
scroll to position [183, 0]
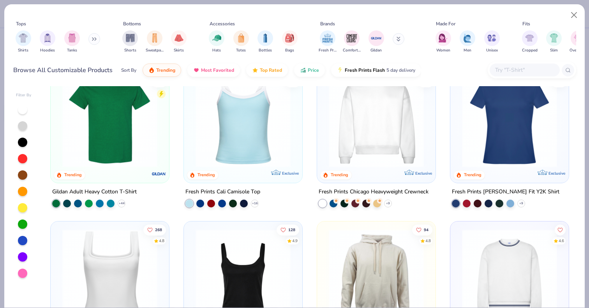
click at [258, 166] on div at bounding box center [243, 121] width 111 height 107
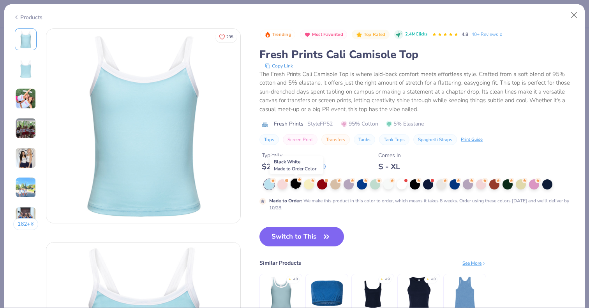
click at [295, 185] on div at bounding box center [296, 183] width 10 height 10
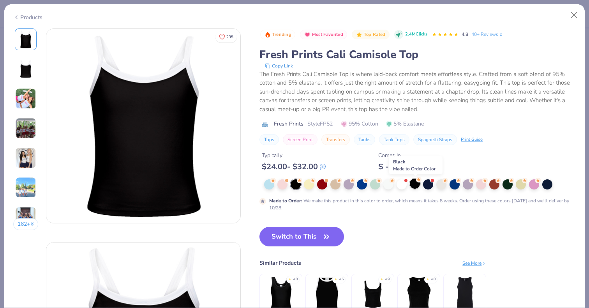
click at [413, 184] on div at bounding box center [415, 183] width 10 height 10
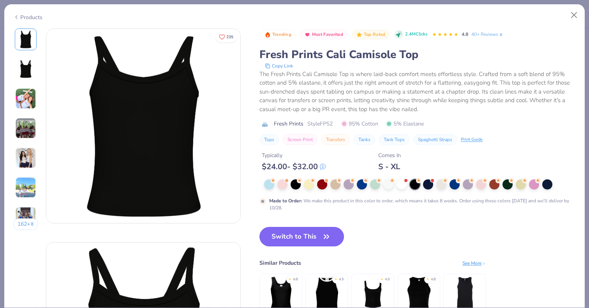
click at [28, 97] on img at bounding box center [25, 98] width 21 height 21
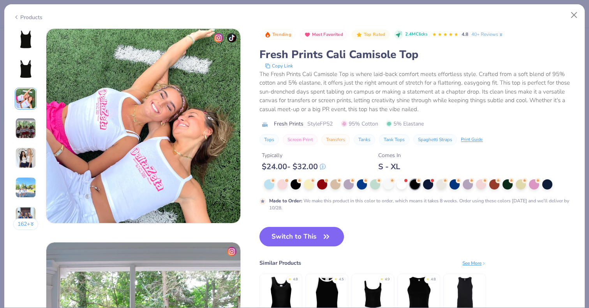
click at [25, 127] on img at bounding box center [25, 128] width 21 height 21
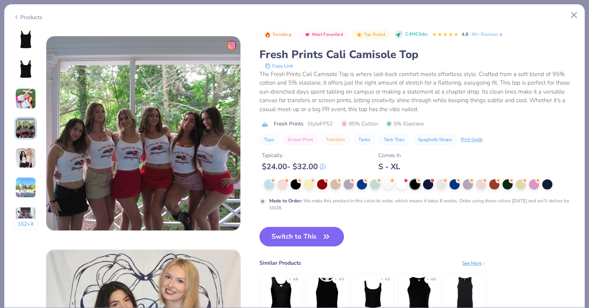
scroll to position [641, 0]
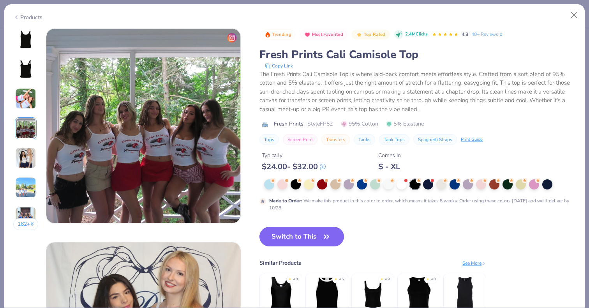
click at [291, 238] on button "Switch to This" at bounding box center [302, 236] width 85 height 19
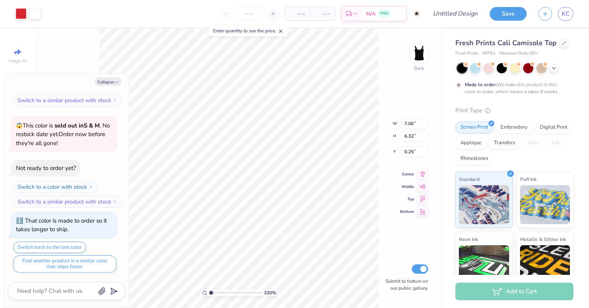
drag, startPoint x: 210, startPoint y: 295, endPoint x: 207, endPoint y: 293, distance: 4.2
click at [209, 292] on input "range" at bounding box center [235, 292] width 53 height 7
type textarea "x"
type input "5.03"
type input "4.51"
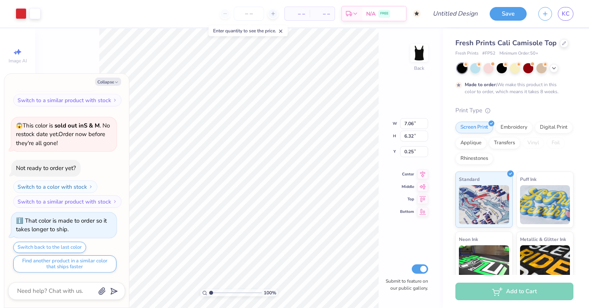
type input "2.07"
type textarea "x"
type input "1.01"
type textarea "x"
type input "1.02"
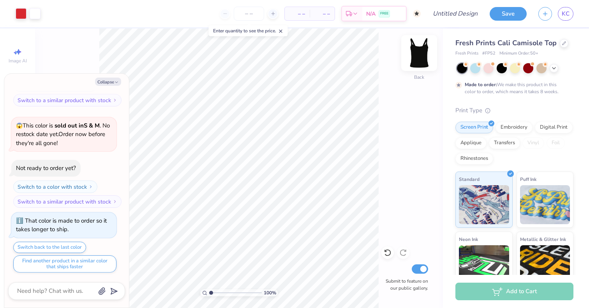
click at [416, 60] on img at bounding box center [419, 52] width 31 height 31
click at [417, 60] on img at bounding box center [419, 52] width 31 height 31
click at [117, 81] on icon "button" at bounding box center [116, 82] width 5 height 5
type textarea "x"
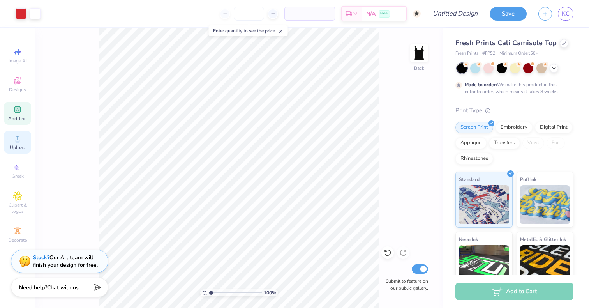
click at [16, 150] on div "Upload" at bounding box center [17, 142] width 27 height 23
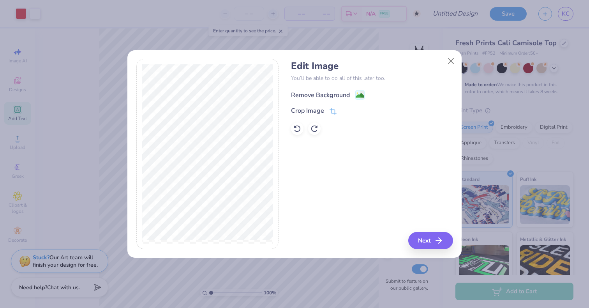
click at [361, 95] on image at bounding box center [360, 95] width 9 height 9
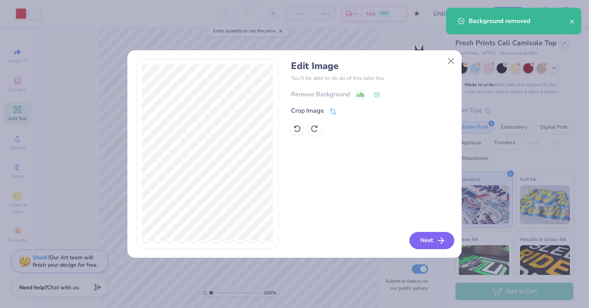
click at [418, 240] on button "Next" at bounding box center [432, 240] width 45 height 17
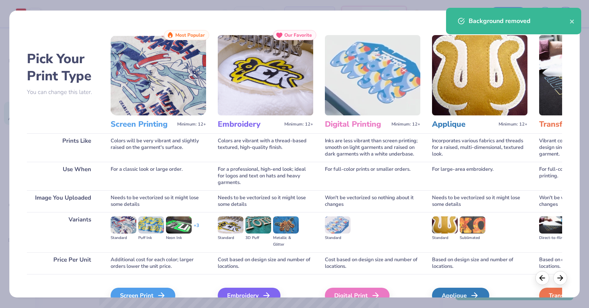
scroll to position [42, 0]
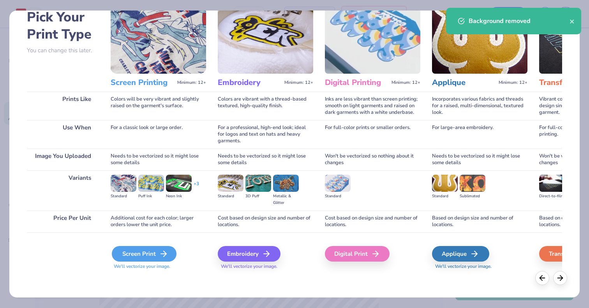
click at [159, 256] on icon at bounding box center [163, 253] width 9 height 9
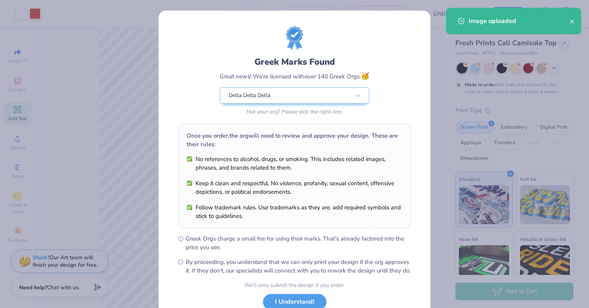
click at [271, 184] on body "Art colors – – Per Item – – Total Est. Delivery N/A FREE Design Title Save KC I…" at bounding box center [294, 154] width 589 height 308
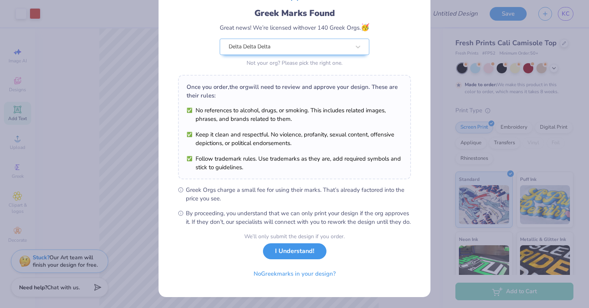
click at [289, 255] on button "I Understand!" at bounding box center [295, 251] width 64 height 16
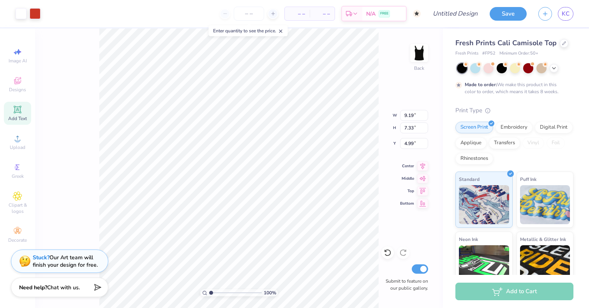
scroll to position [0, 0]
type input "6.42"
click at [32, 12] on div at bounding box center [35, 12] width 11 height 11
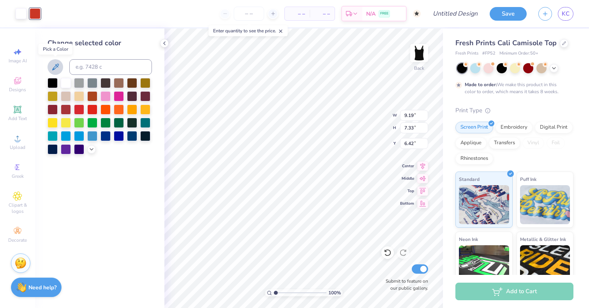
click at [55, 71] on icon at bounding box center [55, 66] width 9 height 9
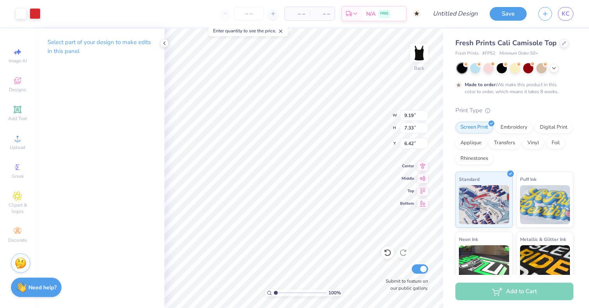
type input "5.56"
type input "4.43"
type input "1.54"
click at [18, 148] on span "Upload" at bounding box center [18, 147] width 16 height 6
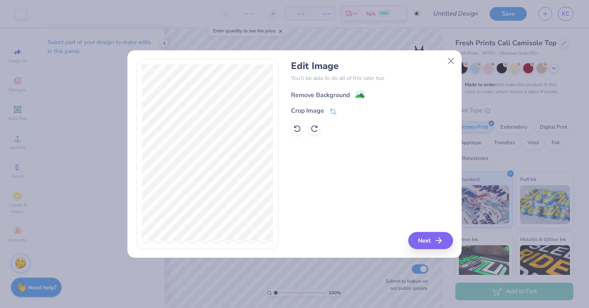
click at [357, 95] on image at bounding box center [360, 95] width 9 height 9
click at [419, 243] on button "Next" at bounding box center [432, 240] width 45 height 17
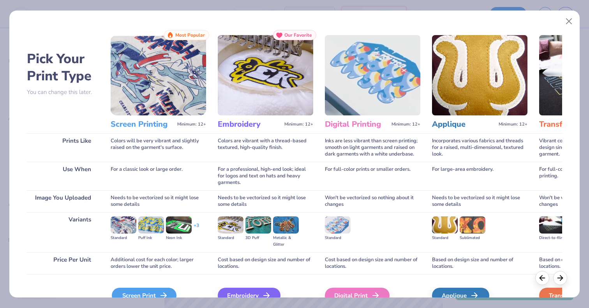
click at [160, 291] on icon at bounding box center [163, 295] width 9 height 9
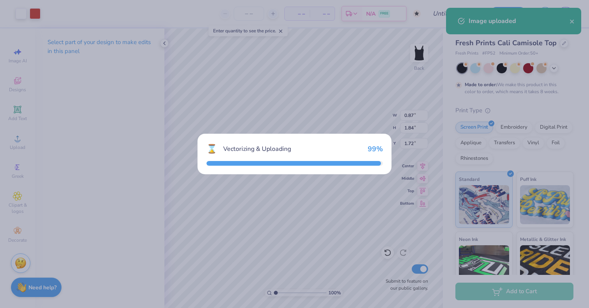
type input "9.19"
type input "8.78"
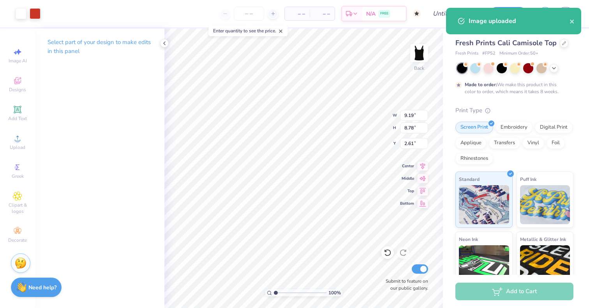
type input "4.23"
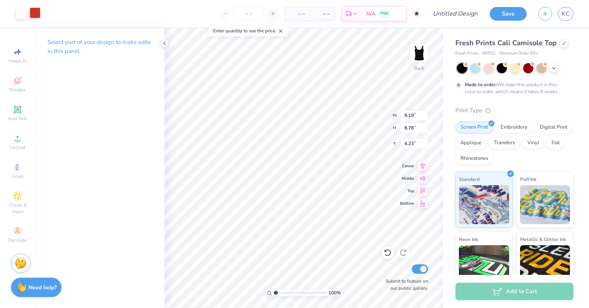
click at [34, 12] on div at bounding box center [35, 12] width 11 height 11
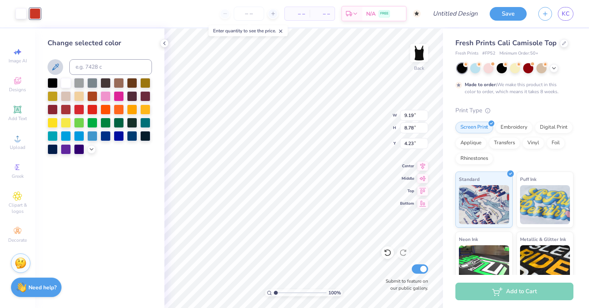
click at [56, 69] on icon at bounding box center [55, 66] width 9 height 9
type input "6.41"
type input "6.13"
type input "6.89"
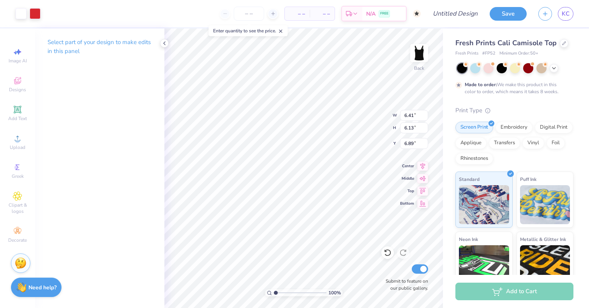
type input "1.25"
type input "4.50"
type input "4.30"
type input "3.08"
click at [20, 145] on span "Upload" at bounding box center [18, 147] width 16 height 6
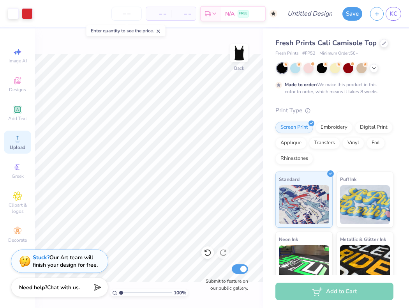
click at [16, 141] on circle at bounding box center [17, 141] width 4 height 4
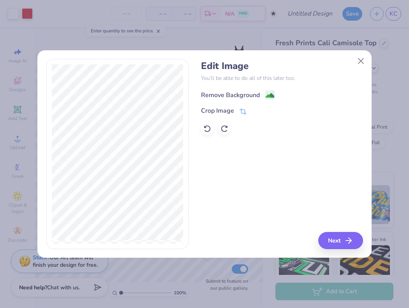
click at [262, 98] on div "Remove Background" at bounding box center [238, 95] width 74 height 10
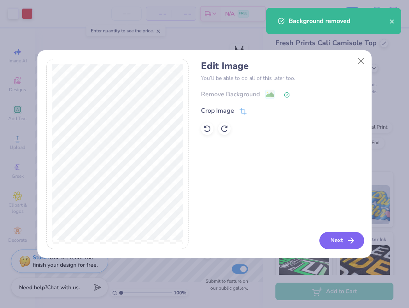
click at [338, 238] on button "Next" at bounding box center [342, 240] width 45 height 17
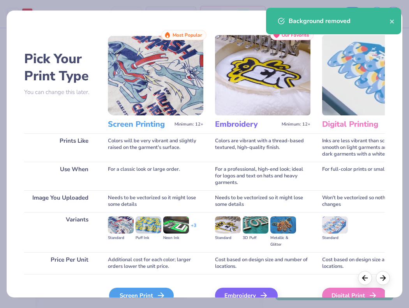
click at [136, 291] on div "Screen Print" at bounding box center [141, 296] width 65 height 16
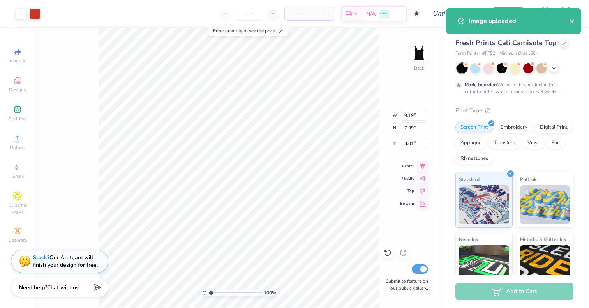
type input "4.16"
click at [37, 14] on div at bounding box center [35, 12] width 11 height 11
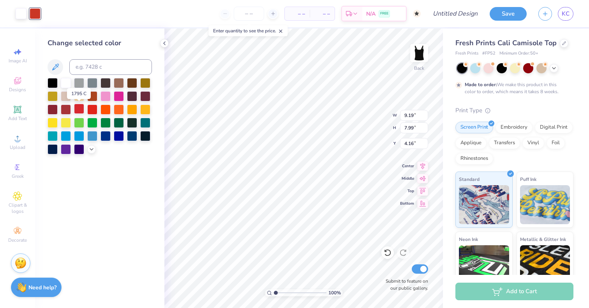
click at [78, 109] on div at bounding box center [79, 109] width 10 height 10
type input "5.47"
type input "4.75"
type input "8.27"
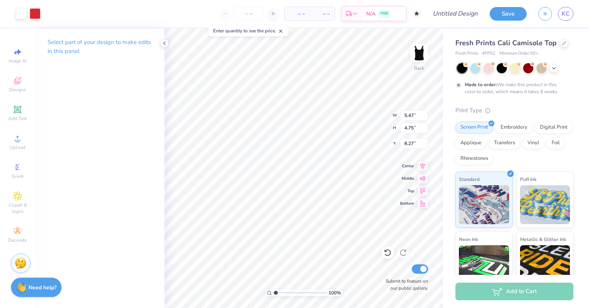
type input "1.17"
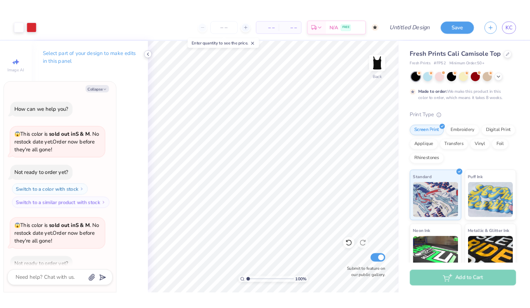
scroll to position [150, 0]
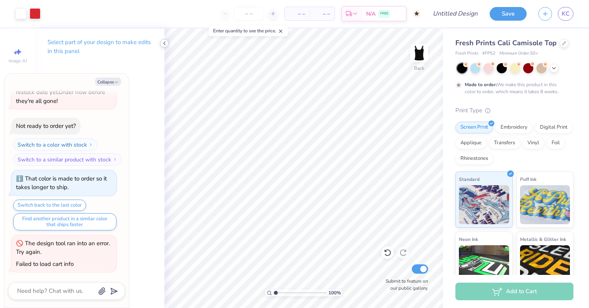
click at [168, 41] on div at bounding box center [164, 43] width 9 height 9
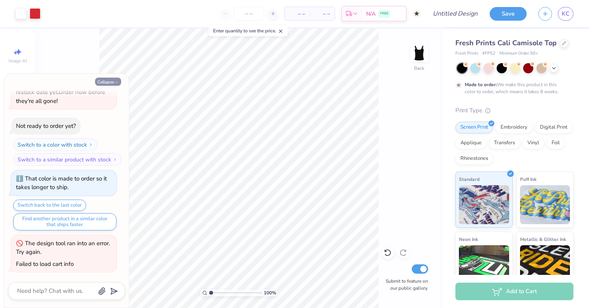
click at [113, 79] on button "Collapse" at bounding box center [108, 82] width 26 height 8
type textarea "x"
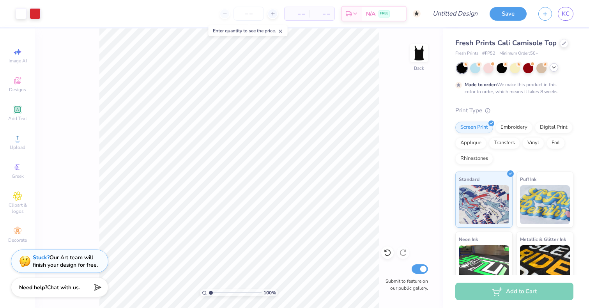
click at [552, 68] on icon at bounding box center [554, 67] width 6 height 6
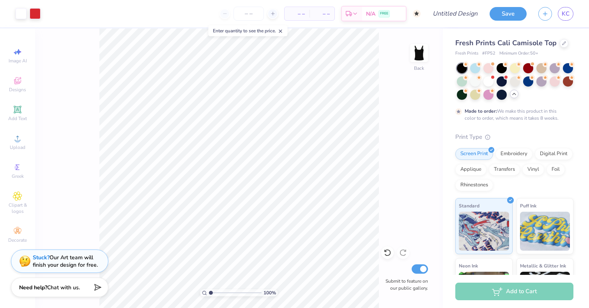
click at [515, 95] on icon at bounding box center [514, 94] width 6 height 6
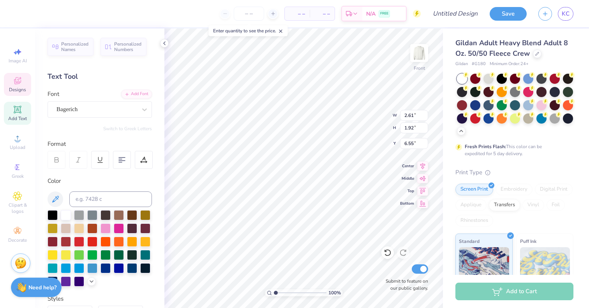
type textarea "elta"
type input "1.85"
type input "1.72"
type input "6.83"
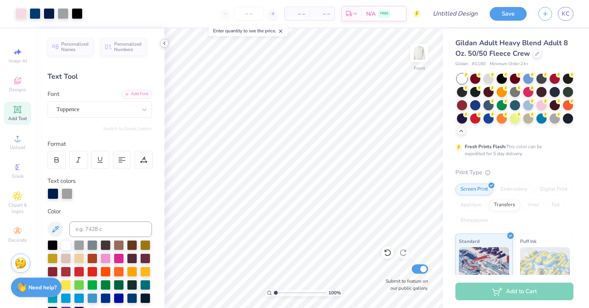
click at [166, 43] on icon at bounding box center [164, 43] width 6 height 6
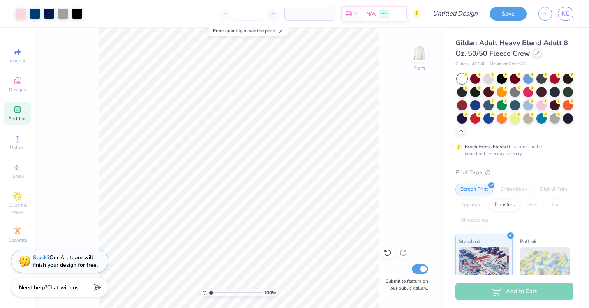
click at [535, 53] on icon at bounding box center [537, 53] width 4 height 4
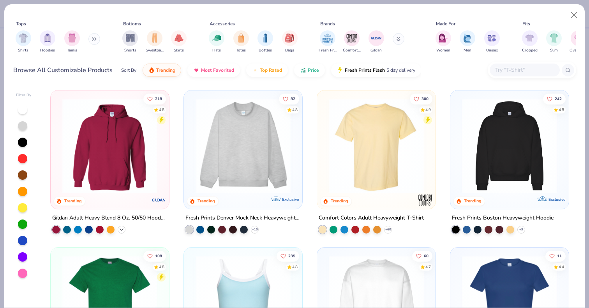
click at [121, 227] on icon at bounding box center [121, 229] width 6 height 6
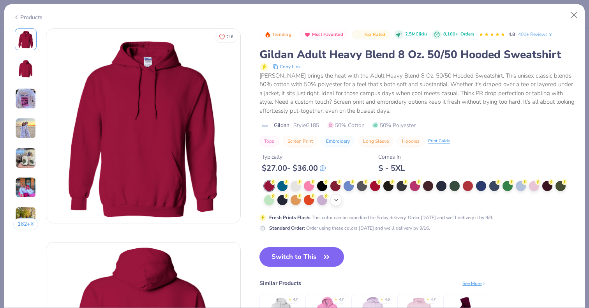
click at [337, 201] on icon at bounding box center [336, 200] width 6 height 6
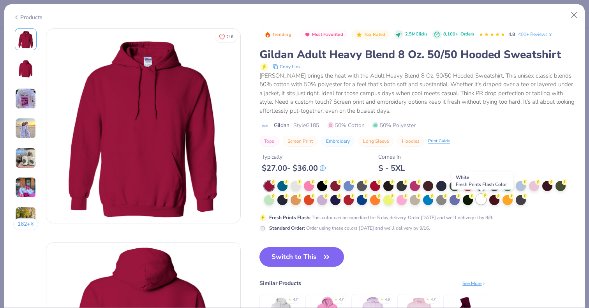
click at [484, 198] on icon at bounding box center [484, 194] width 5 height 5
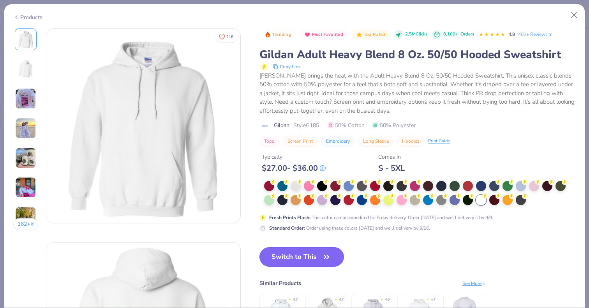
click at [298, 254] on button "Switch to This" at bounding box center [302, 256] width 85 height 19
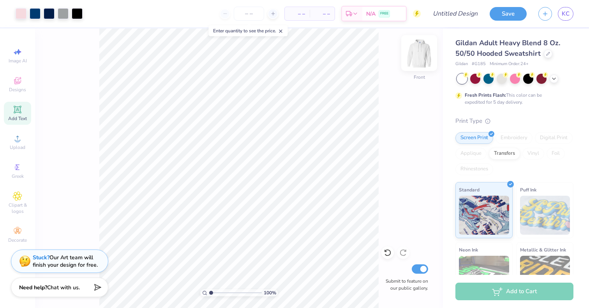
click at [416, 49] on img at bounding box center [419, 52] width 31 height 31
click at [18, 117] on span "Add Text" at bounding box center [17, 118] width 19 height 6
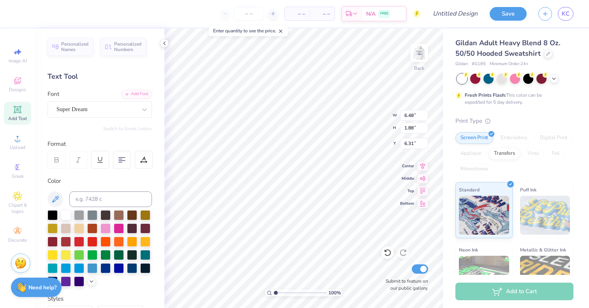
type textarea "T"
type textarea "dd"
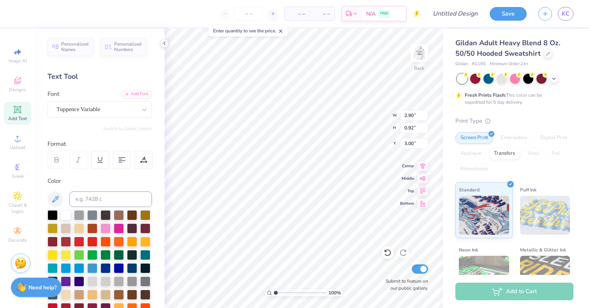
scroll to position [60, 0]
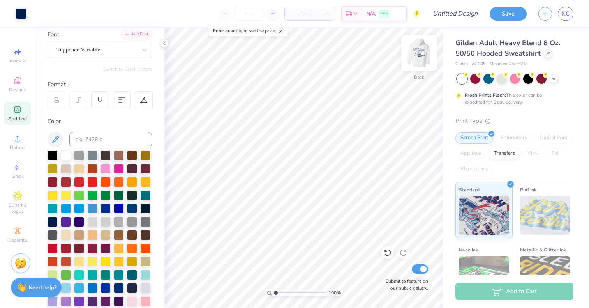
click at [415, 49] on img at bounding box center [419, 52] width 31 height 31
click at [162, 44] on icon at bounding box center [164, 43] width 6 height 6
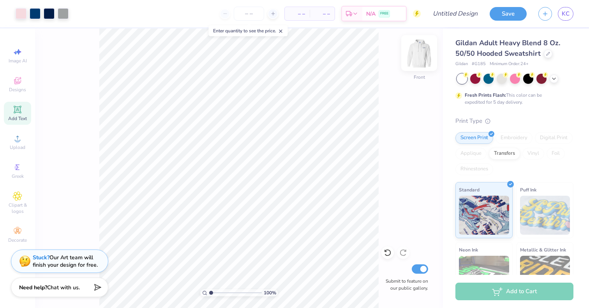
click at [417, 51] on img at bounding box center [419, 52] width 31 height 31
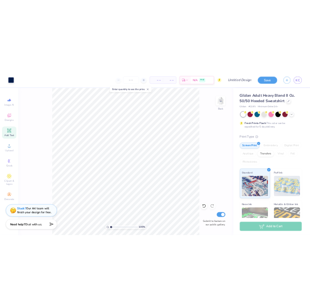
scroll to position [60, 0]
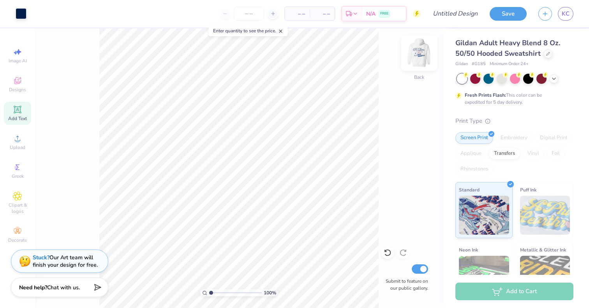
click at [421, 54] on img at bounding box center [419, 52] width 31 height 31
click at [415, 55] on img at bounding box center [419, 52] width 31 height 31
click at [417, 57] on img at bounding box center [419, 52] width 31 height 31
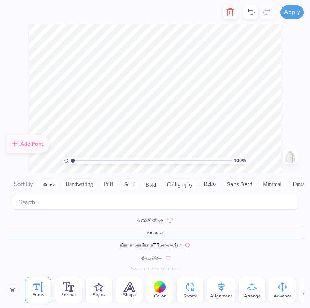
scroll to position [204, 0]
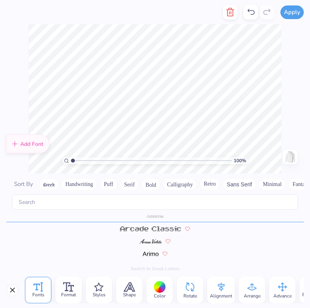
click at [254, 14] on icon at bounding box center [250, 11] width 9 height 9
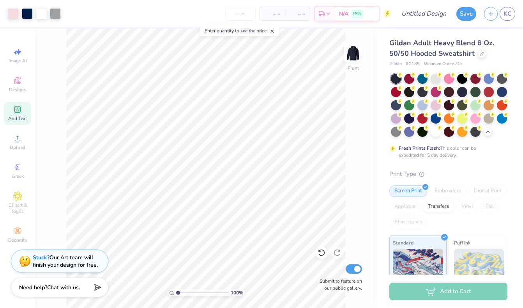
scroll to position [145, 0]
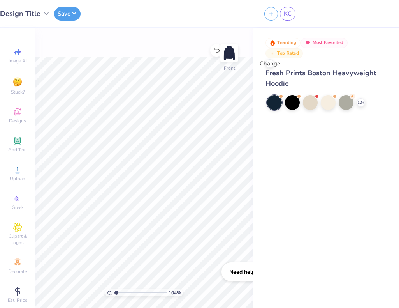
type input "1"
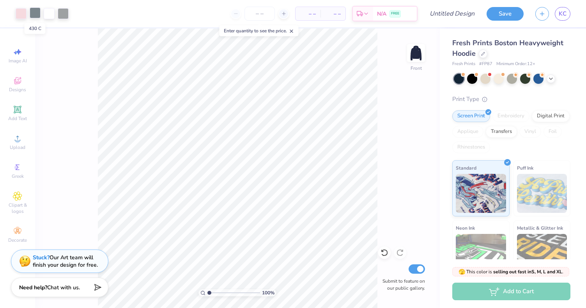
click at [35, 16] on div at bounding box center [35, 12] width 11 height 11
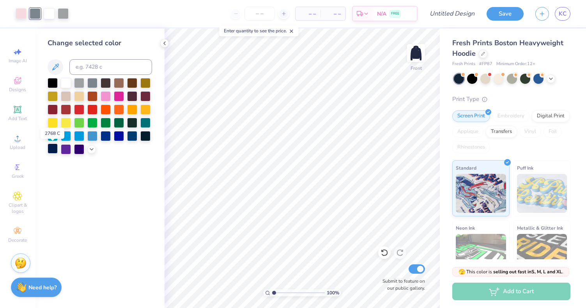
click at [53, 150] on div at bounding box center [53, 148] width 10 height 10
click at [164, 44] on polyline at bounding box center [165, 43] width 2 height 3
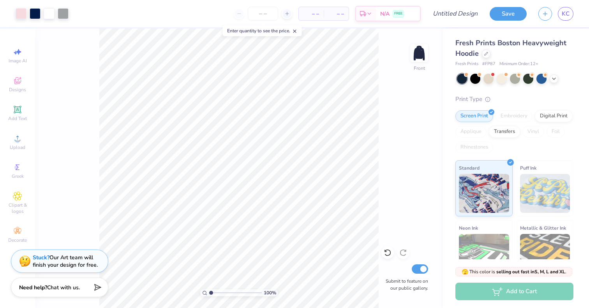
click at [405, 141] on div "100 % Front Submit to feature on our public gallery." at bounding box center [239, 167] width 408 height 279
click at [420, 54] on img at bounding box center [419, 52] width 31 height 31
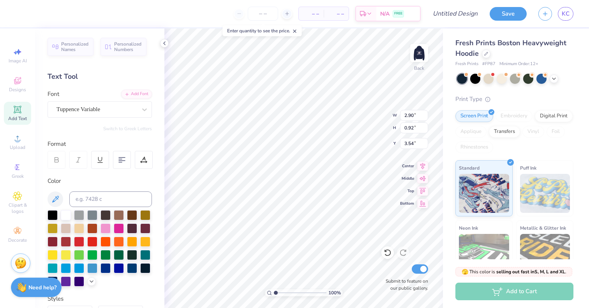
type input "3.48"
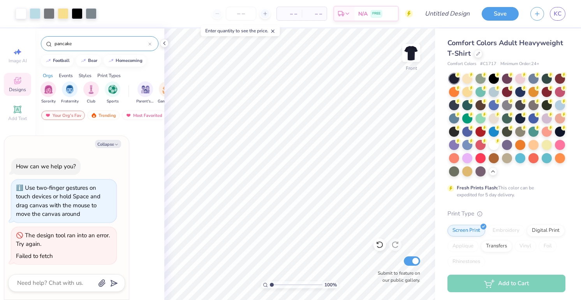
scroll to position [370, 0]
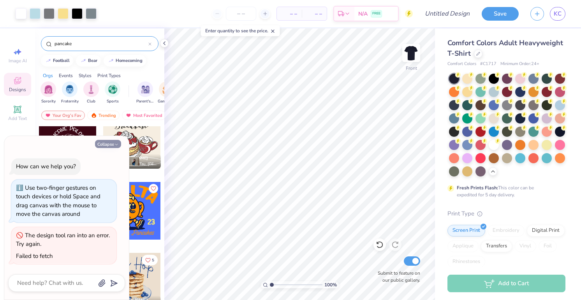
click at [117, 144] on icon "button" at bounding box center [116, 144] width 5 height 5
type textarea "x"
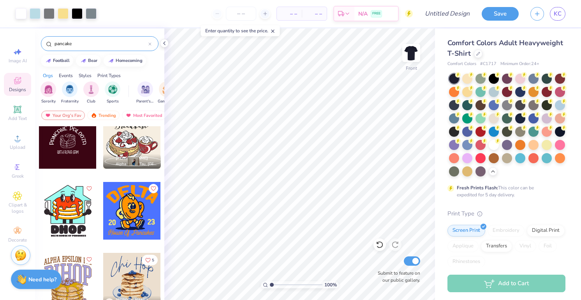
click at [136, 42] on input "pancake" at bounding box center [101, 44] width 95 height 8
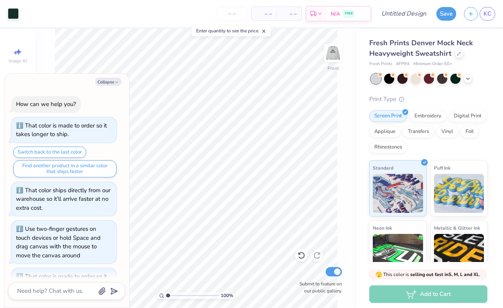
scroll to position [846, 0]
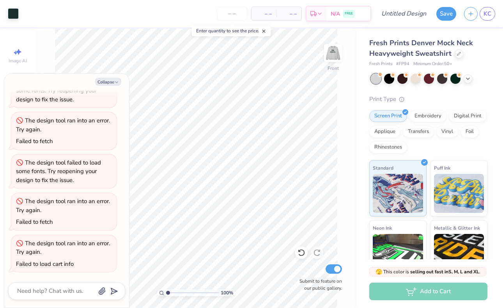
type textarea "x"
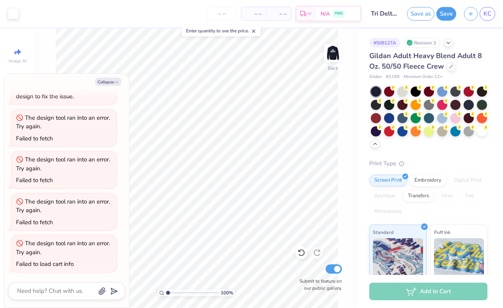
type textarea "x"
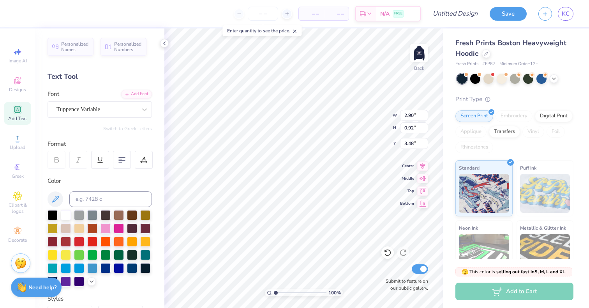
type input "3.00"
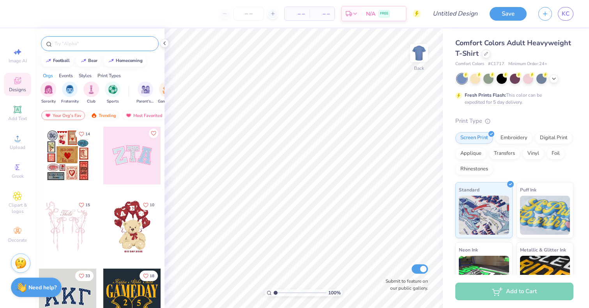
click at [77, 44] on input "text" at bounding box center [104, 44] width 100 height 8
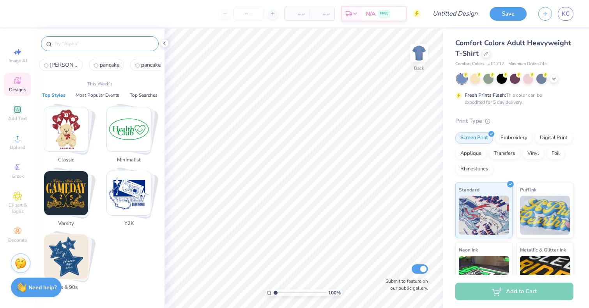
click at [77, 44] on input "text" at bounding box center [104, 44] width 100 height 8
click at [136, 46] on input "text" at bounding box center [104, 44] width 100 height 8
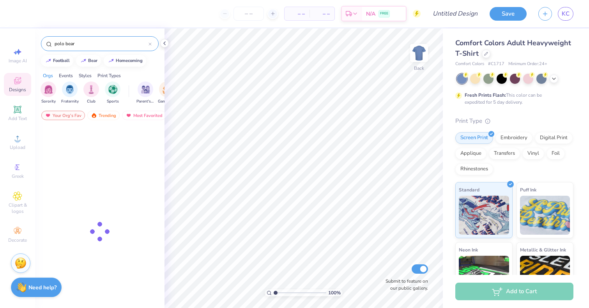
type input "polo bear"
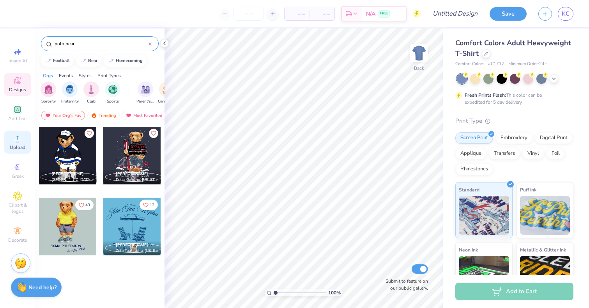
click at [16, 139] on circle at bounding box center [17, 141] width 4 height 4
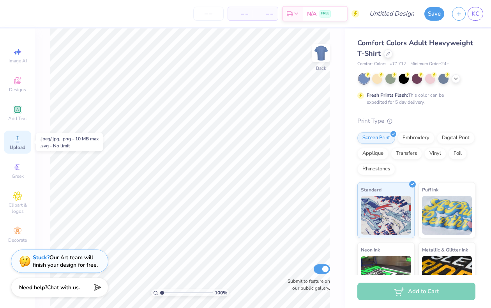
click at [18, 139] on circle at bounding box center [17, 141] width 4 height 4
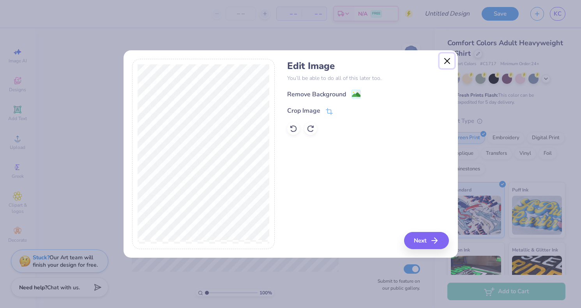
click at [445, 60] on button "Close" at bounding box center [447, 60] width 15 height 15
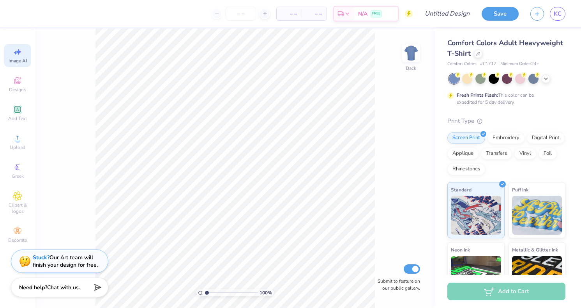
click at [20, 63] on span "Image AI" at bounding box center [18, 61] width 18 height 6
select select "4"
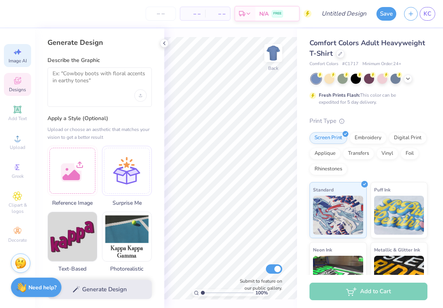
click at [18, 89] on span "Designs" at bounding box center [17, 90] width 17 height 6
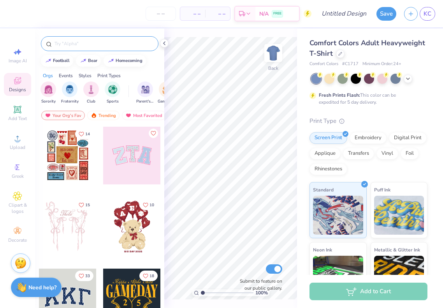
click at [68, 43] on input "text" at bounding box center [104, 44] width 100 height 8
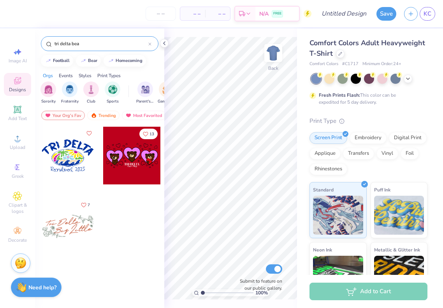
type input "tri delta bear"
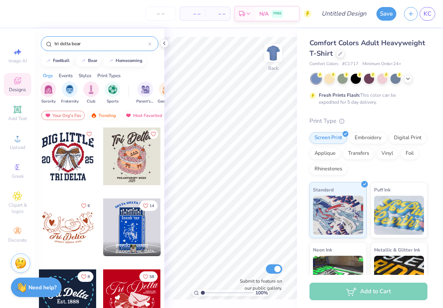
scroll to position [886, 0]
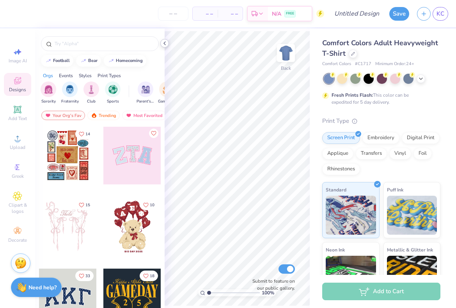
click at [164, 44] on icon at bounding box center [164, 43] width 6 height 6
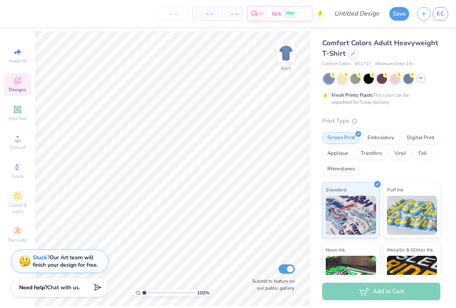
click at [420, 79] on icon at bounding box center [420, 78] width 6 height 6
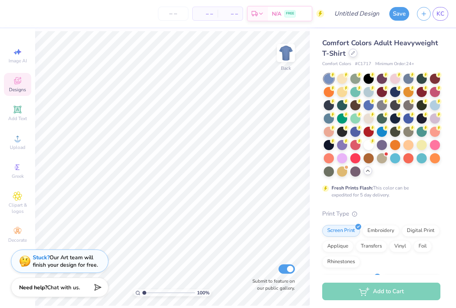
click at [354, 53] on div at bounding box center [352, 53] width 9 height 9
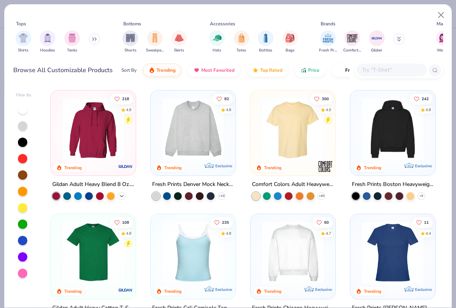
click at [121, 196] on icon at bounding box center [121, 196] width 6 height 6
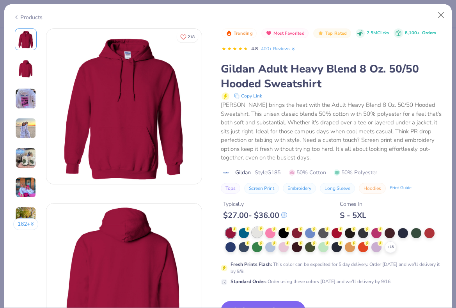
click at [259, 231] on icon at bounding box center [260, 228] width 5 height 5
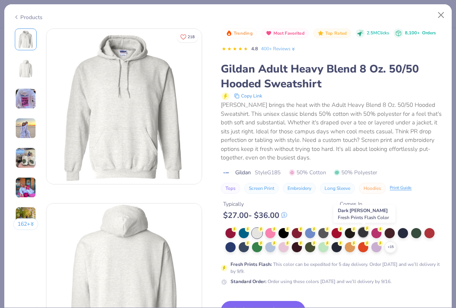
click at [361, 235] on div at bounding box center [363, 232] width 10 height 10
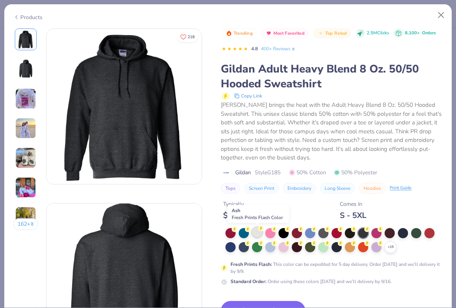
click at [258, 237] on div at bounding box center [257, 232] width 10 height 10
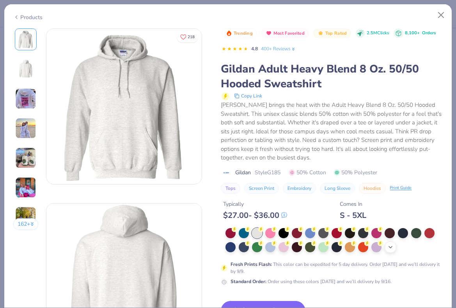
click at [389, 247] on polyline at bounding box center [389, 247] width 3 height 2
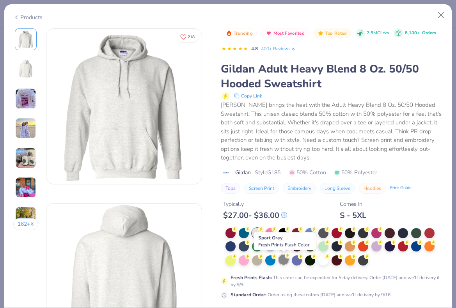
click at [286, 262] on div at bounding box center [283, 259] width 10 height 10
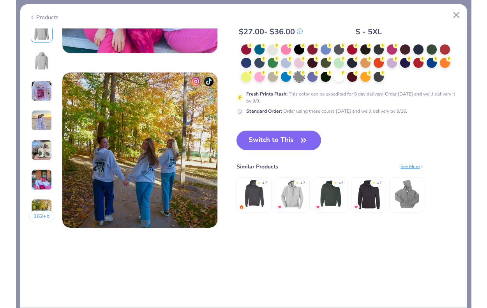
scroll to position [994, 0]
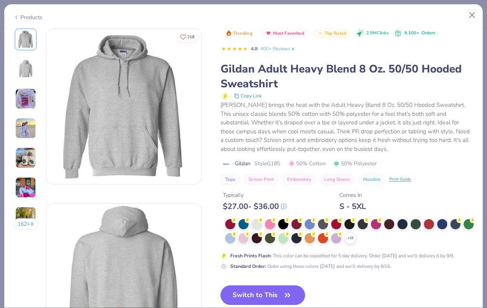
click at [260, 294] on button "Switch to This" at bounding box center [263, 294] width 85 height 19
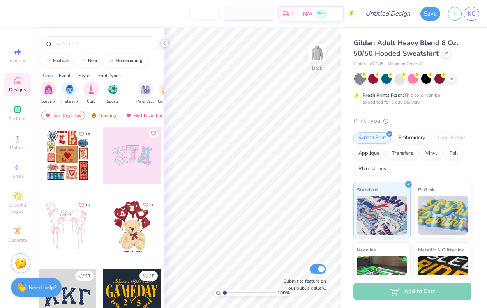
click at [164, 46] on icon at bounding box center [164, 43] width 6 height 6
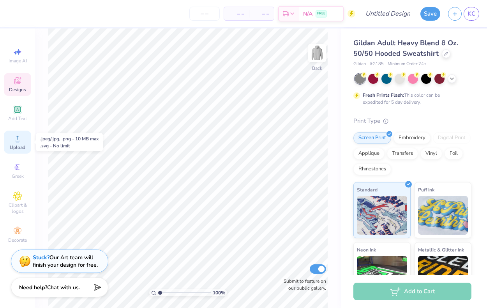
click at [22, 143] on div "Upload" at bounding box center [17, 142] width 27 height 23
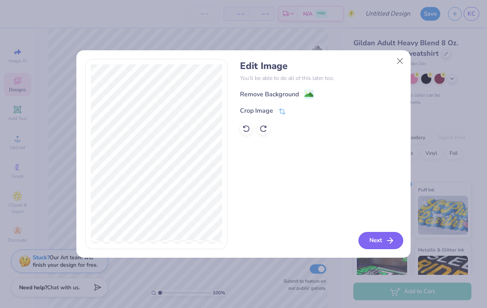
click at [369, 240] on button "Next" at bounding box center [380, 240] width 45 height 17
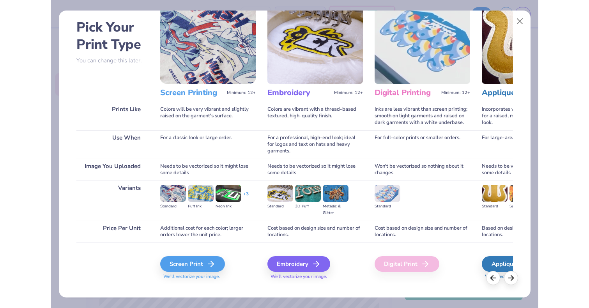
scroll to position [42, 0]
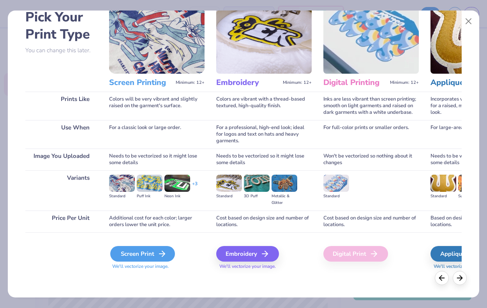
click at [149, 251] on div "Screen Print" at bounding box center [142, 254] width 65 height 16
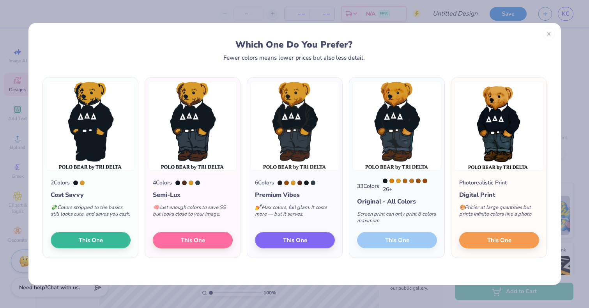
click at [375, 260] on div "2 Colors Cost Savvy 💸 Colors stripped to the basics, still looks cute, and save…" at bounding box center [294, 173] width 532 height 224
click at [390, 183] on div at bounding box center [391, 180] width 5 height 5
click at [487, 243] on button "This One" at bounding box center [499, 239] width 80 height 16
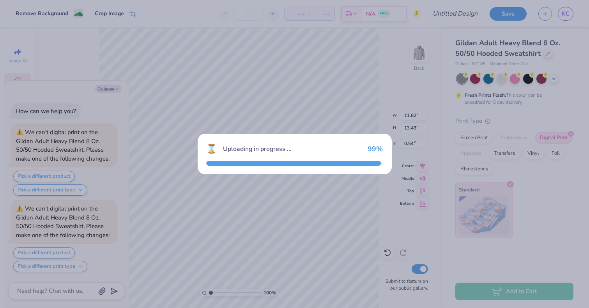
scroll to position [69, 0]
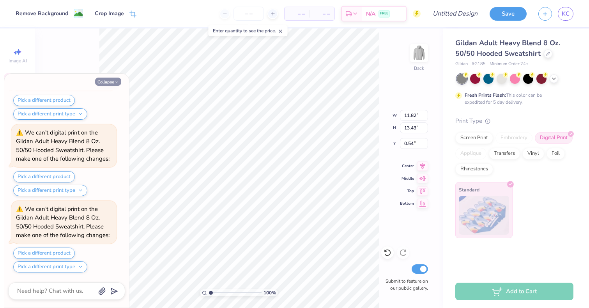
click at [108, 82] on button "Collapse" at bounding box center [108, 82] width 26 height 8
type textarea "x"
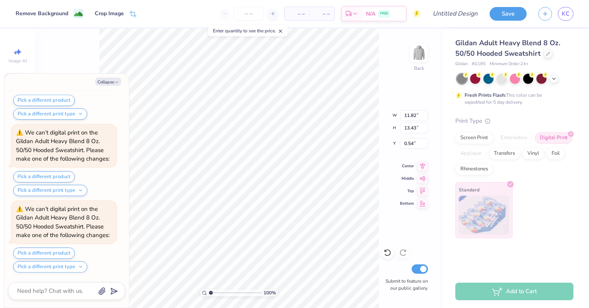
type input "5.51"
type input "6.26"
type input "7.70"
type textarea "x"
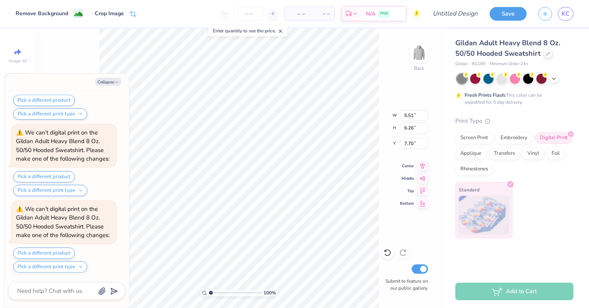
type input "3.00"
type textarea "x"
type input "7.39"
type input "8.39"
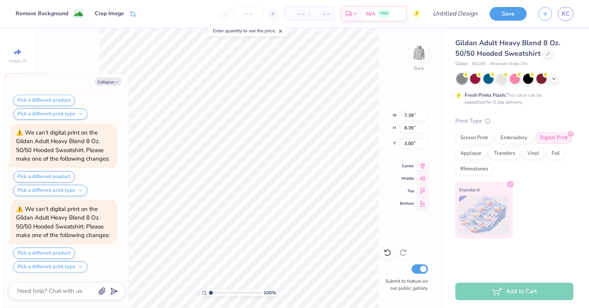
scroll to position [757, 0]
type textarea "x"
type input "2.53"
type textarea "x"
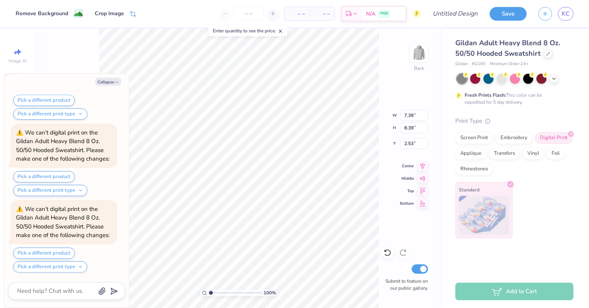
scroll to position [909, 0]
click at [250, 16] on input "number" at bounding box center [248, 14] width 30 height 14
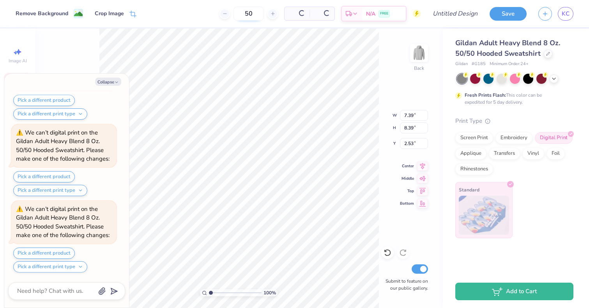
type input "50"
click at [233, 16] on input "50" at bounding box center [218, 14] width 30 height 14
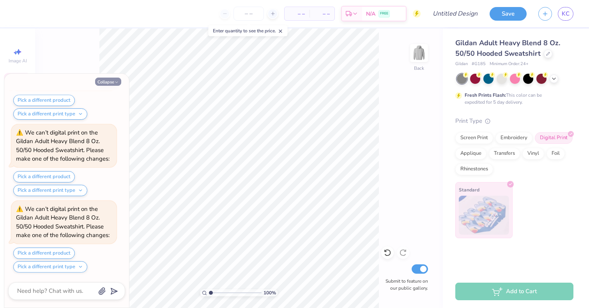
click at [112, 84] on button "Collapse" at bounding box center [108, 82] width 26 height 8
type textarea "x"
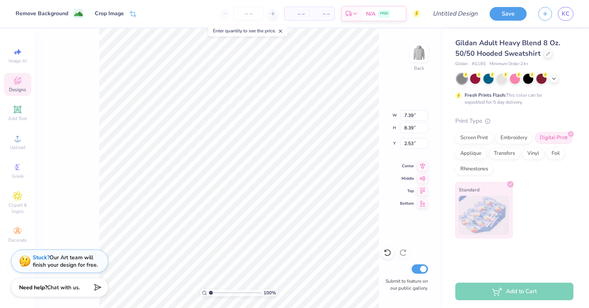
type input "2.54"
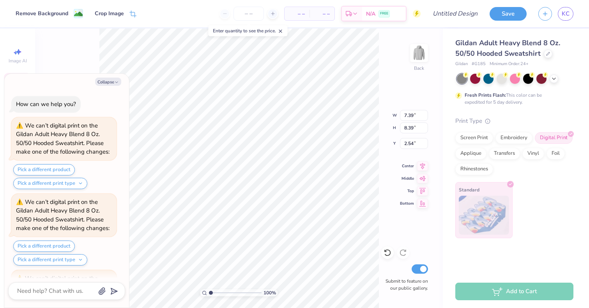
scroll to position [986, 0]
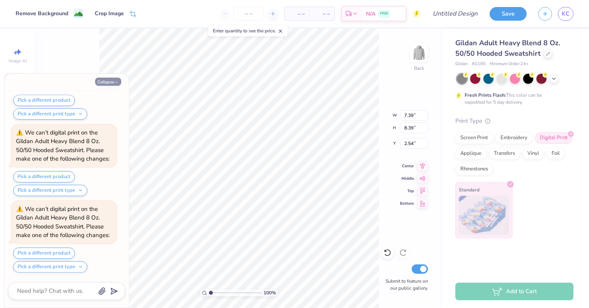
click at [116, 83] on icon "button" at bounding box center [116, 82] width 5 height 5
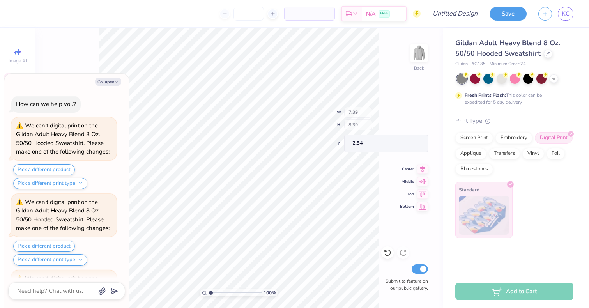
scroll to position [1062, 0]
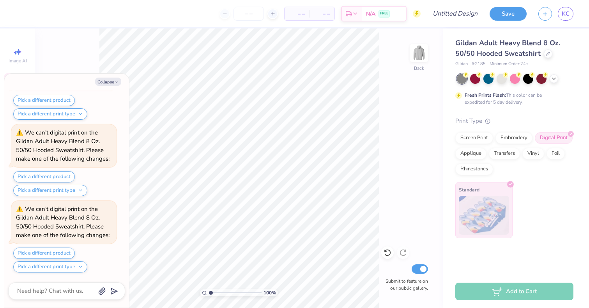
click at [103, 87] on div "Collapse How can we help you? We can’t digital print on the Gildan Adult Heavy …" at bounding box center [66, 191] width 125 height 234
click at [101, 84] on button "Collapse" at bounding box center [108, 82] width 26 height 8
type textarea "x"
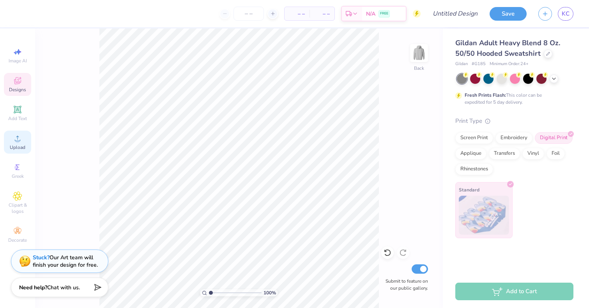
click at [18, 147] on span "Upload" at bounding box center [18, 147] width 16 height 6
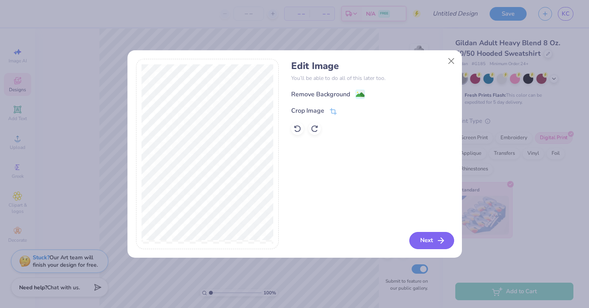
click at [416, 243] on button "Next" at bounding box center [431, 240] width 45 height 17
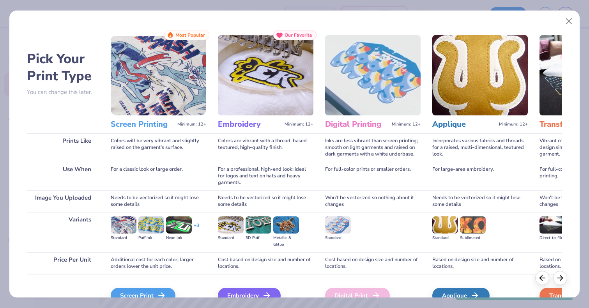
scroll to position [29, 0]
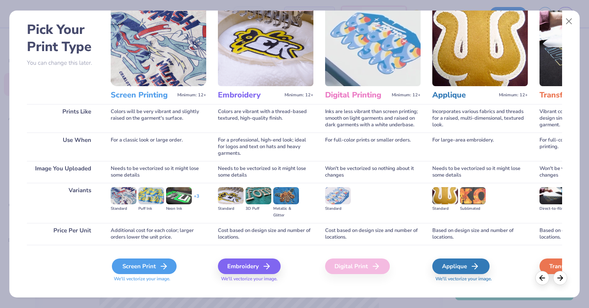
click at [148, 266] on div "Screen Print" at bounding box center [144, 266] width 65 height 16
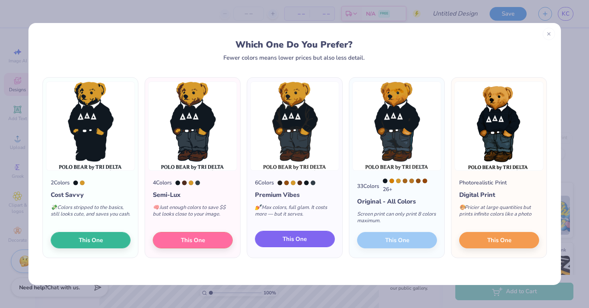
click at [285, 240] on span "This One" at bounding box center [294, 239] width 24 height 9
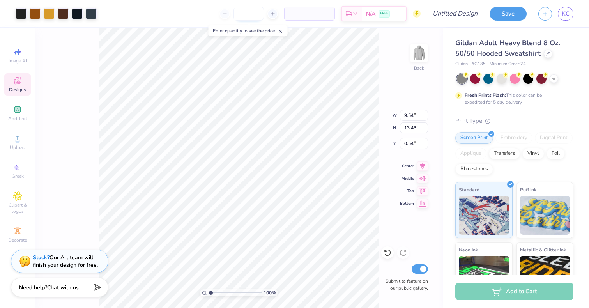
click at [247, 14] on input "number" at bounding box center [248, 14] width 30 height 14
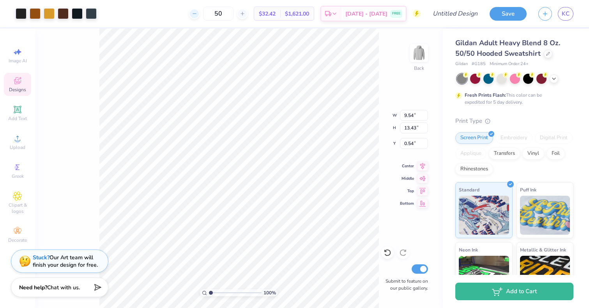
click at [197, 13] on icon at bounding box center [194, 13] width 5 height 5
type input "49"
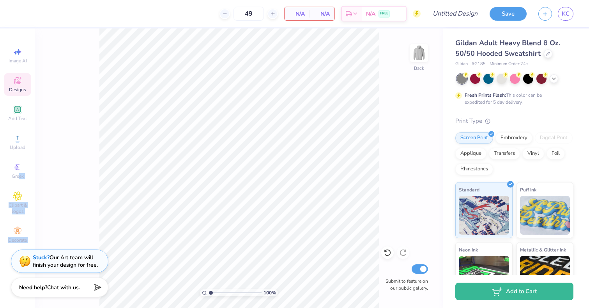
drag, startPoint x: 20, startPoint y: 176, endPoint x: 44, endPoint y: 157, distance: 31.3
click at [44, 157] on div "49 N/A Per Item N/A Total Est. Delivery N/A FREE Design Title Save KC Image AI …" at bounding box center [294, 154] width 589 height 308
click at [16, 140] on circle at bounding box center [17, 141] width 4 height 4
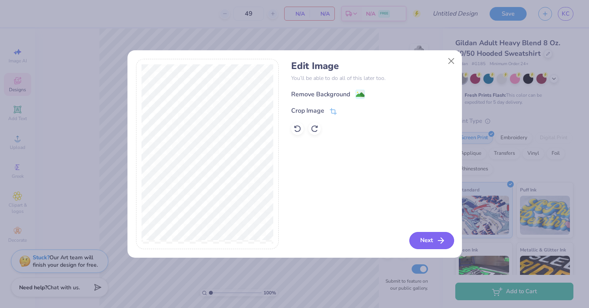
click at [420, 235] on button "Next" at bounding box center [431, 240] width 45 height 17
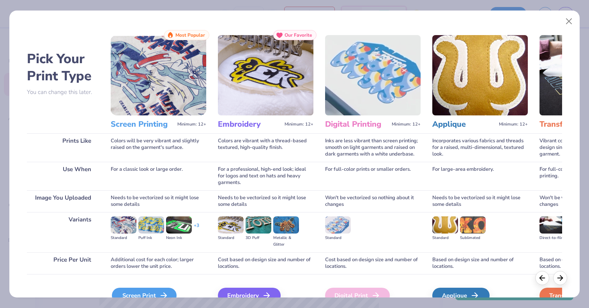
click at [159, 291] on icon at bounding box center [163, 295] width 9 height 9
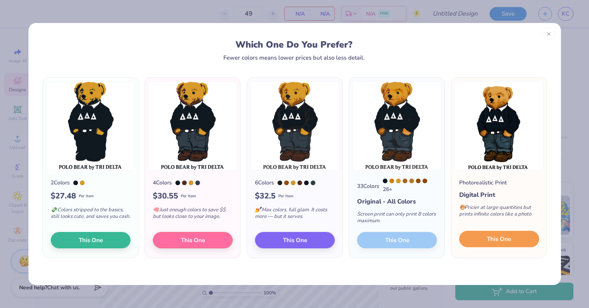
click at [484, 240] on button "This One" at bounding box center [499, 239] width 80 height 16
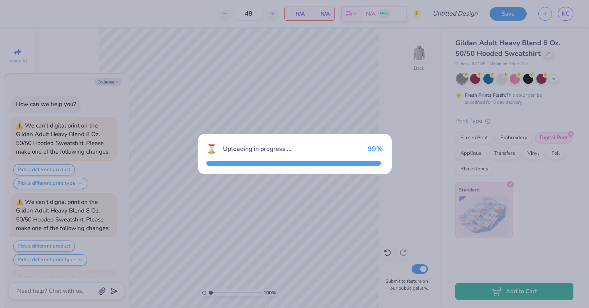
scroll to position [1291, 0]
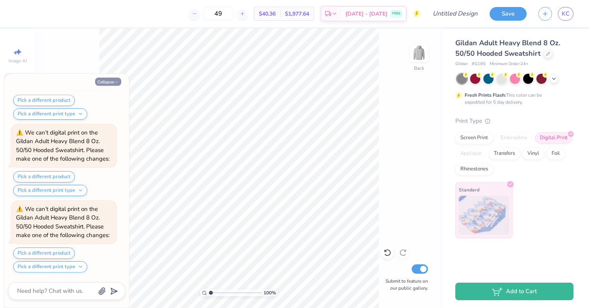
click at [106, 82] on button "Collapse" at bounding box center [108, 82] width 26 height 8
type textarea "x"
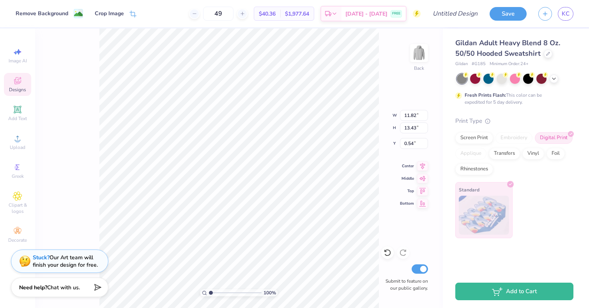
type input "0.57"
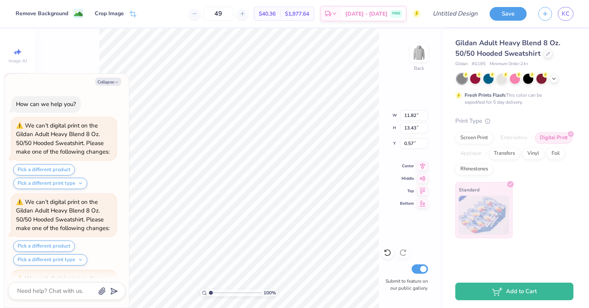
scroll to position [1368, 0]
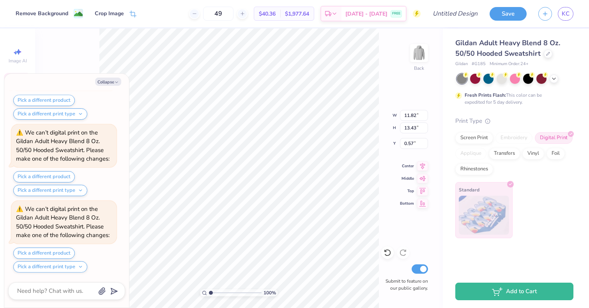
type textarea "x"
type input "9.14"
type input "10.39"
type input "3.61"
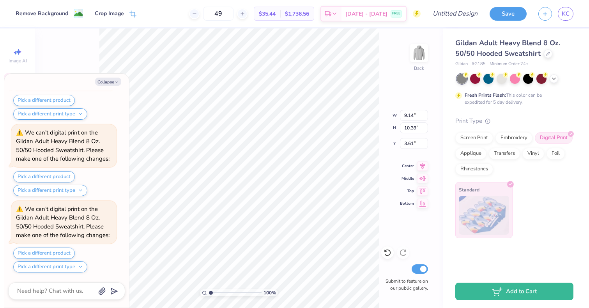
type textarea "x"
type input "2.38"
